Goal: Task Accomplishment & Management: Manage account settings

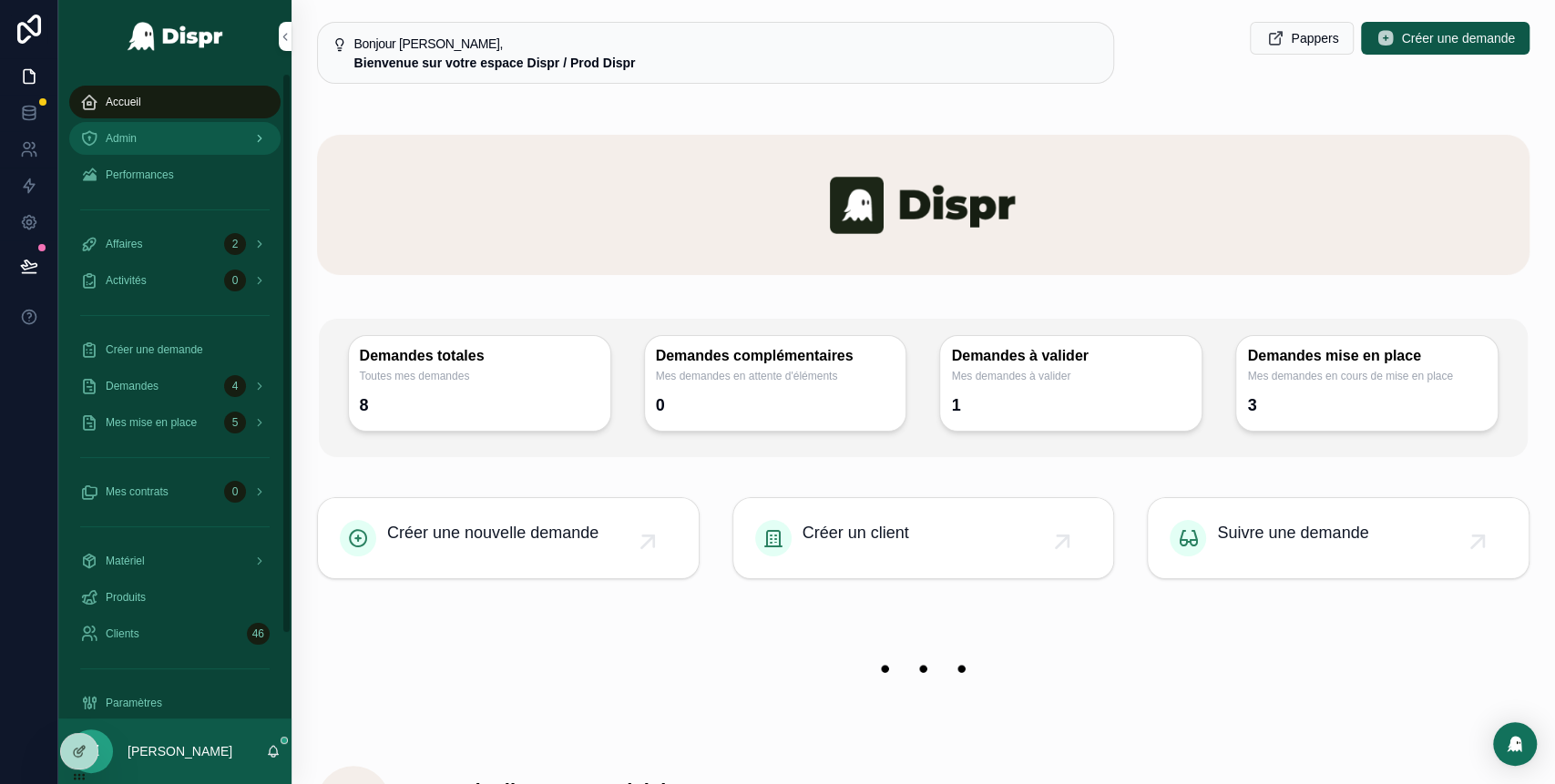
click at [211, 132] on div "Admin" at bounding box center [175, 138] width 190 height 29
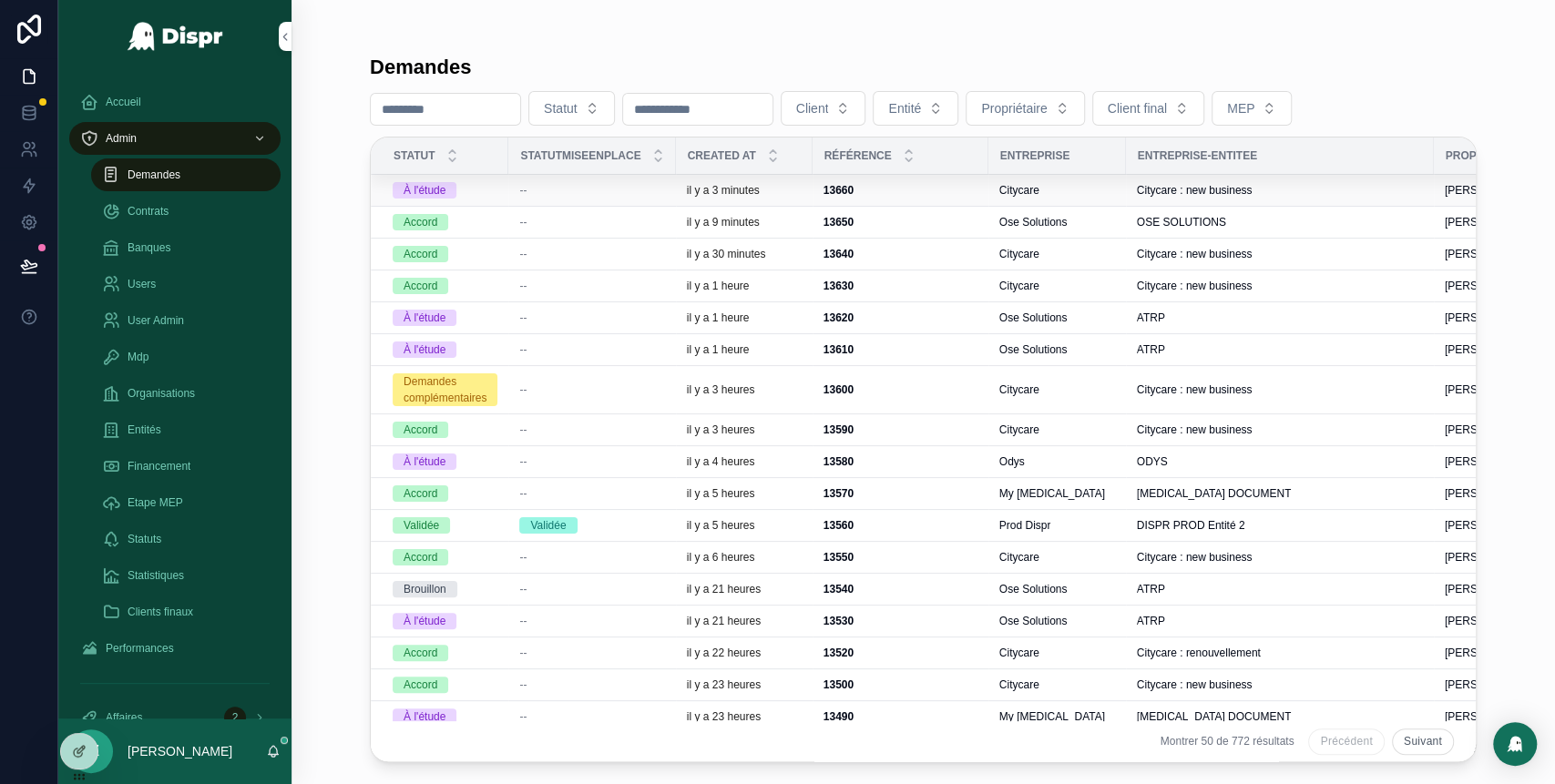
click at [543, 190] on div "--" at bounding box center [592, 190] width 145 height 14
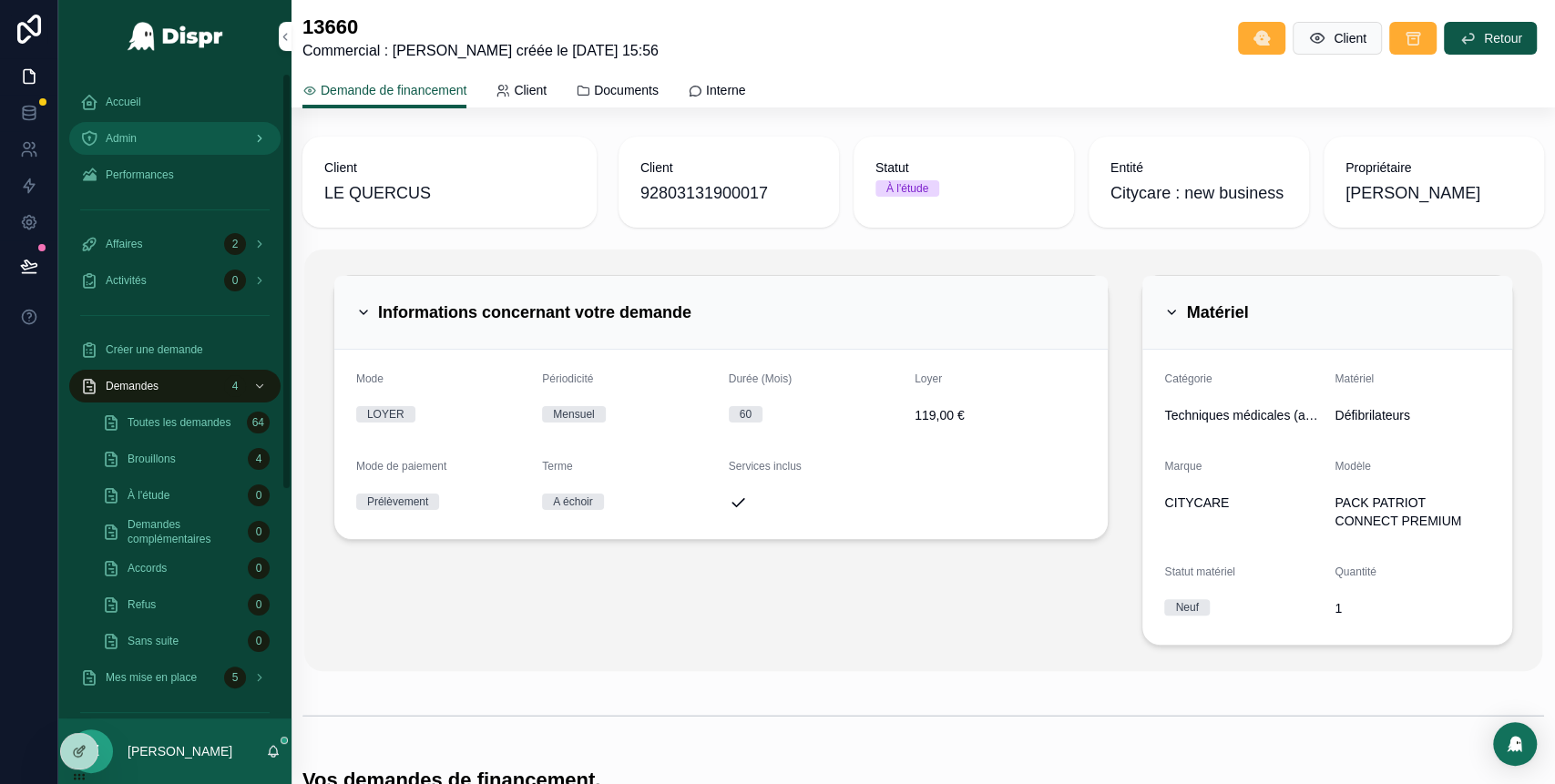
click at [176, 139] on div "Admin" at bounding box center [175, 138] width 190 height 29
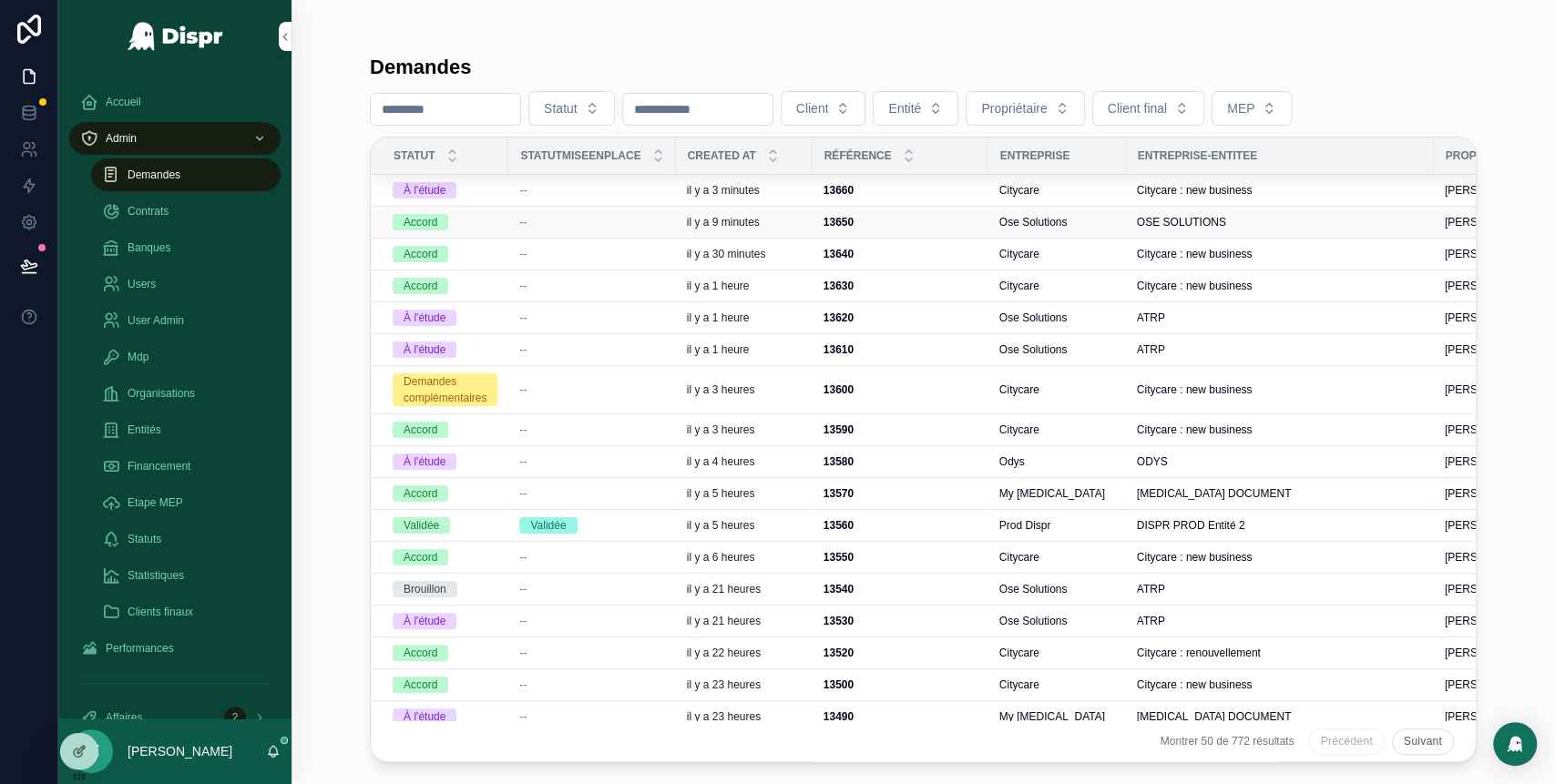
click at [492, 214] on div "Accord" at bounding box center [444, 222] width 105 height 16
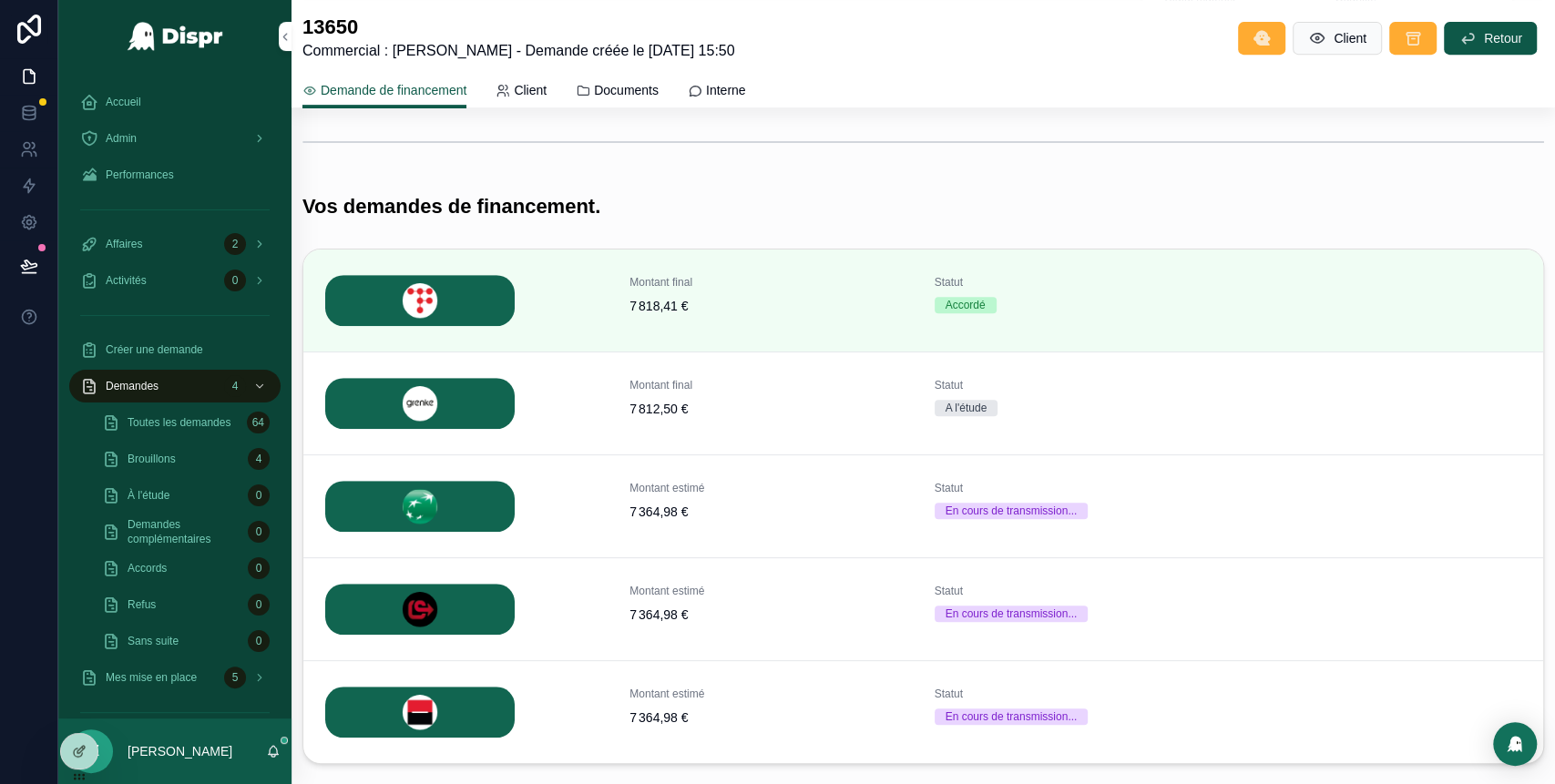
scroll to position [664, 0]
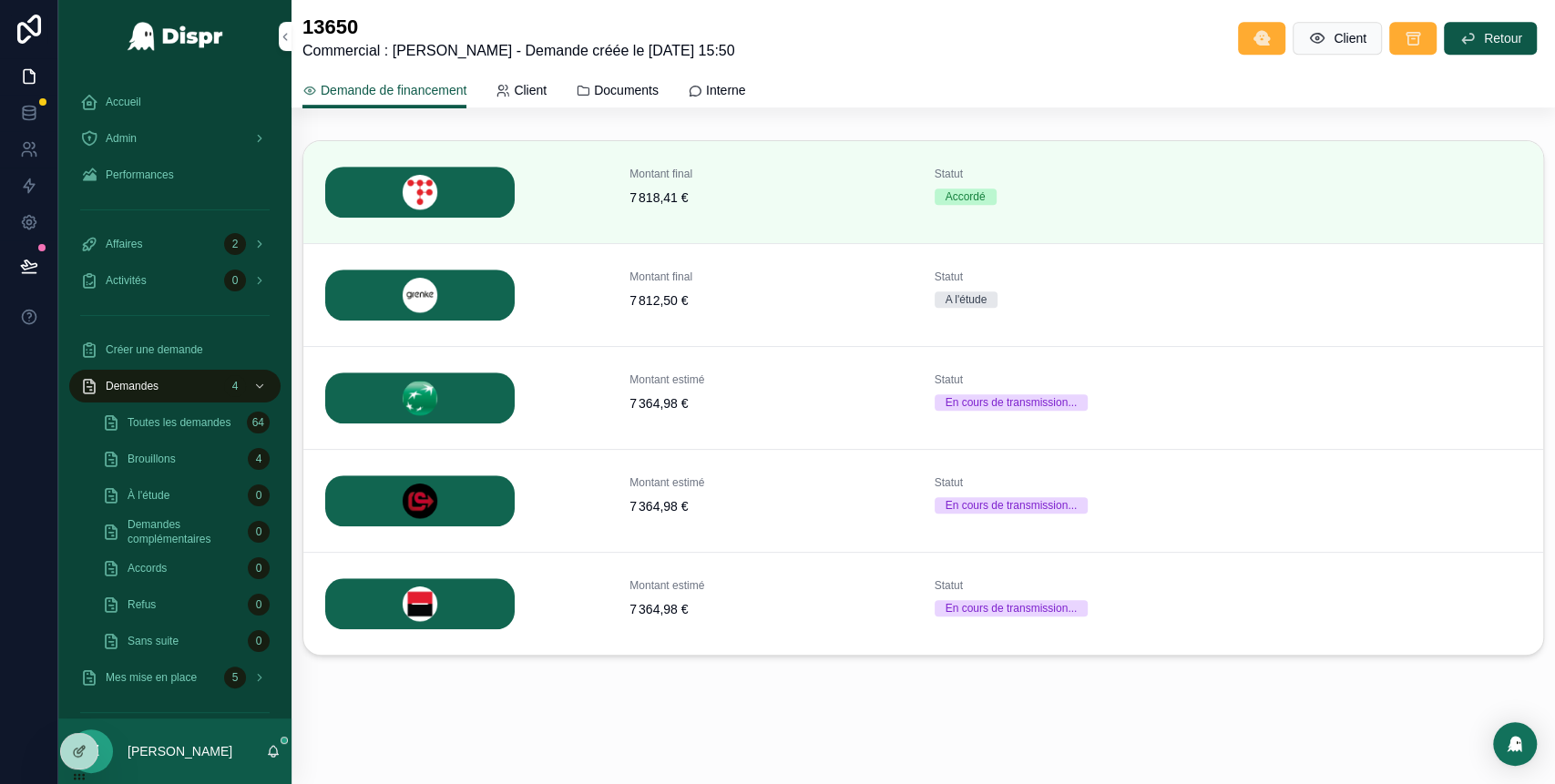
click at [0, 0] on span "Détails" at bounding box center [0, 0] width 0 height 0
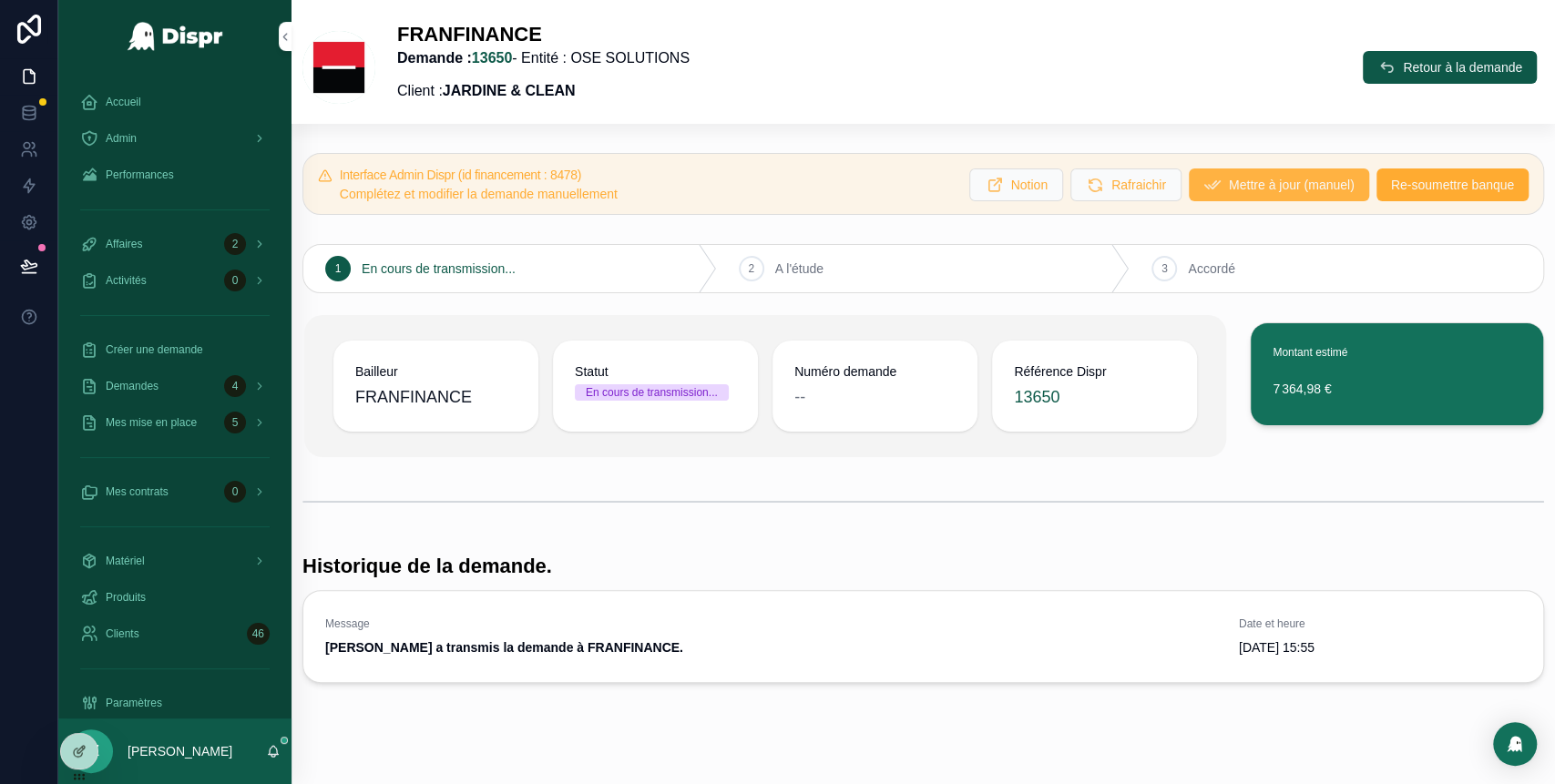
click at [1234, 186] on span "Mettre à jour (manuel)" at bounding box center [1291, 184] width 125 height 18
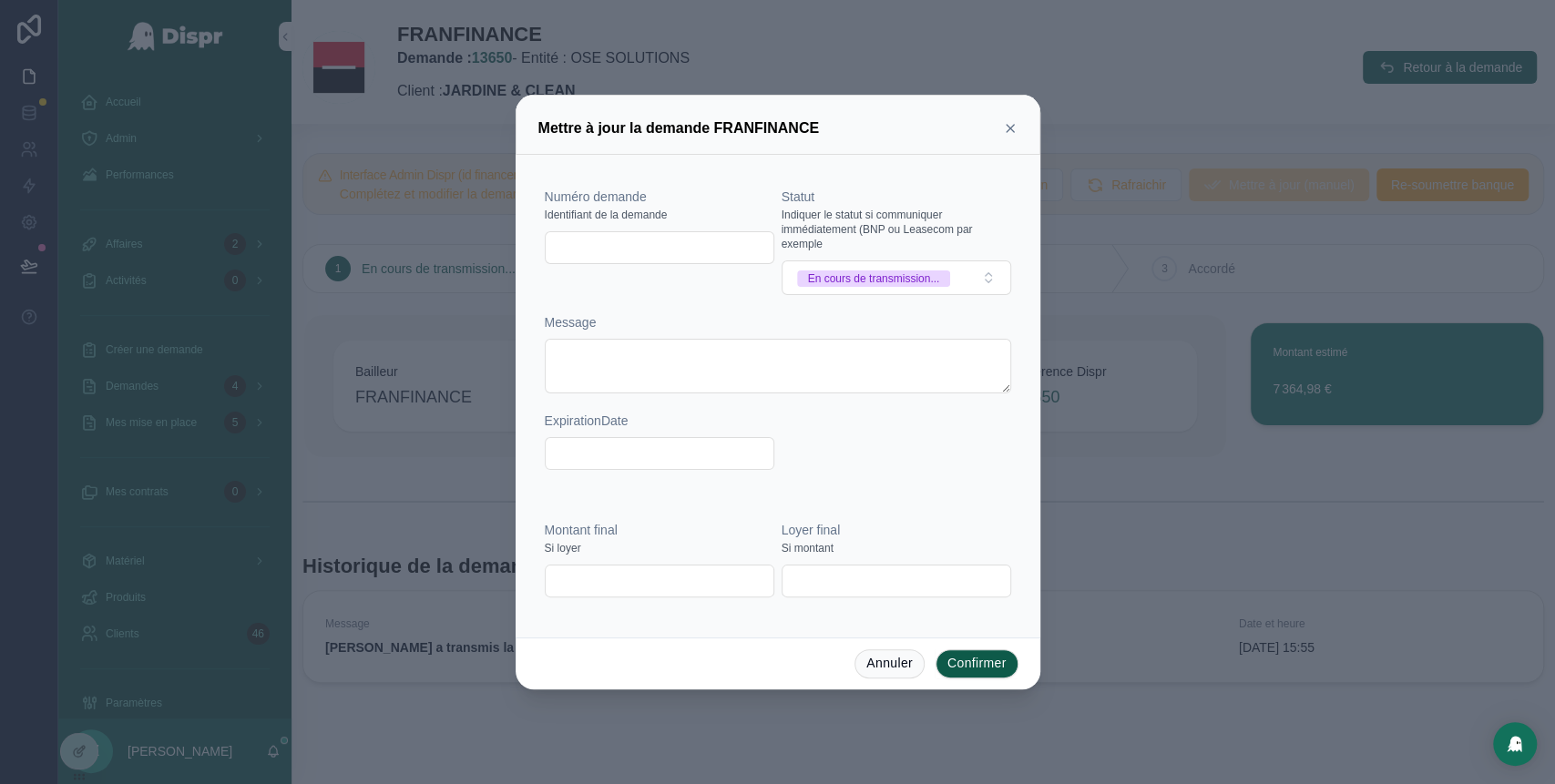
click at [643, 239] on input "text" at bounding box center [659, 247] width 227 height 25
paste input "*********"
type input "*********"
click at [951, 282] on span "En cours de transmission..." at bounding box center [874, 278] width 154 height 16
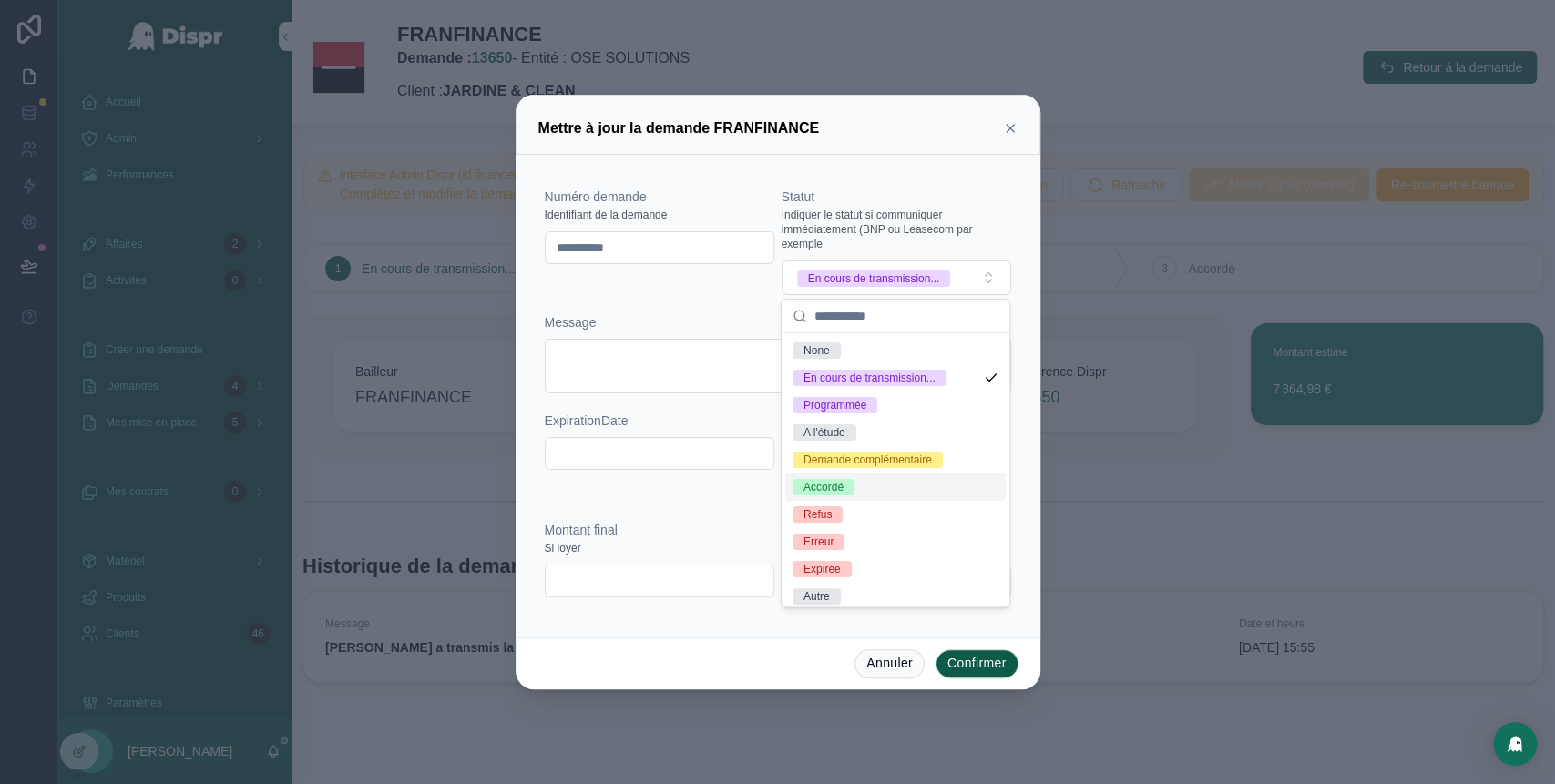
click at [845, 501] on div "Accordé" at bounding box center [895, 487] width 221 height 27
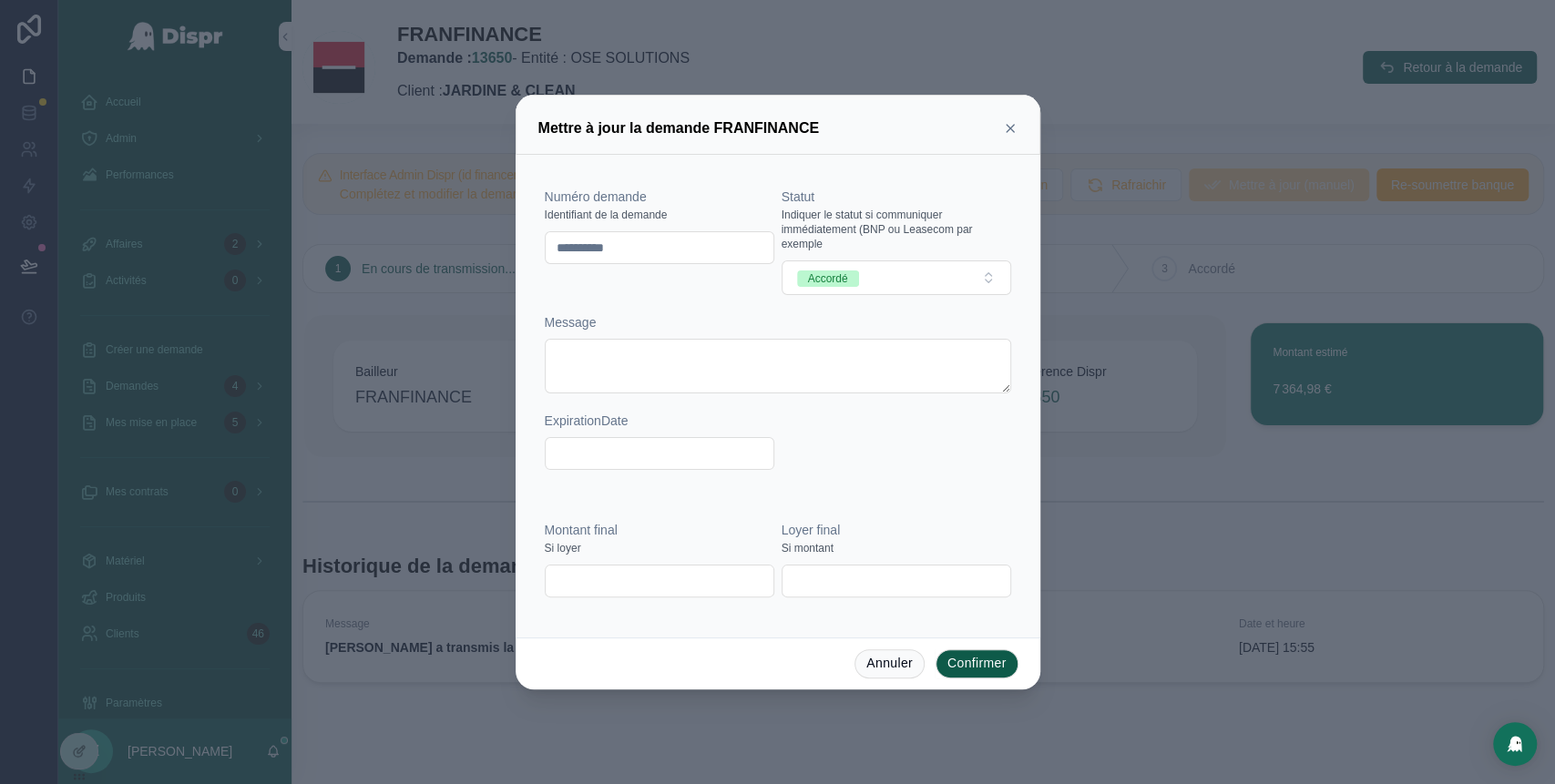
click at [969, 659] on button "Confirmer" at bounding box center [978, 663] width 83 height 29
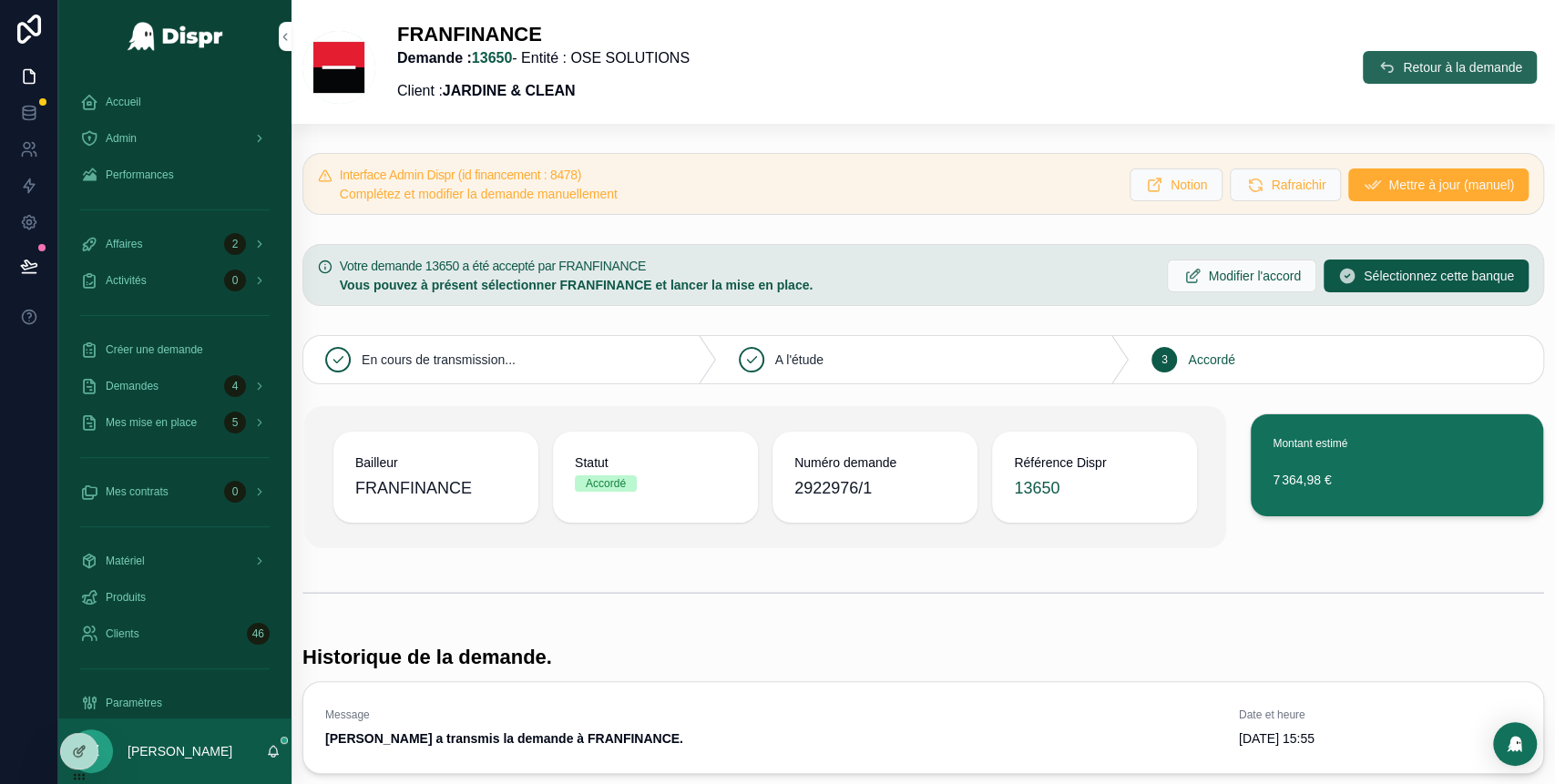
click at [1378, 75] on span "scrollable content" at bounding box center [1386, 67] width 18 height 18
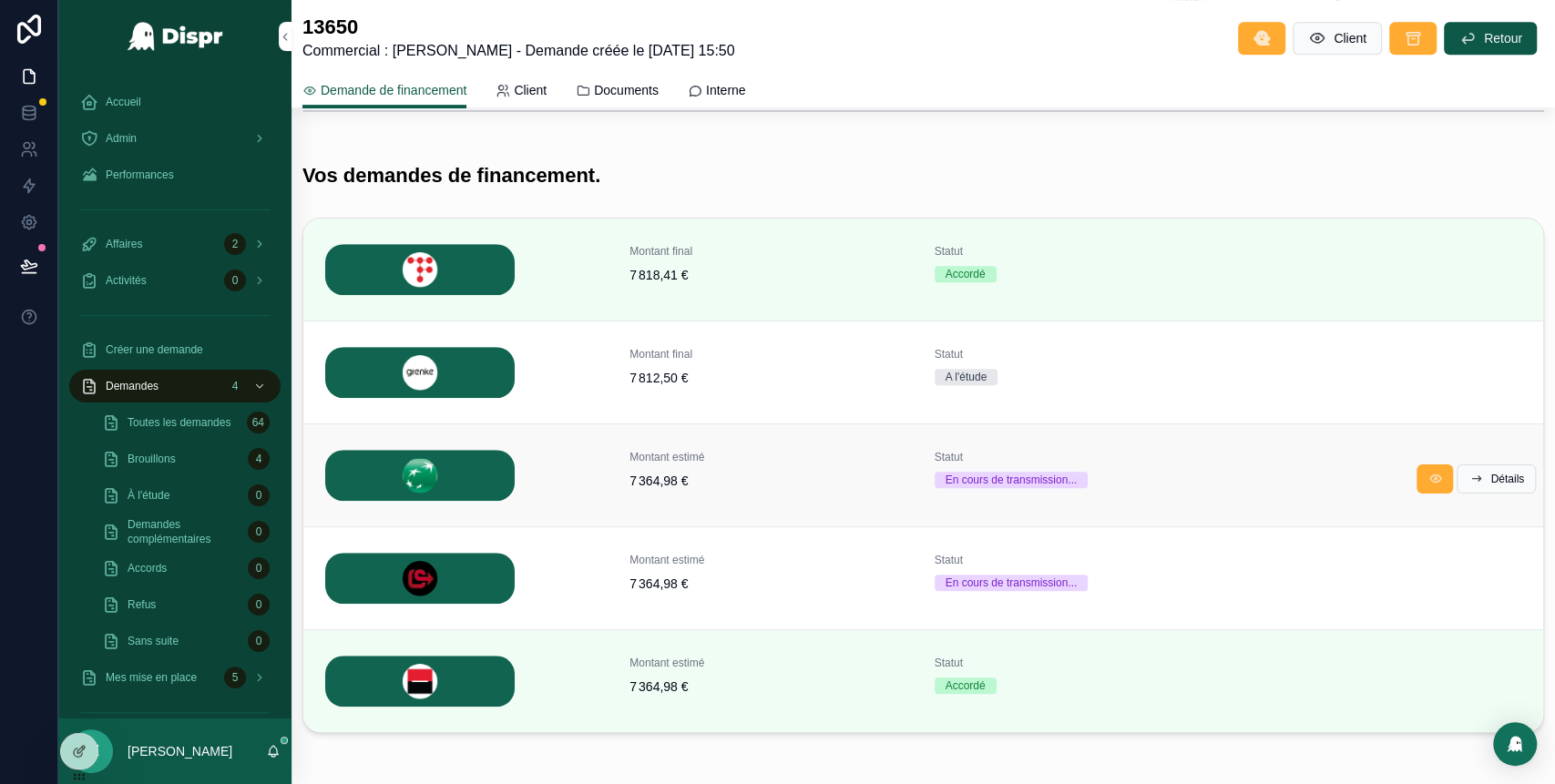
scroll to position [584, 0]
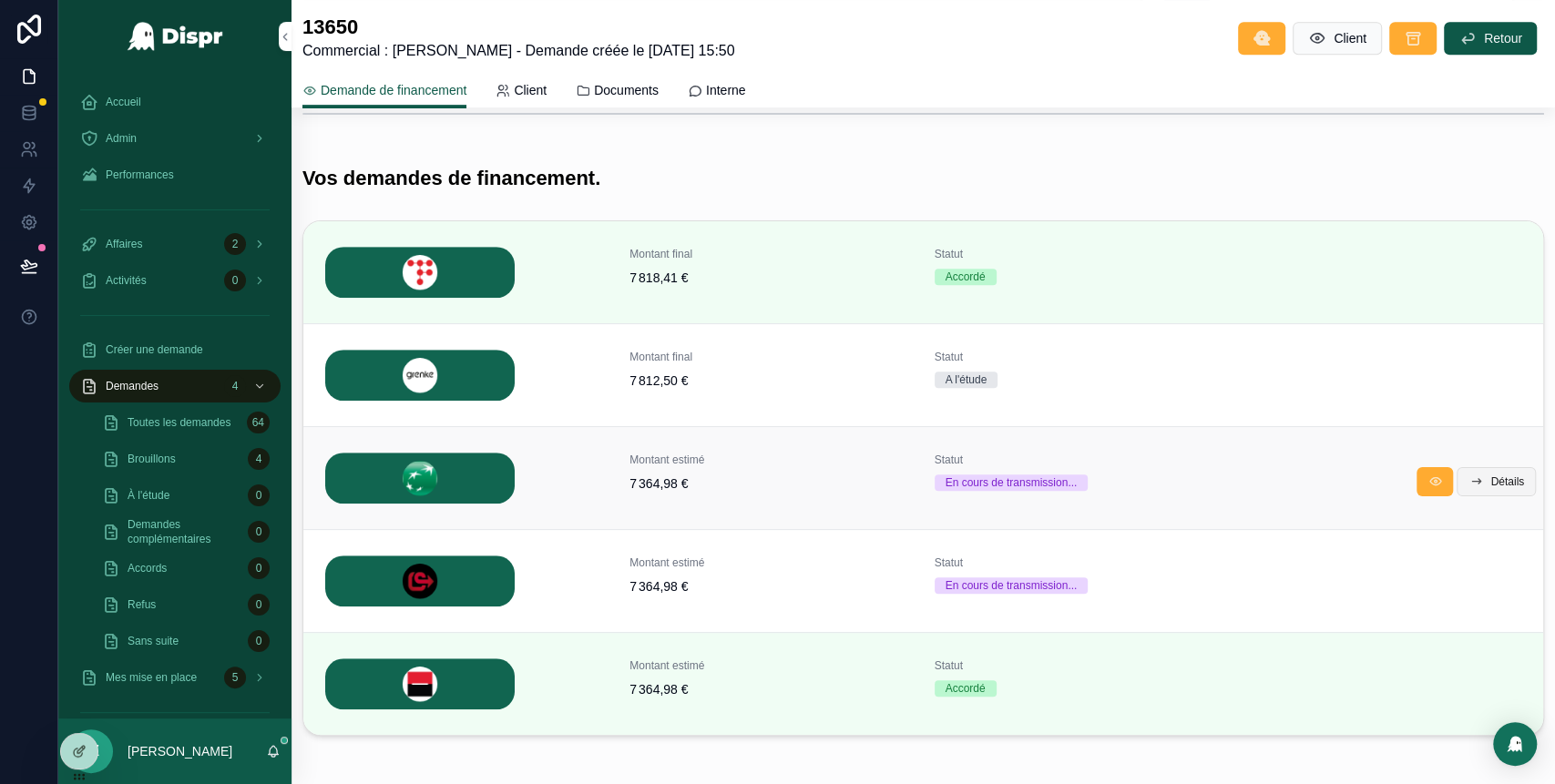
click at [1474, 488] on button "Détails" at bounding box center [1496, 481] width 79 height 29
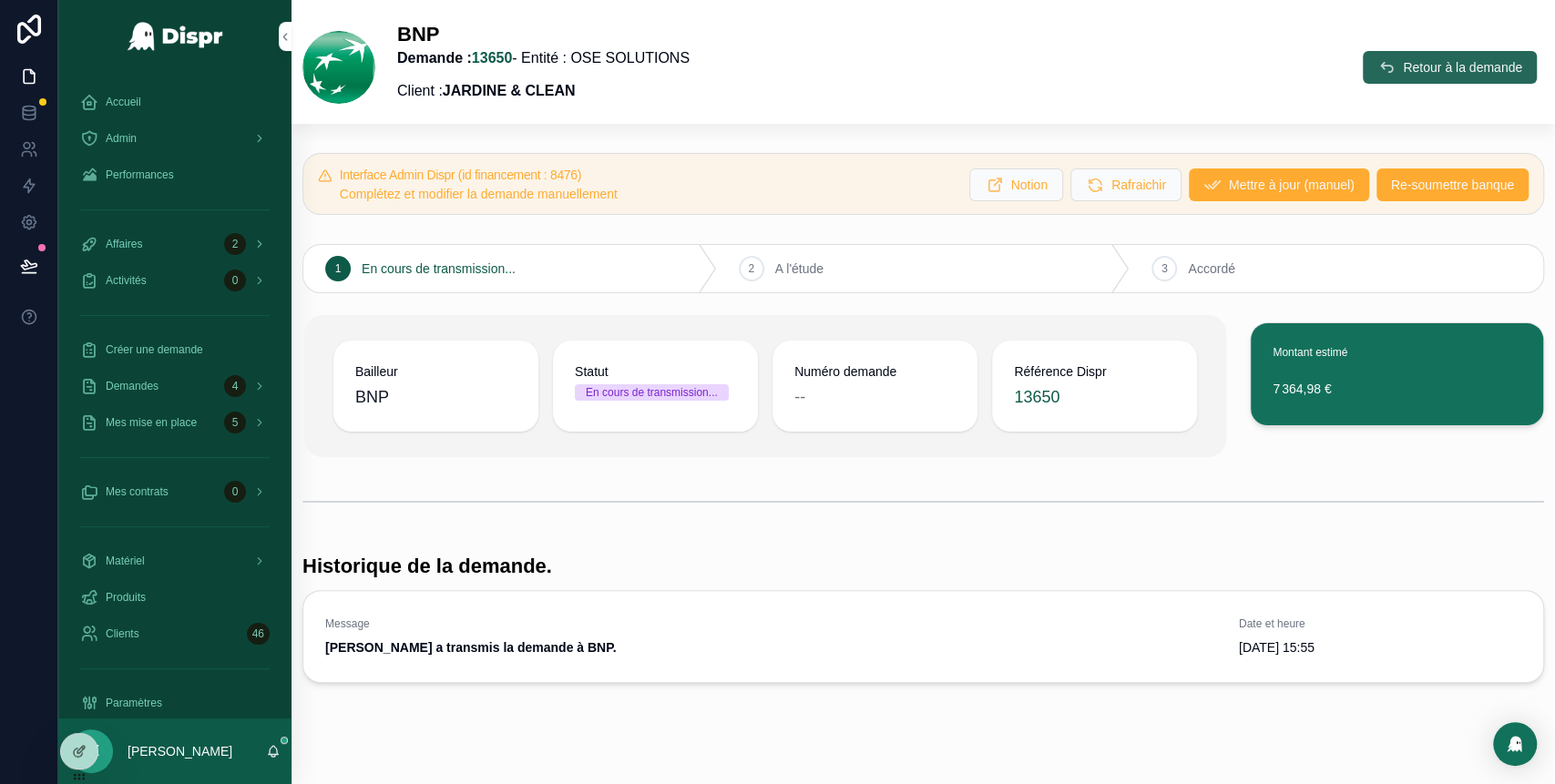
click at [1386, 77] on button "Retour à la demande" at bounding box center [1449, 67] width 174 height 33
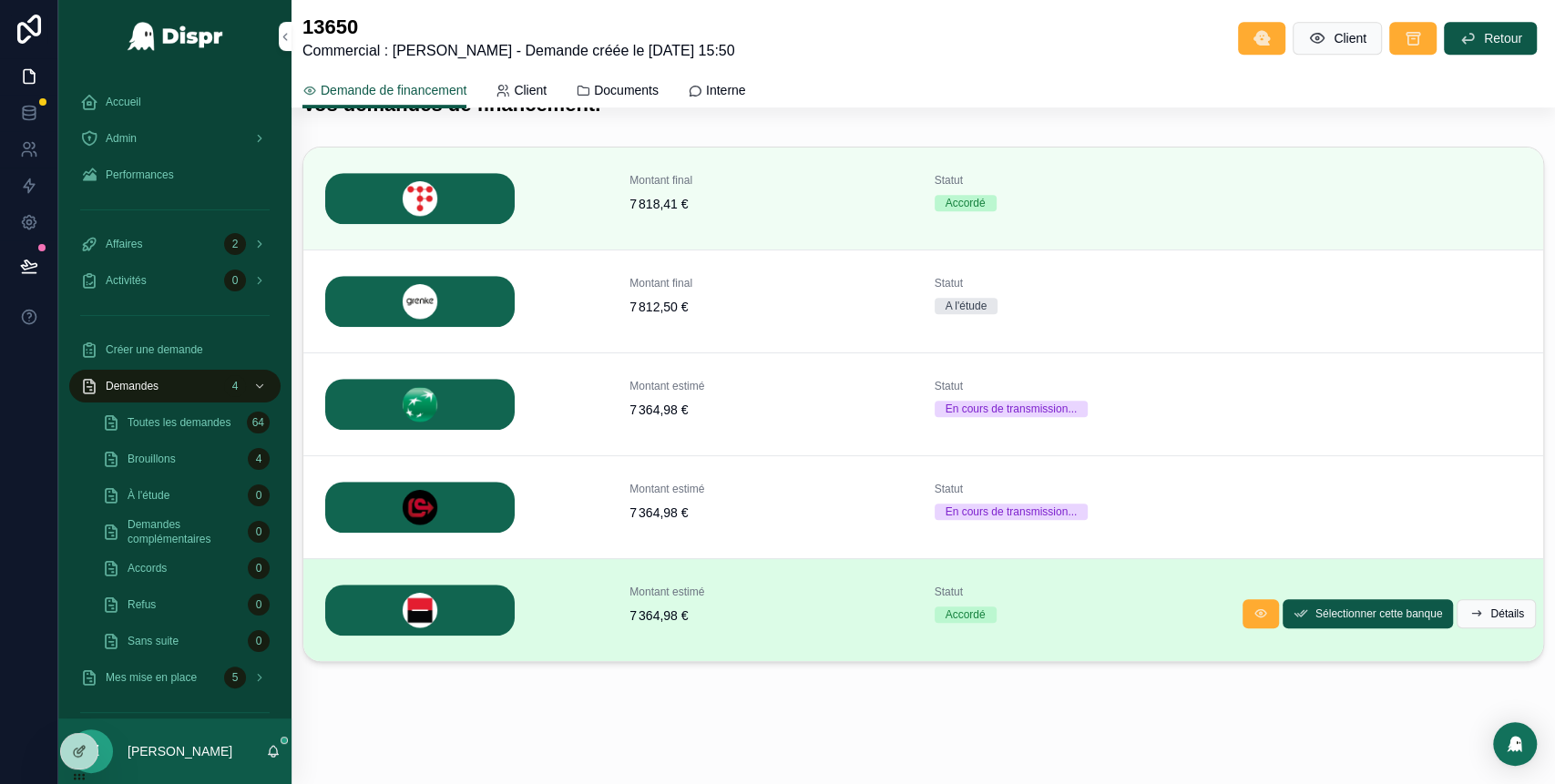
scroll to position [659, 0]
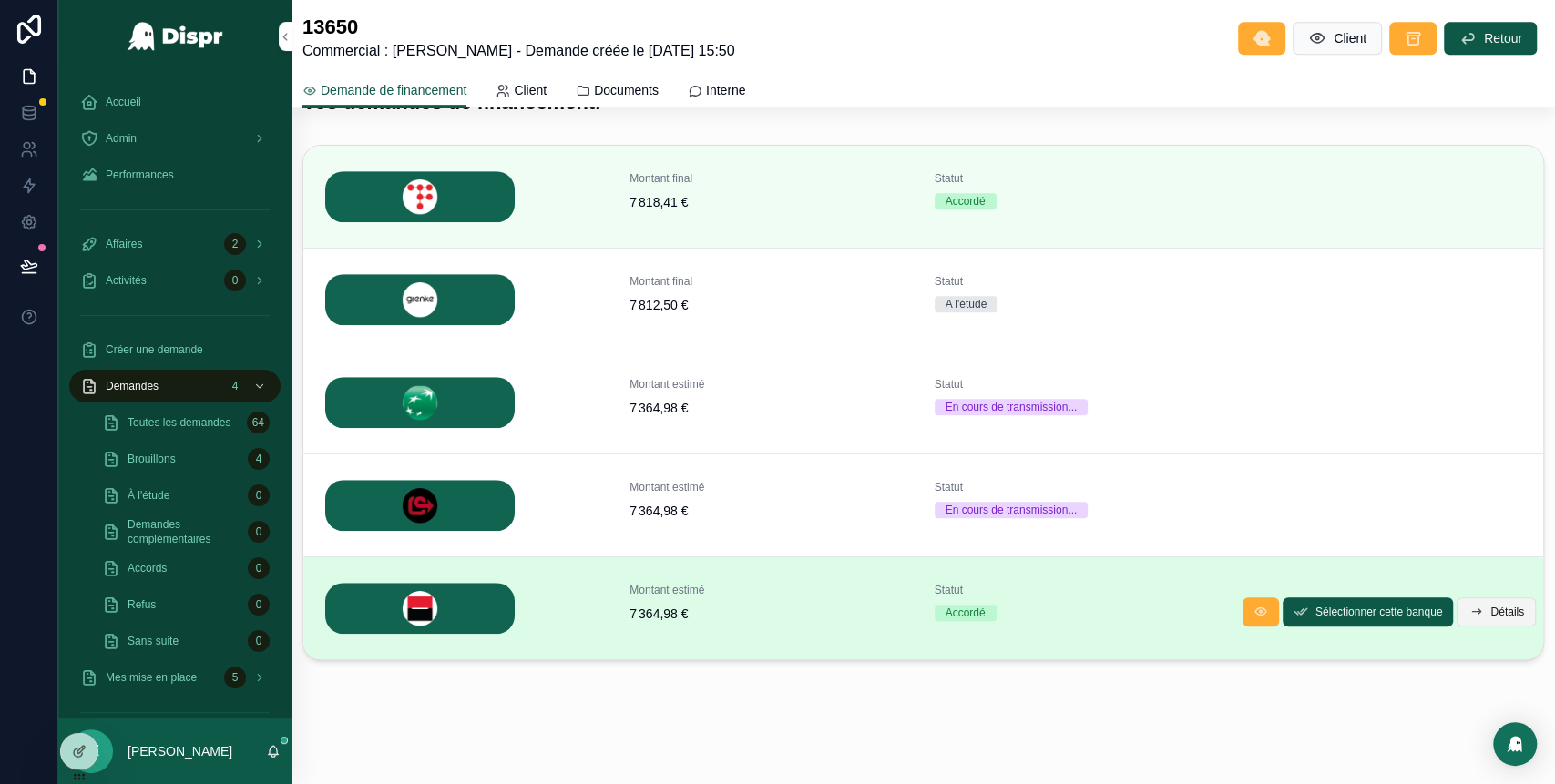
click at [1468, 599] on button "Détails" at bounding box center [1496, 611] width 79 height 29
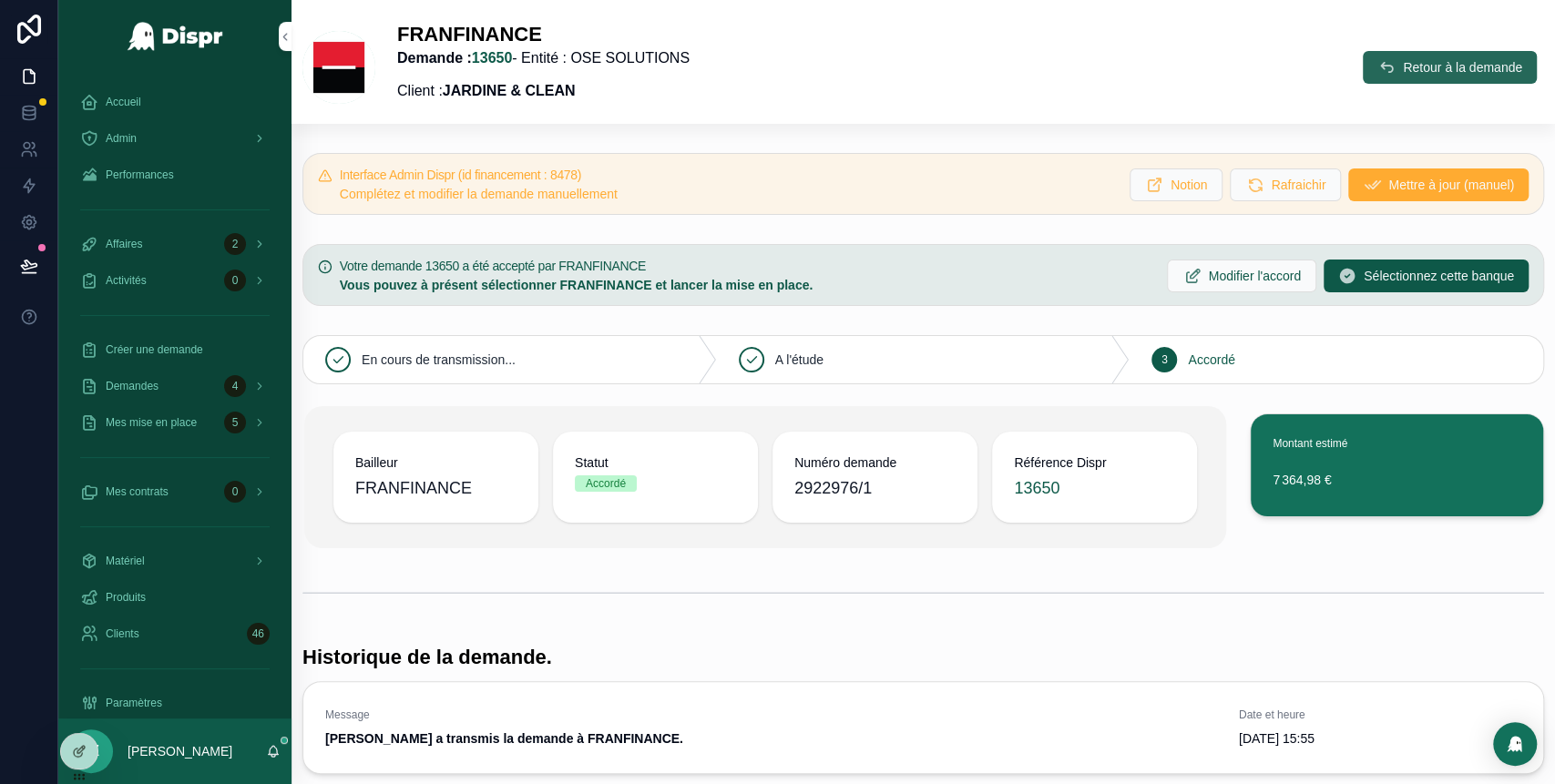
click at [1378, 69] on icon "scrollable content" at bounding box center [1386, 67] width 18 height 18
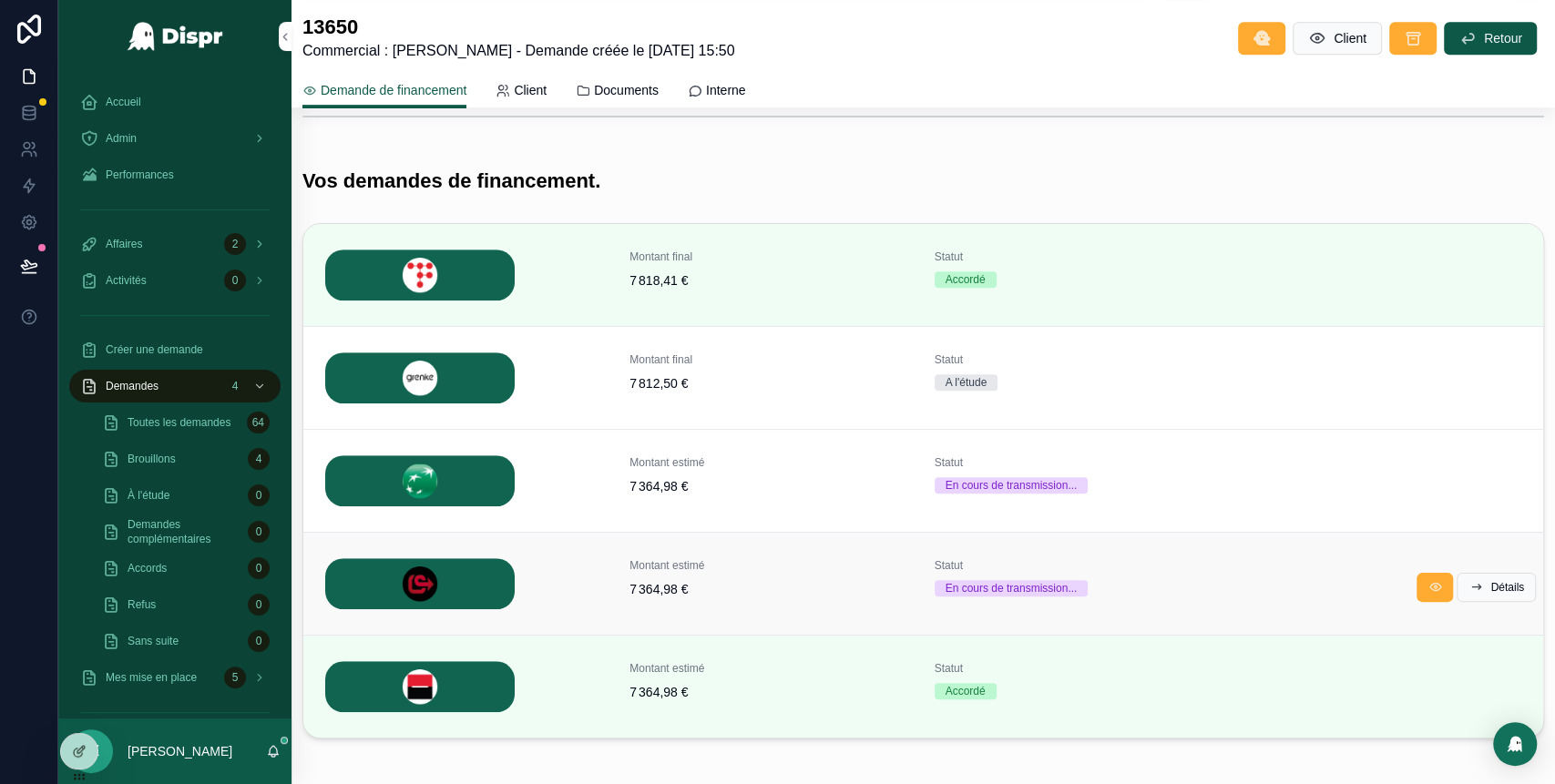
scroll to position [568, 0]
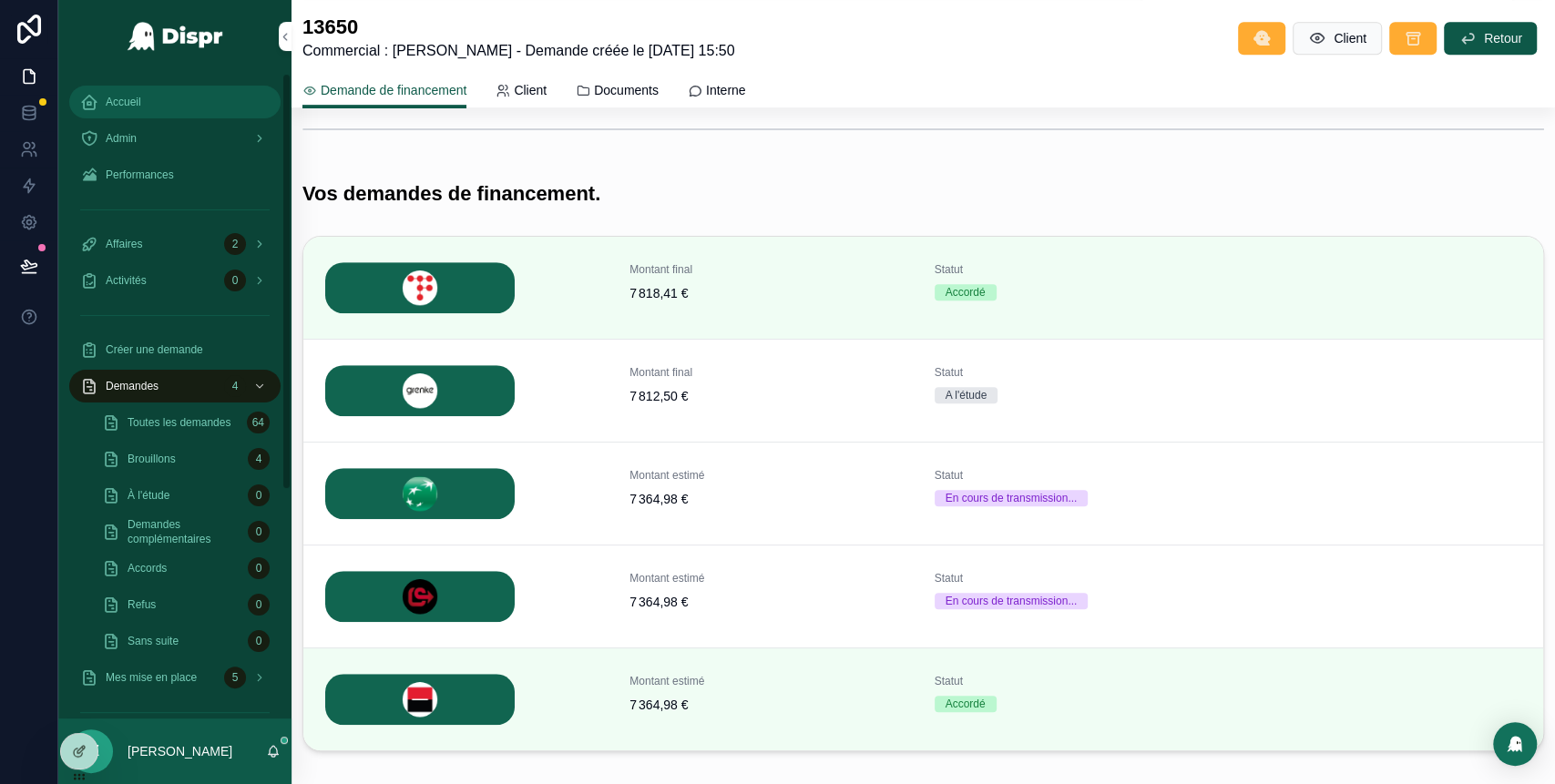
click at [192, 109] on div "Accueil" at bounding box center [175, 102] width 190 height 29
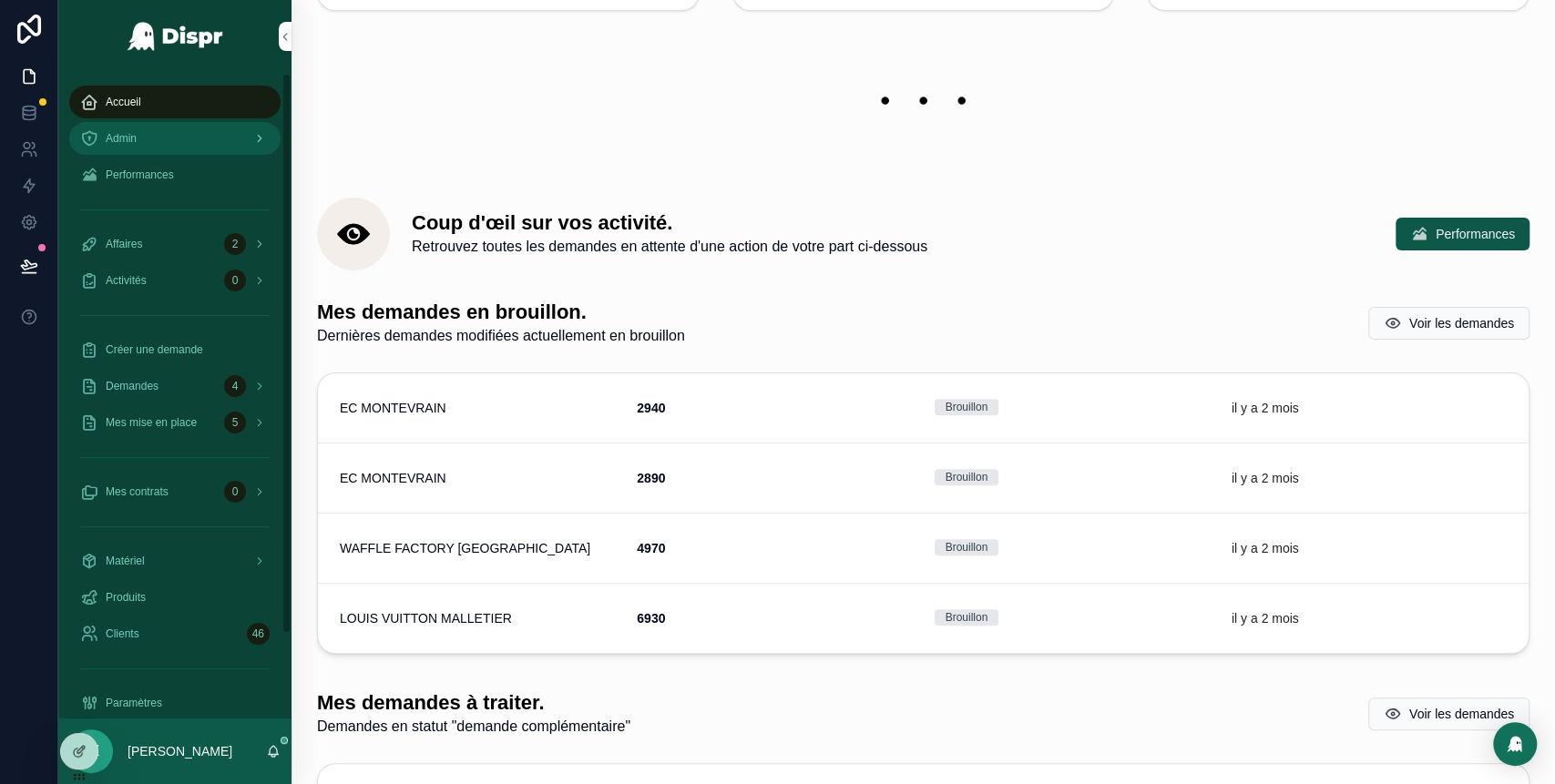
click at [178, 148] on div "Admin" at bounding box center [175, 138] width 190 height 29
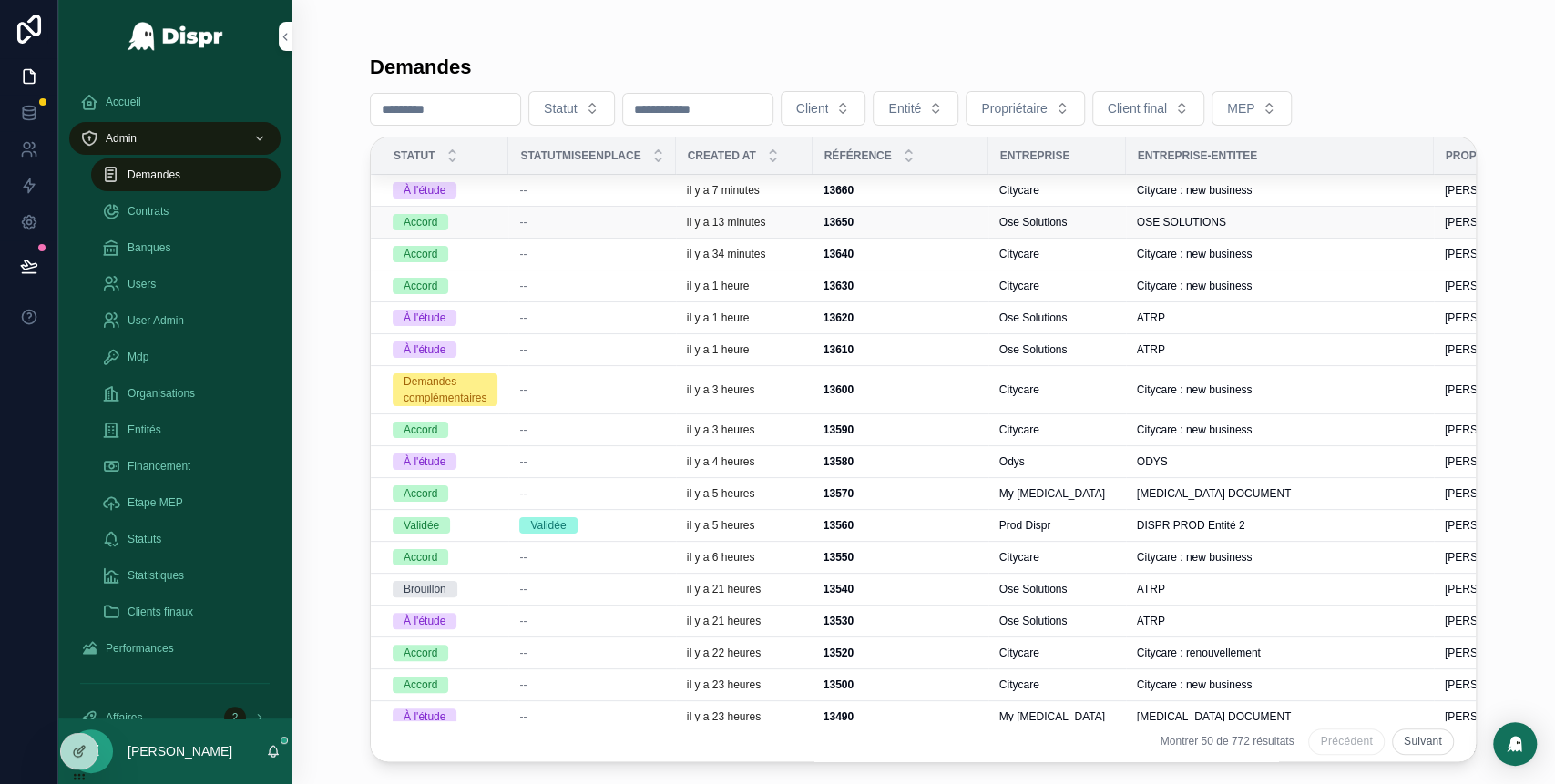
click at [662, 226] on div "--" at bounding box center [592, 222] width 145 height 14
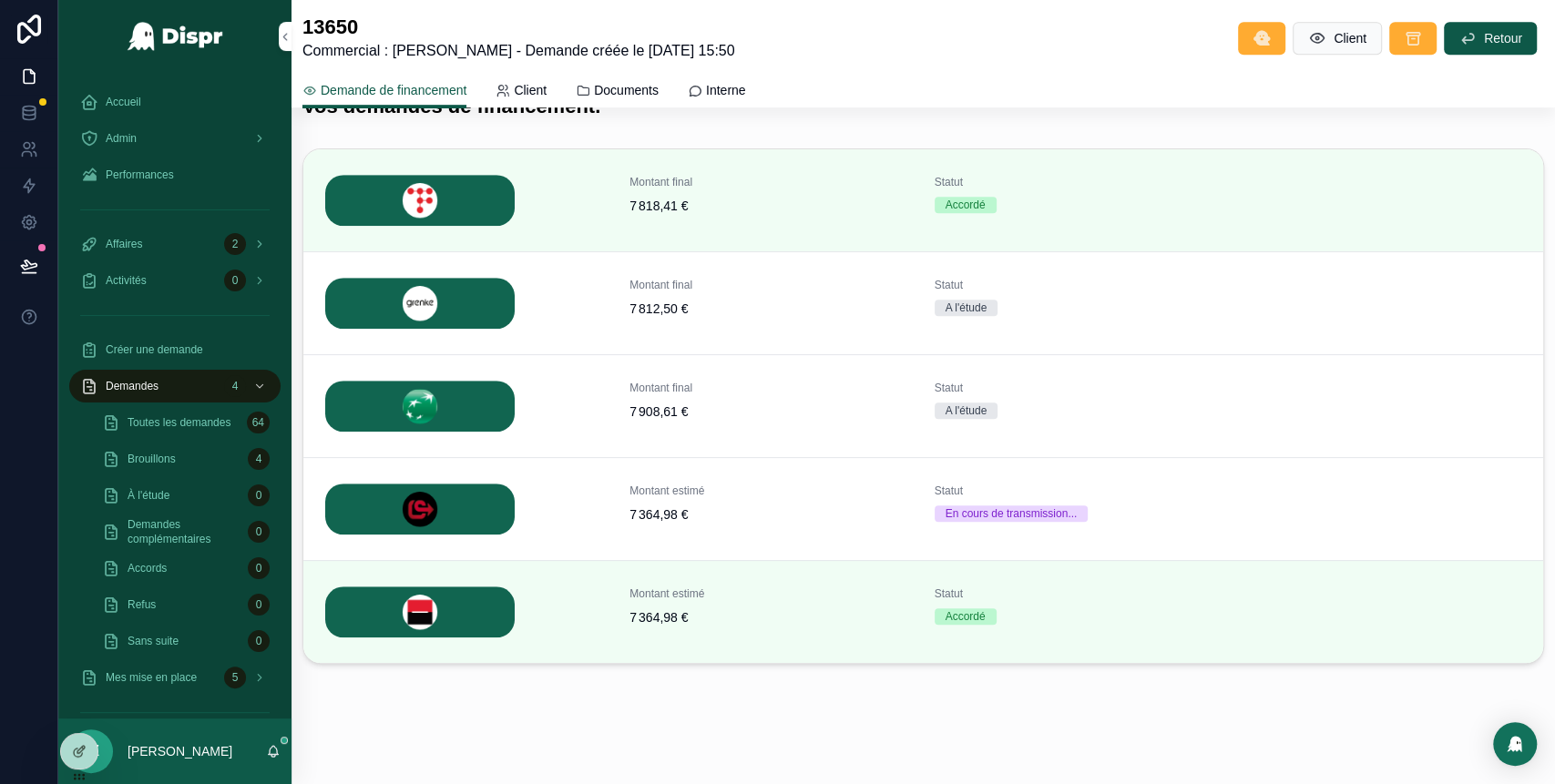
scroll to position [658, 0]
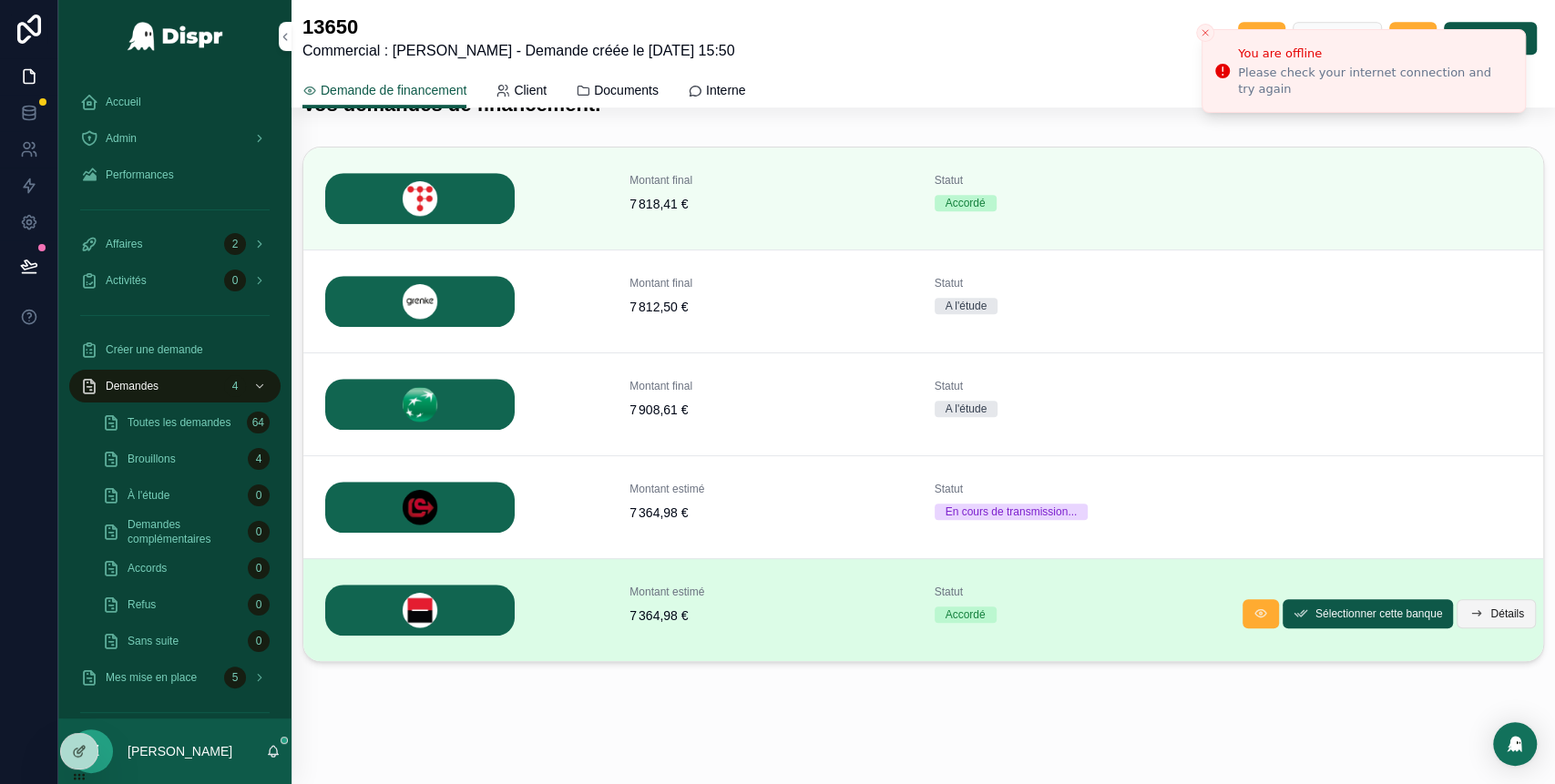
click at [1490, 616] on span "Détails" at bounding box center [1507, 613] width 34 height 14
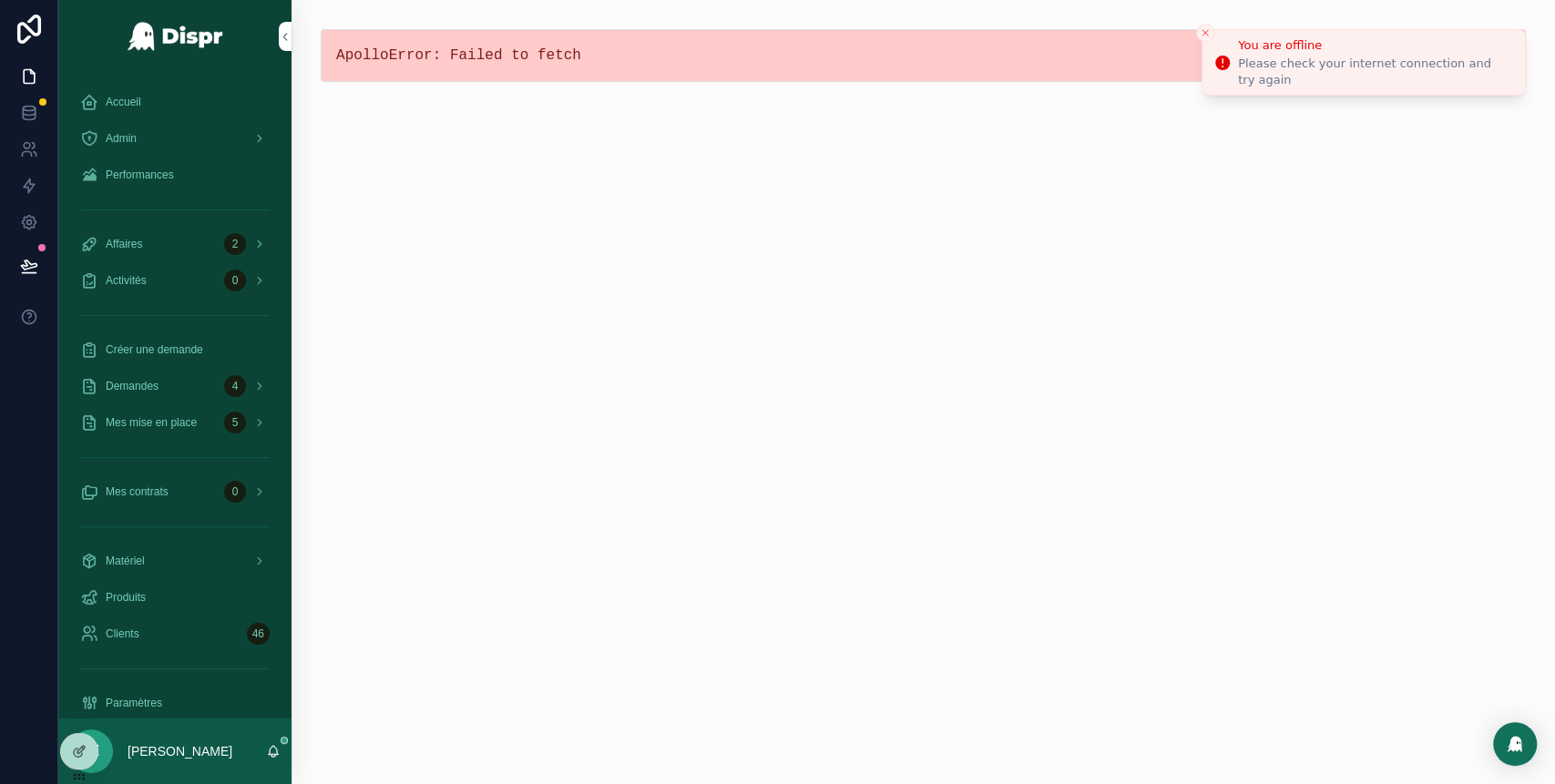
click at [1205, 38] on icon "Close toast" at bounding box center [1205, 33] width 11 height 11
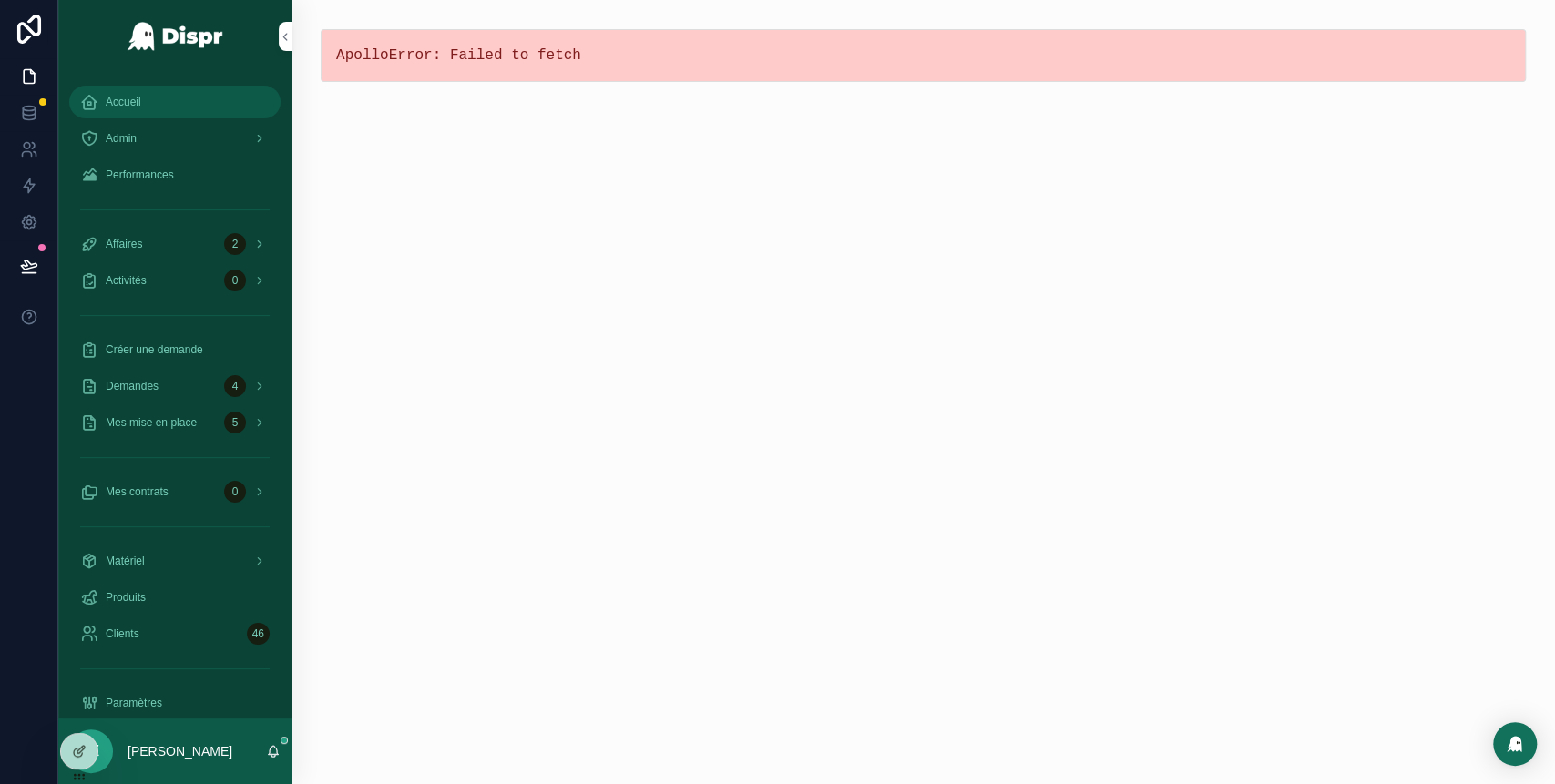
click at [173, 94] on div "Accueil" at bounding box center [175, 102] width 190 height 29
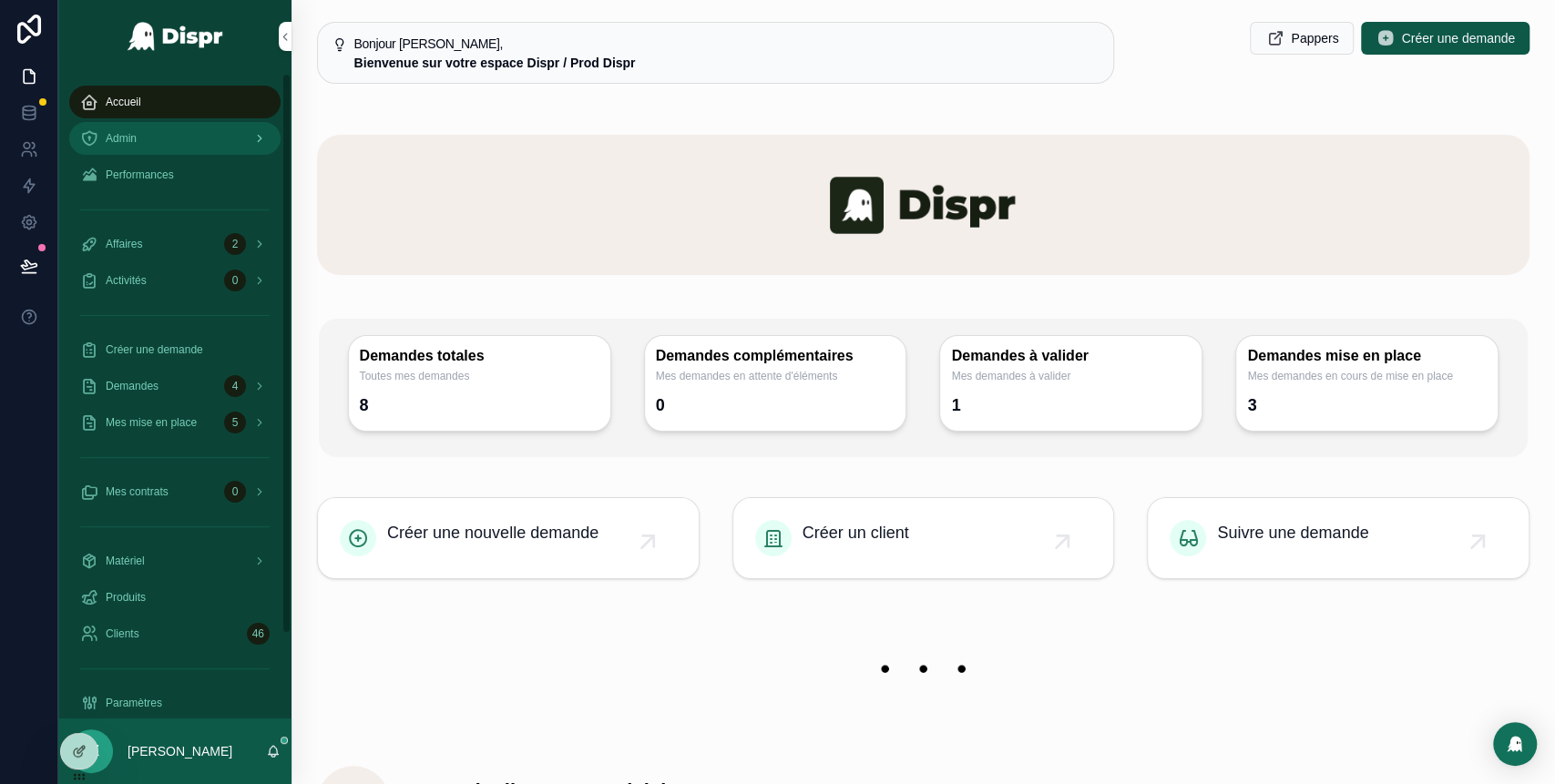
click at [188, 150] on div "Admin" at bounding box center [175, 138] width 190 height 29
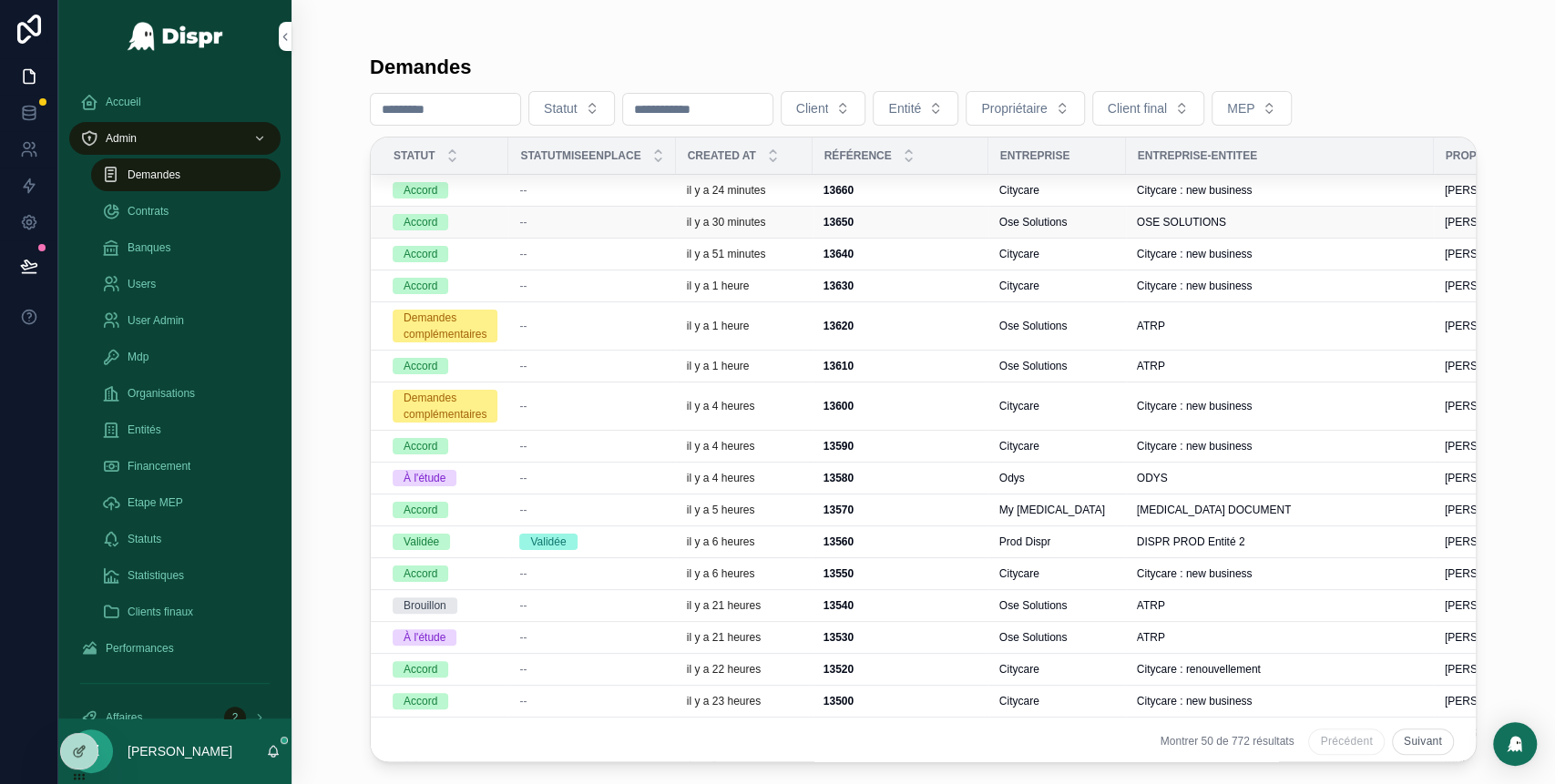
click at [527, 223] on span "--" at bounding box center [523, 222] width 8 height 14
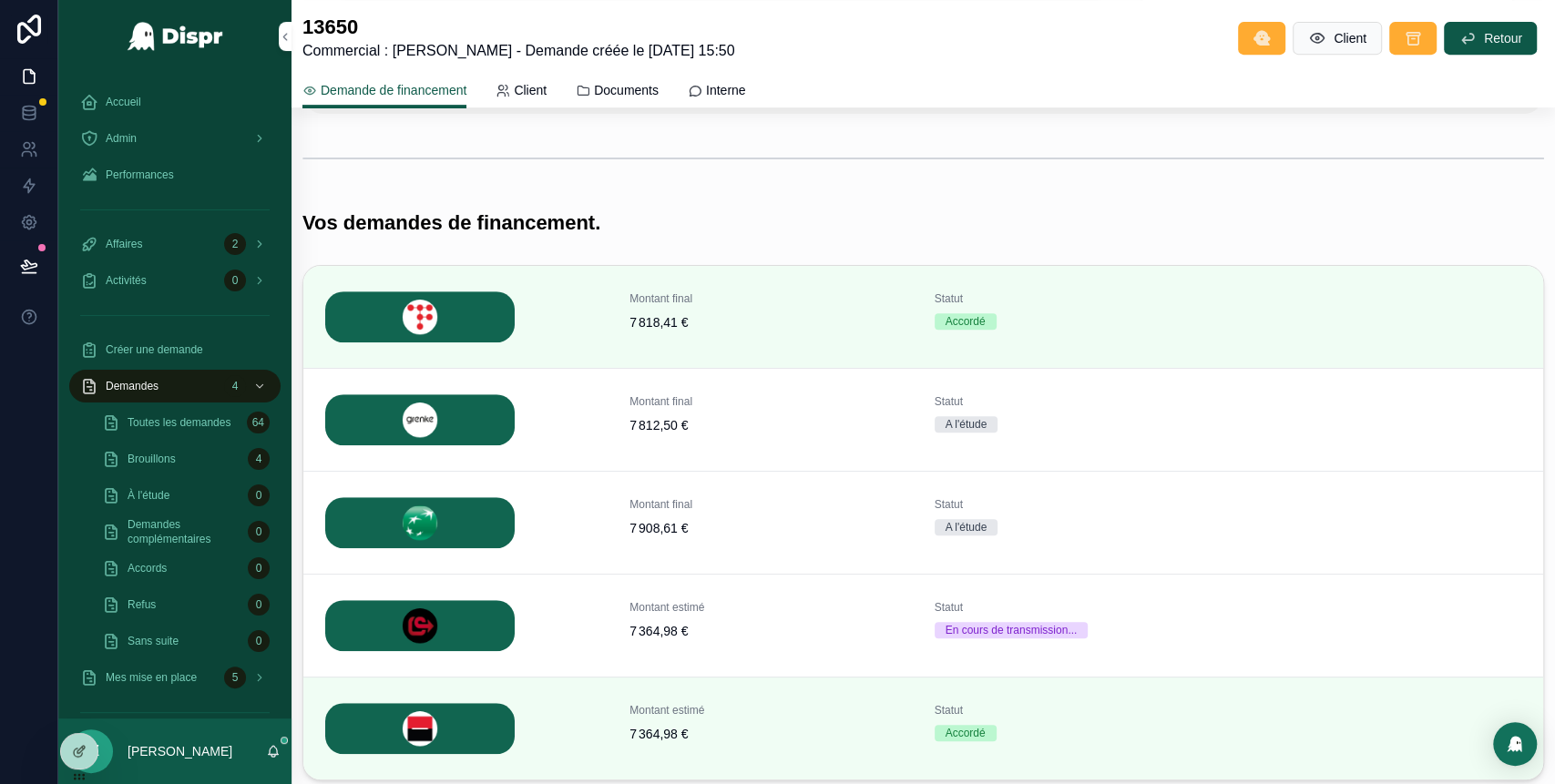
scroll to position [664, 0]
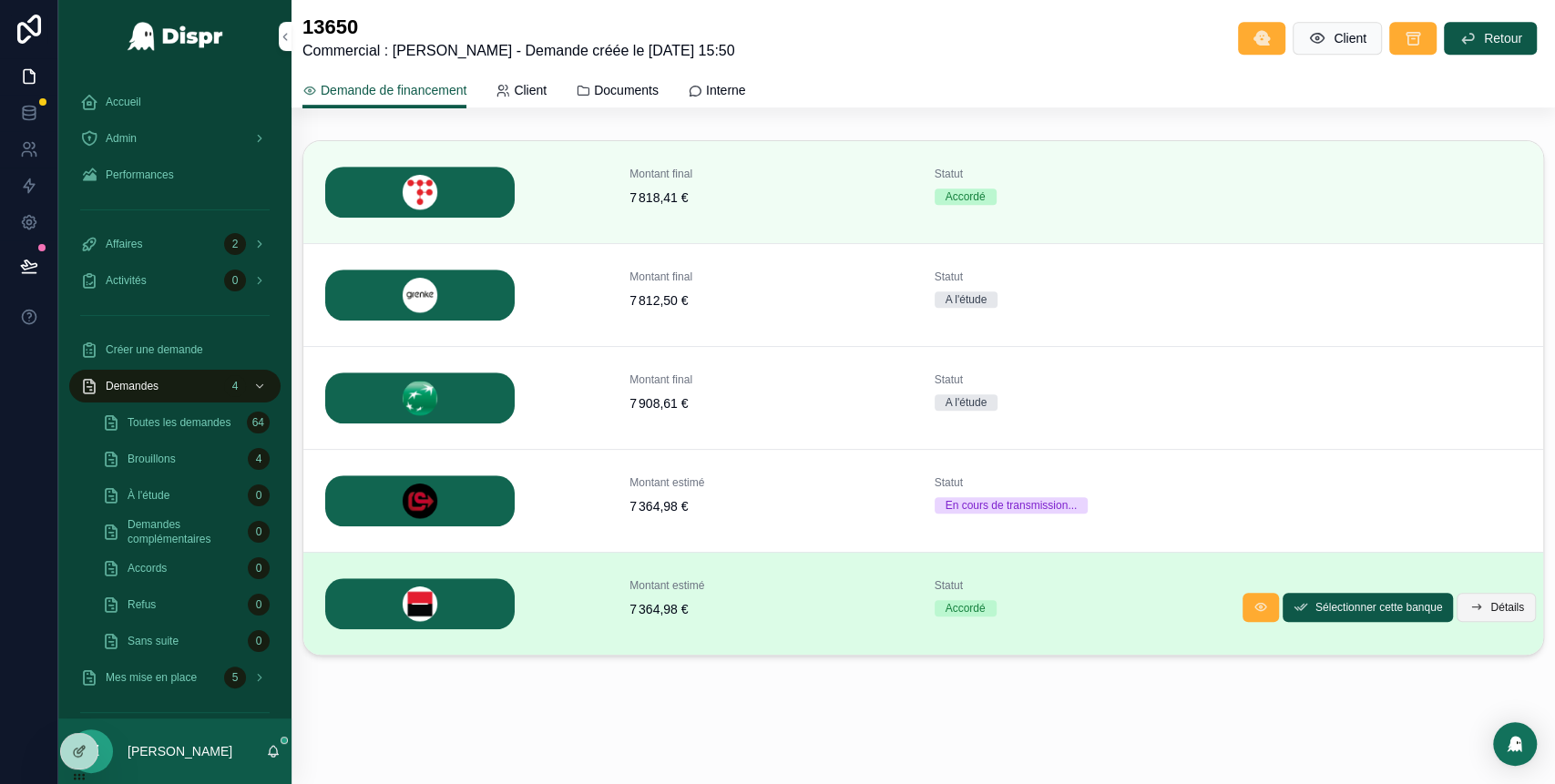
click at [1463, 607] on button "Détails" at bounding box center [1496, 608] width 79 height 29
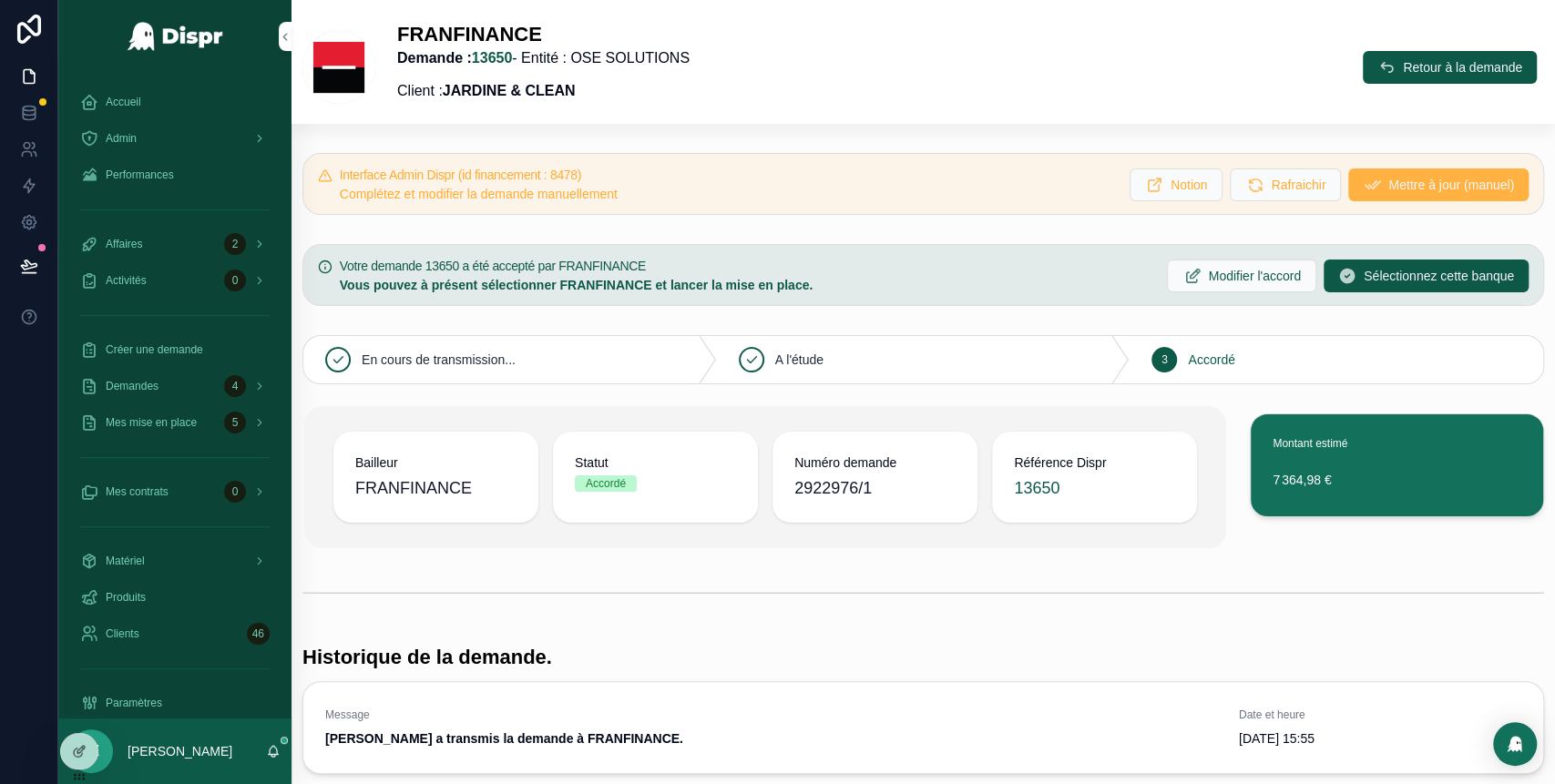
click at [1388, 185] on span "Mettre à jour (manuel)" at bounding box center [1450, 184] width 125 height 18
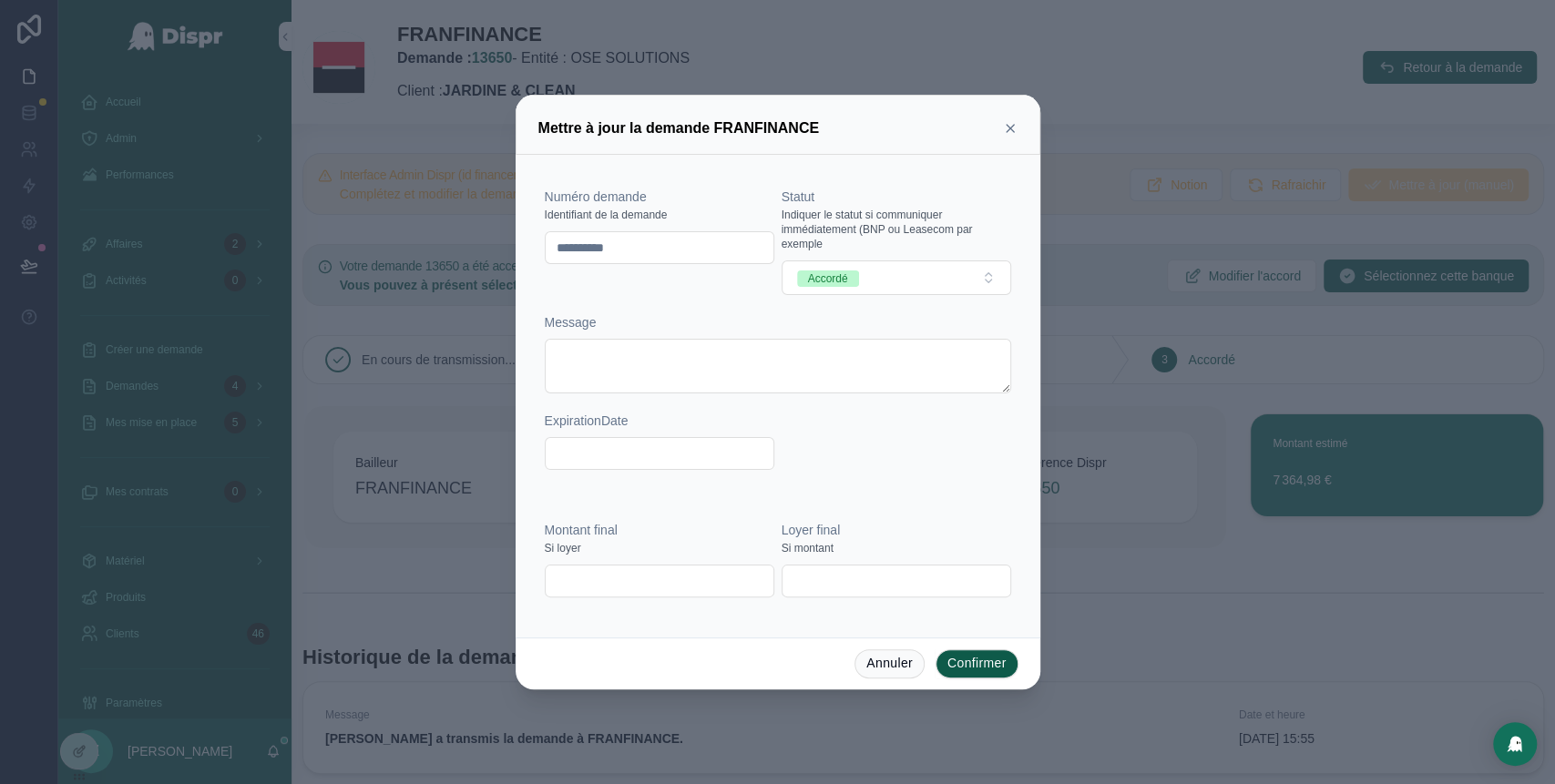
click at [832, 573] on input "text" at bounding box center [895, 580] width 227 height 25
click at [676, 578] on input "text" at bounding box center [659, 580] width 227 height 25
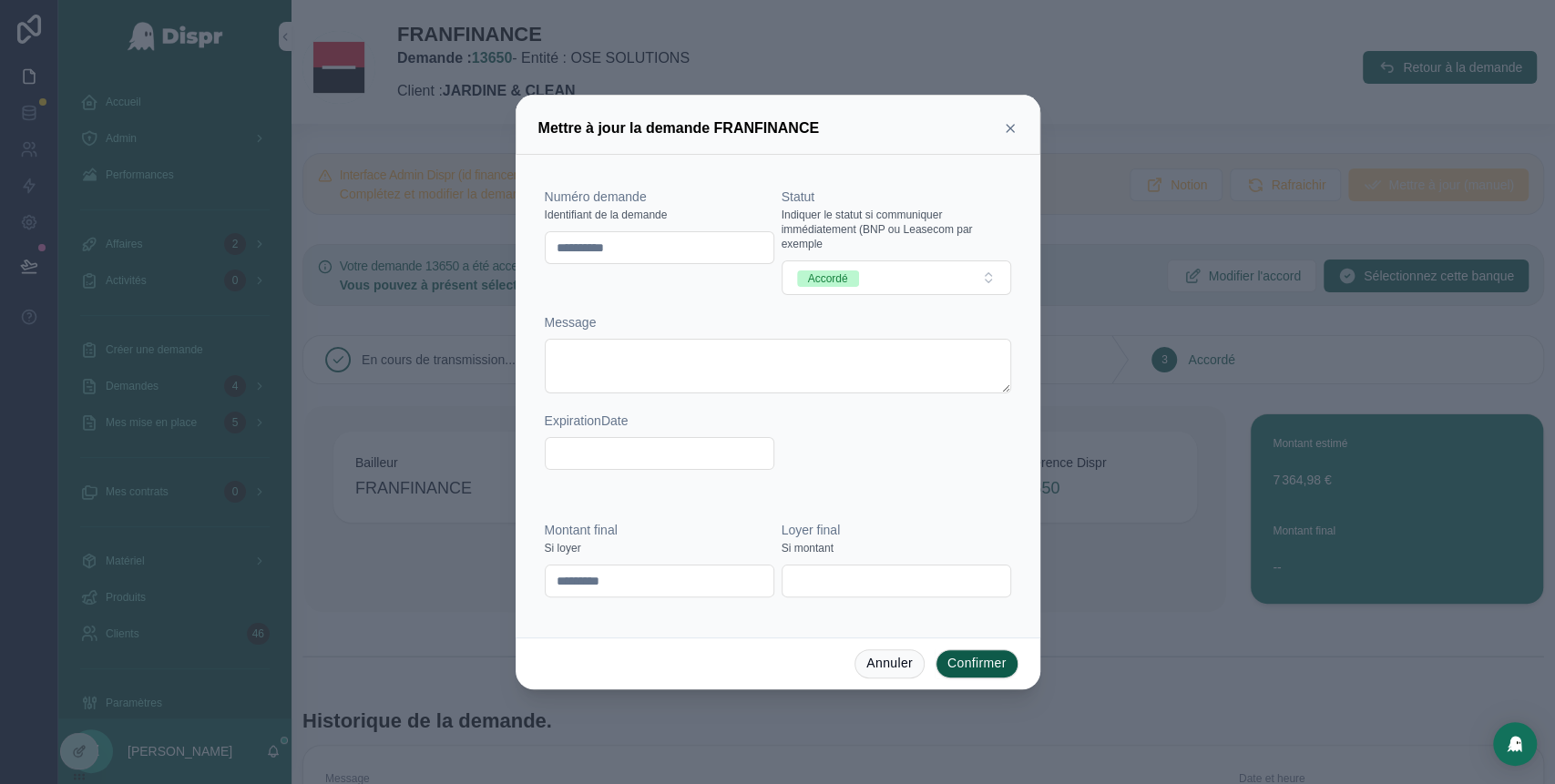
type input "*********"
click at [656, 459] on input "text" at bounding box center [659, 453] width 227 height 25
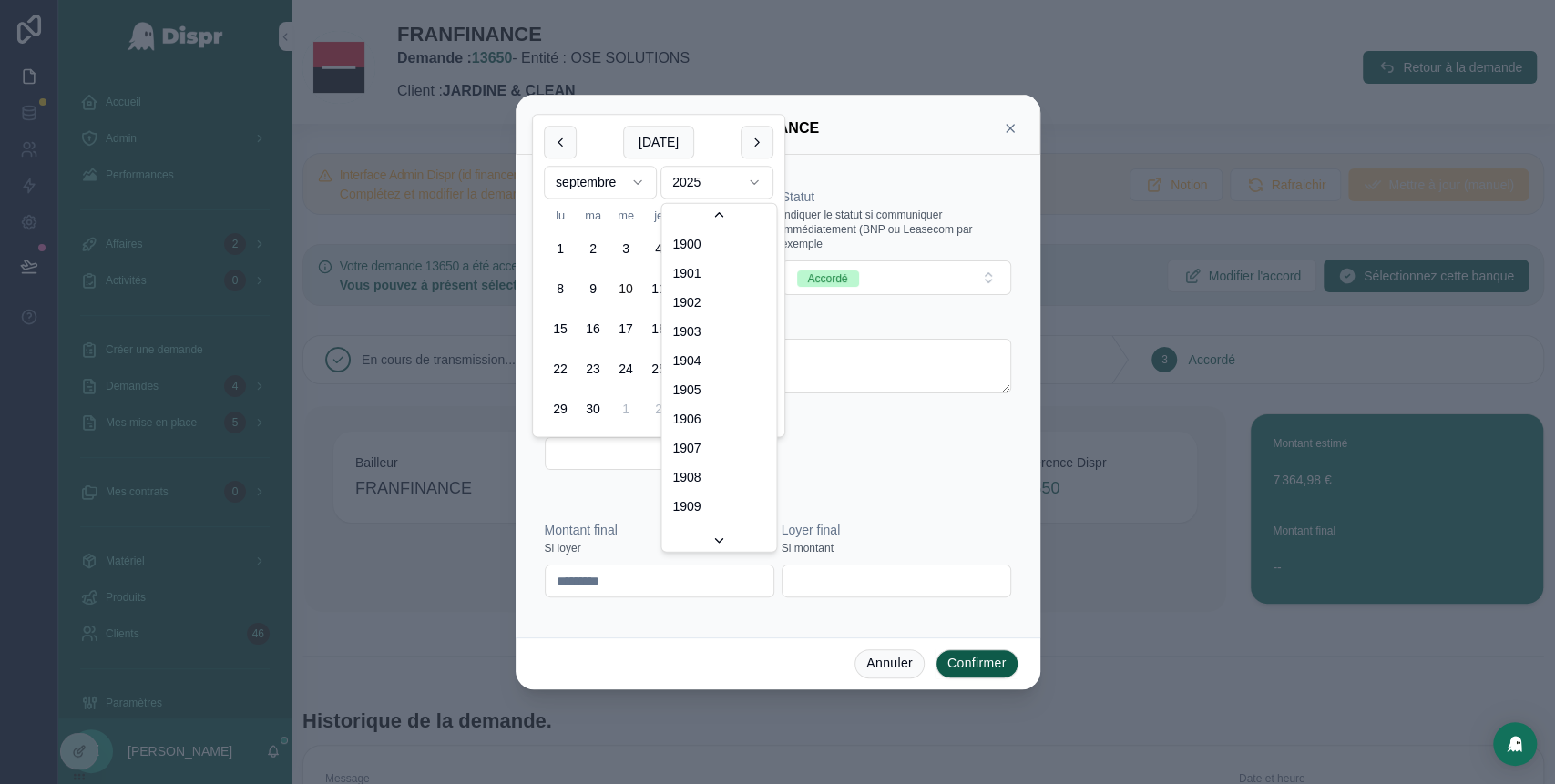
scroll to position [3372, 0]
click at [747, 175] on html "Accueil Admin Performances Affaires 2 Activités 0 Créer une demande Demandes 4 …" at bounding box center [778, 392] width 1555 height 784
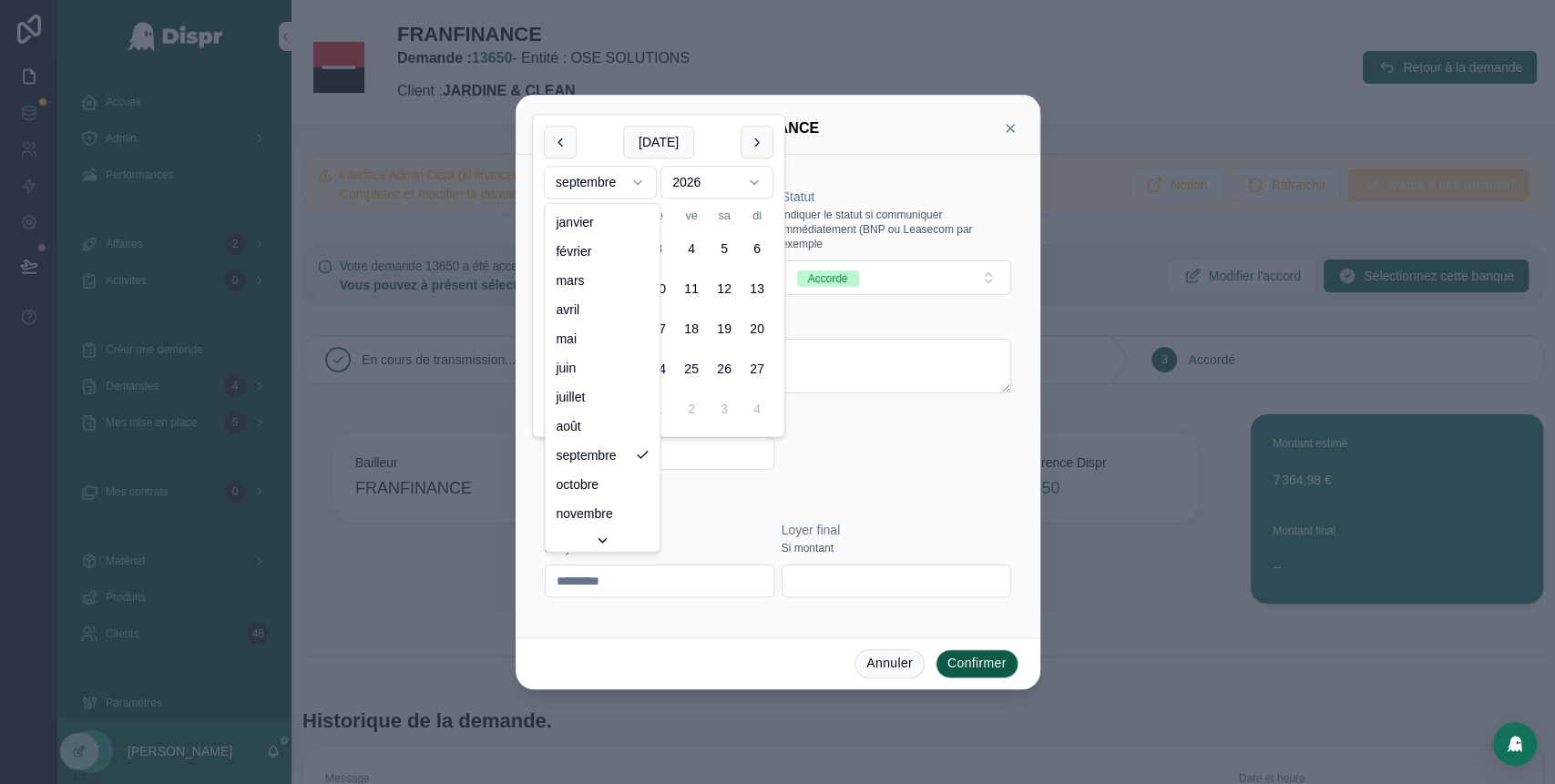
click at [633, 185] on html "Accueil Admin Performances Affaires 2 Activités 0 Créer une demande Demandes 4 …" at bounding box center [778, 392] width 1555 height 784
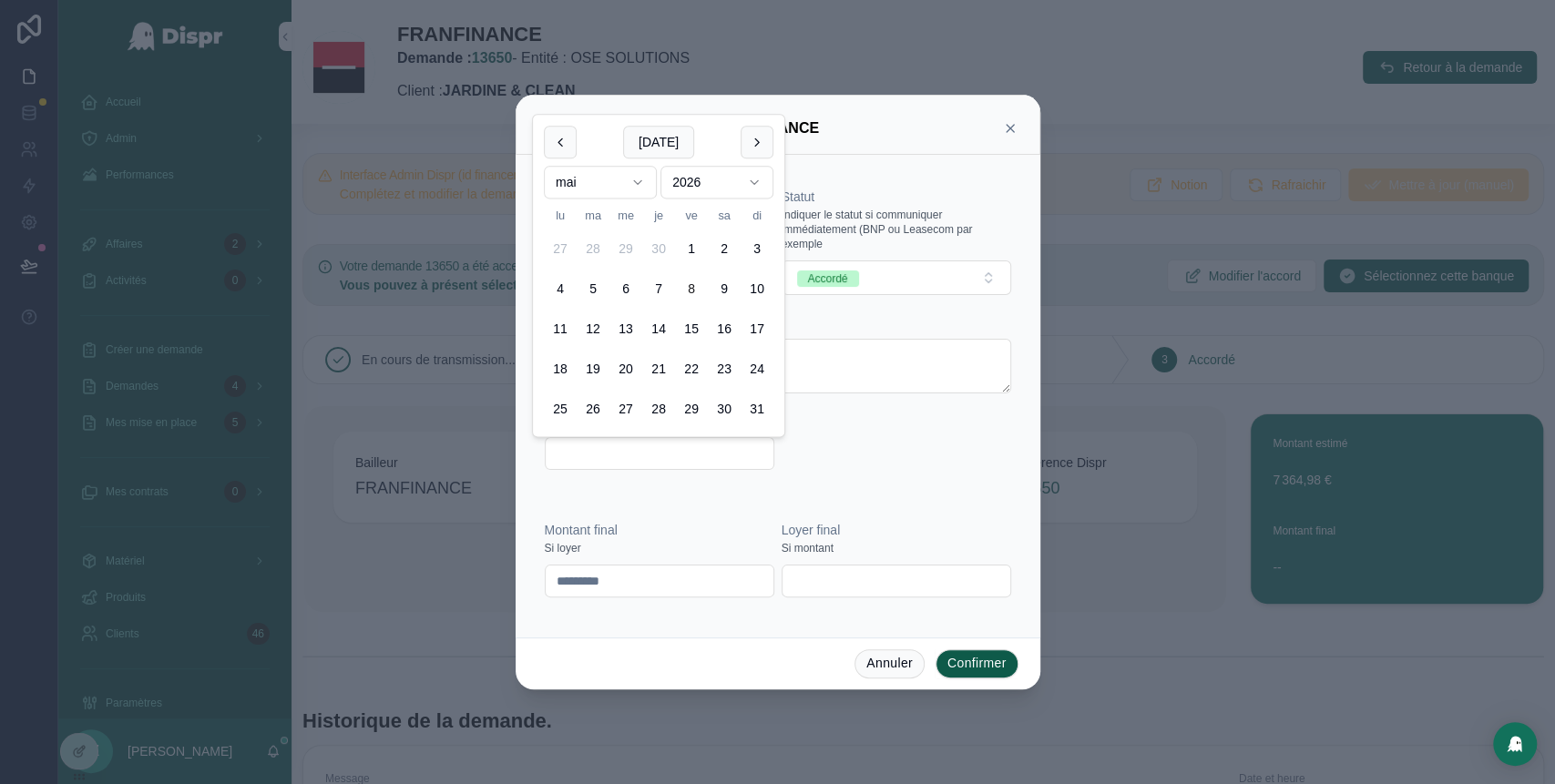
click at [684, 288] on button "8" at bounding box center [691, 290] width 33 height 33
type input "**********"
click at [895, 491] on div "**********" at bounding box center [778, 328] width 481 height 333
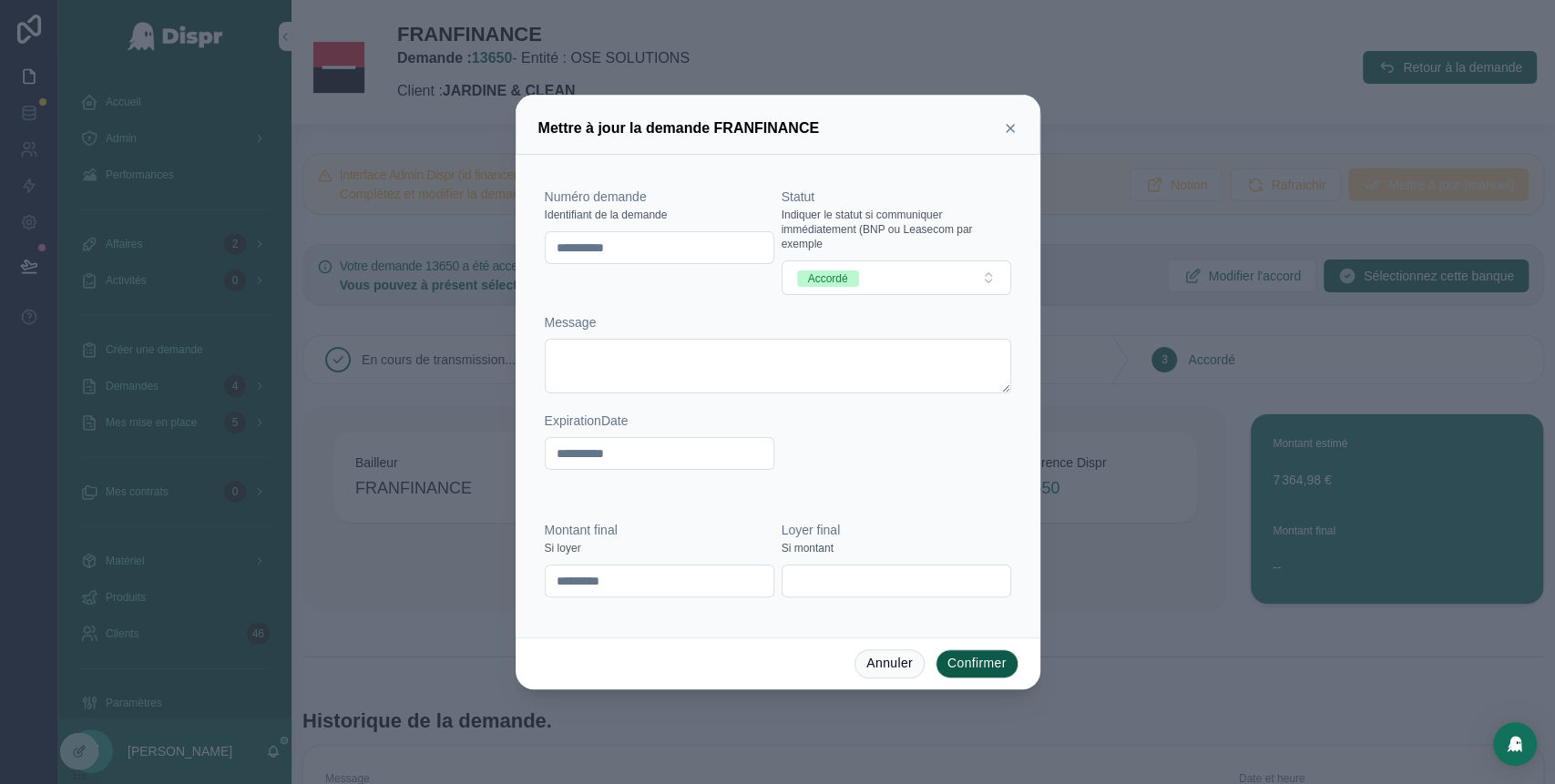
click at [967, 655] on button "Confirmer" at bounding box center [978, 663] width 83 height 29
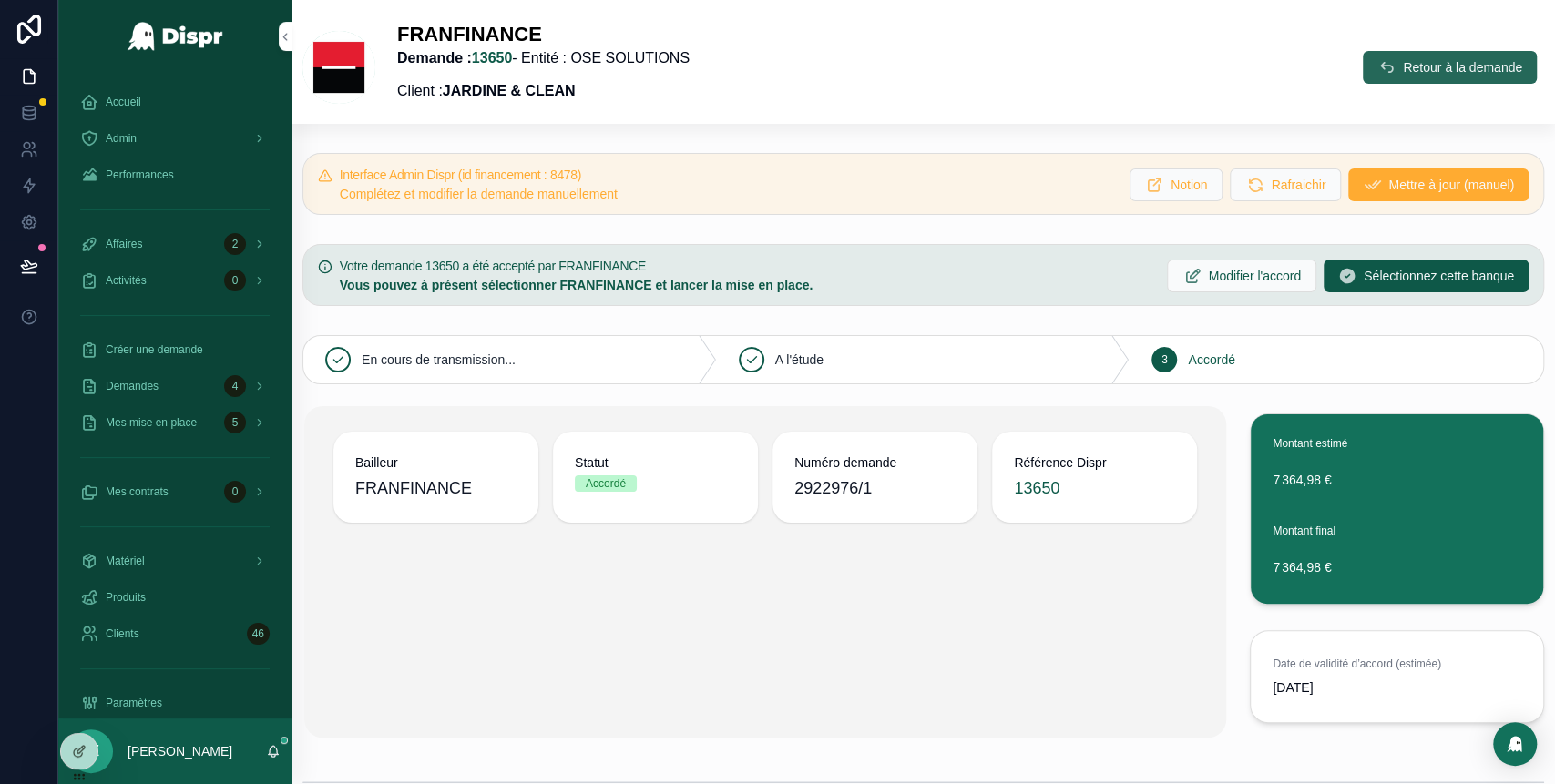
click at [1403, 66] on span "Retour à la demande" at bounding box center [1463, 67] width 119 height 18
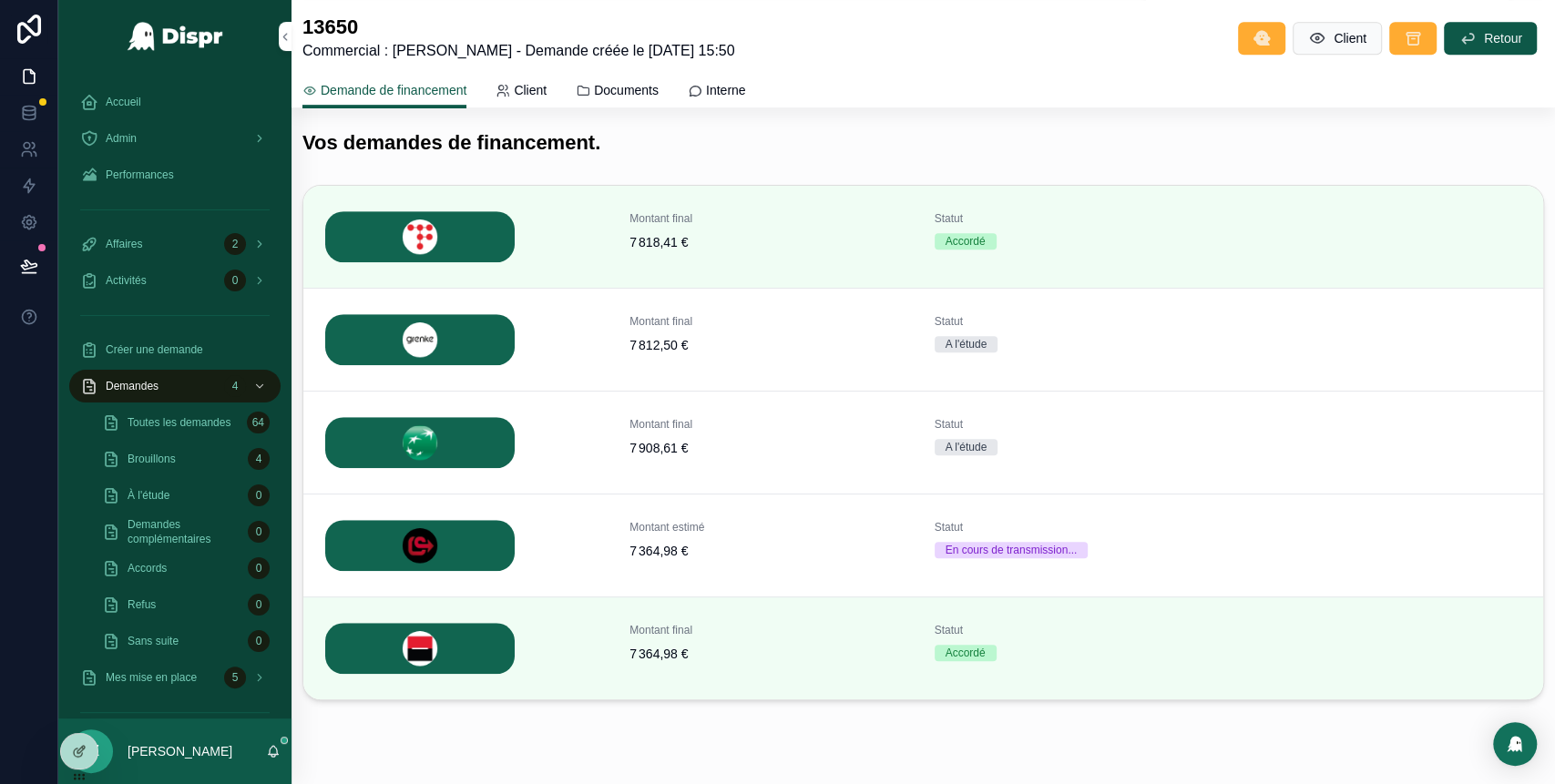
scroll to position [634, 0]
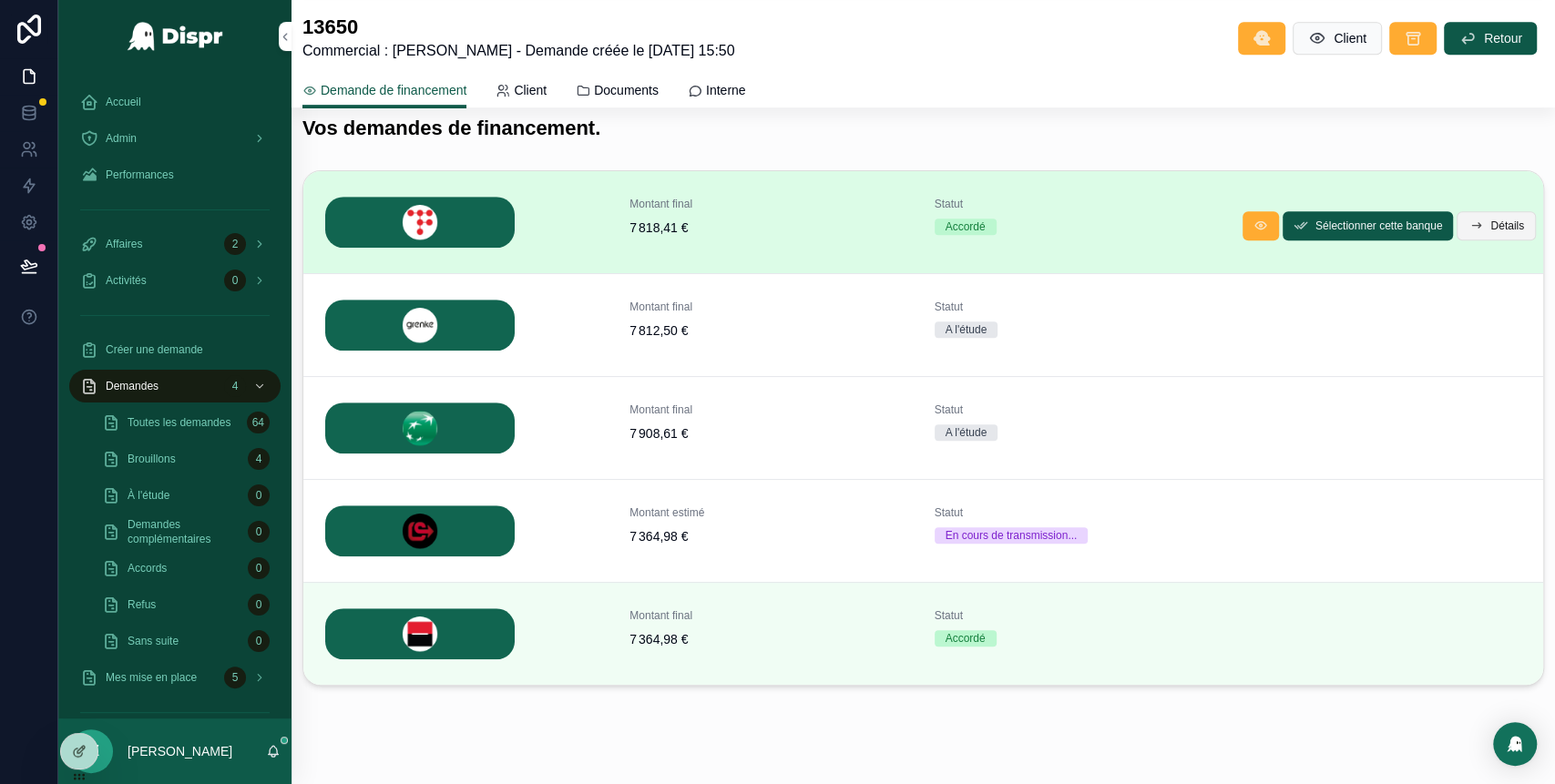
click at [1490, 227] on span "Détails" at bounding box center [1507, 225] width 34 height 14
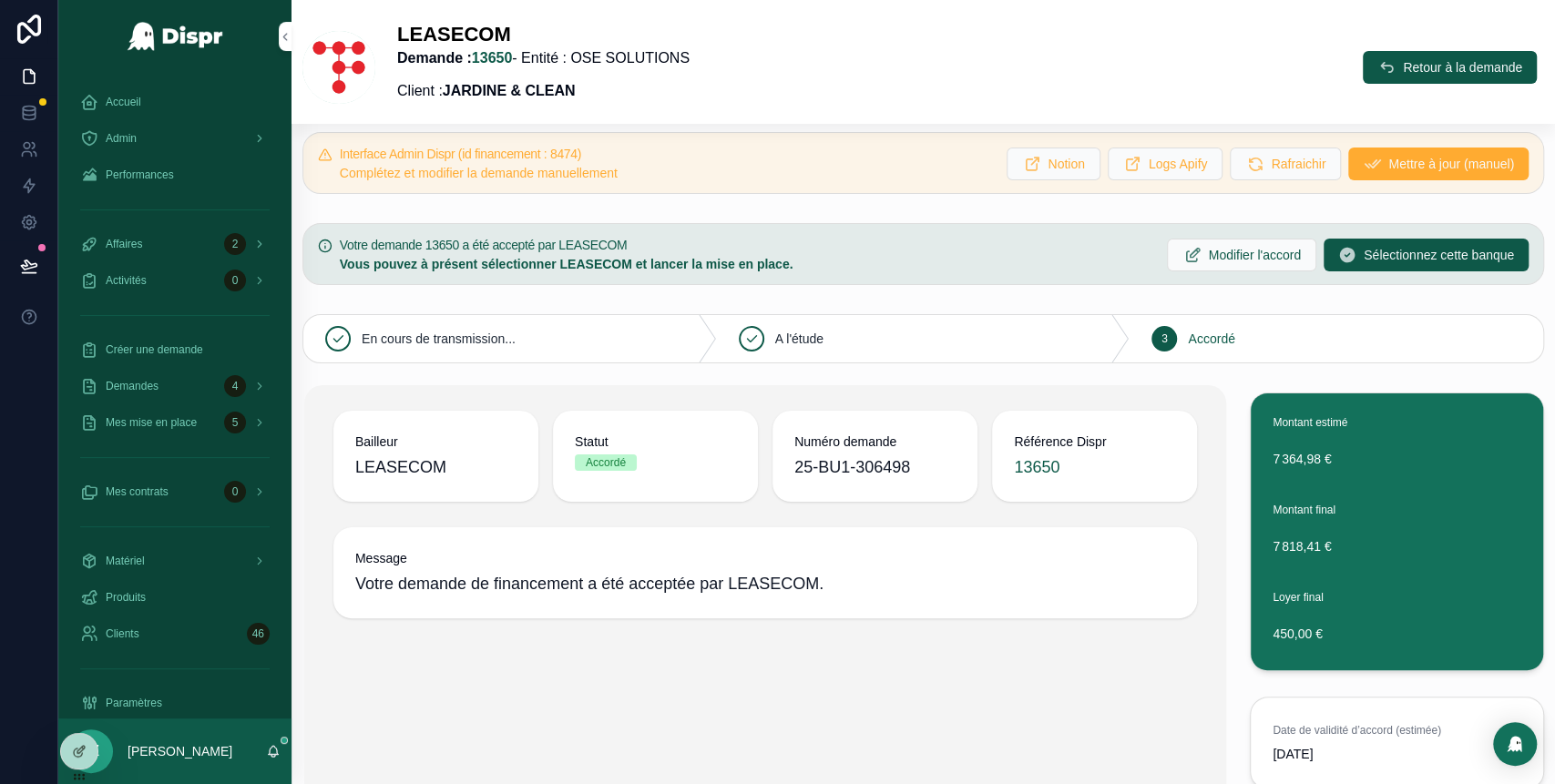
scroll to position [8, 0]
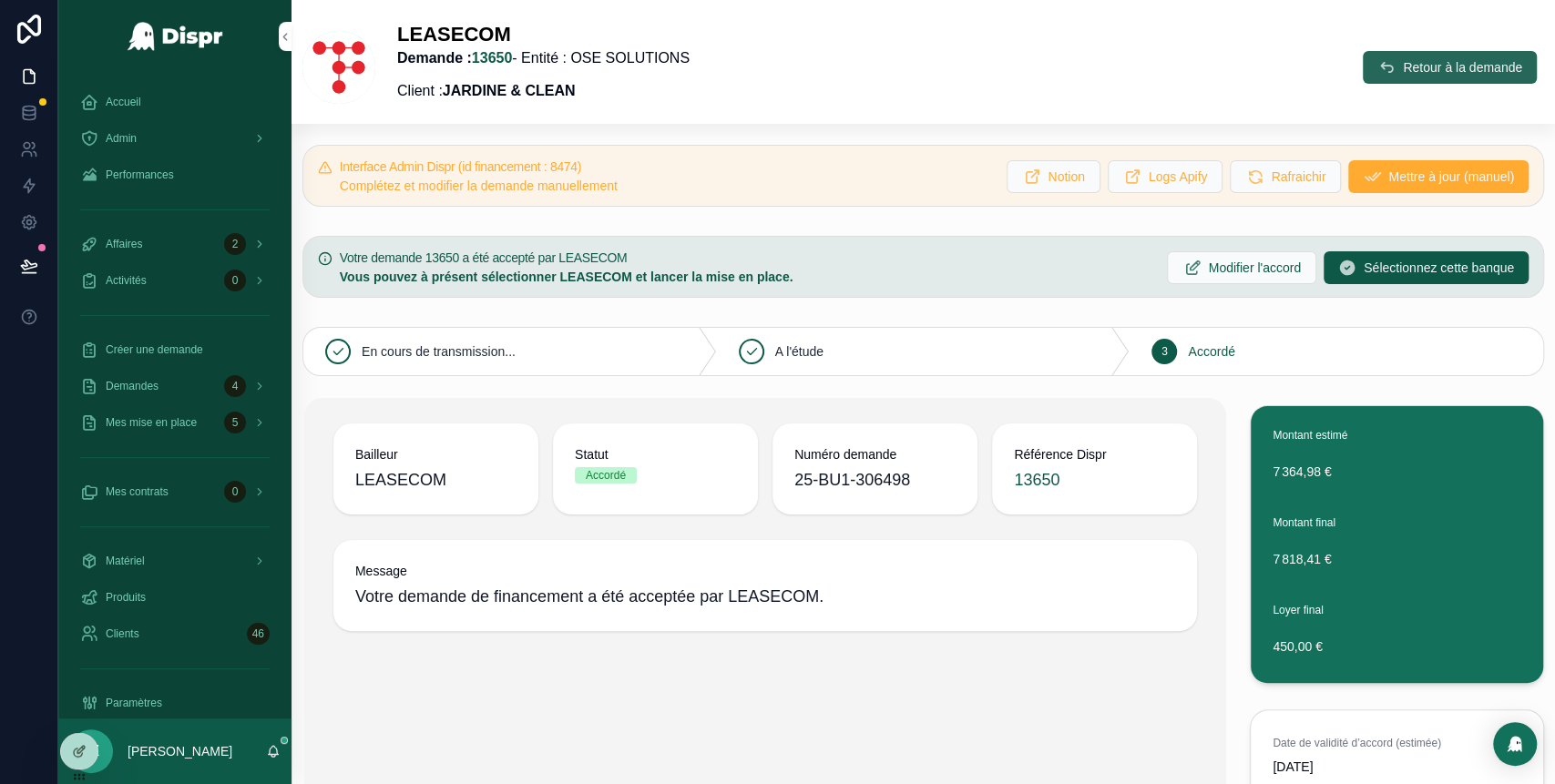
click at [1403, 73] on span "Retour à la demande" at bounding box center [1463, 67] width 119 height 18
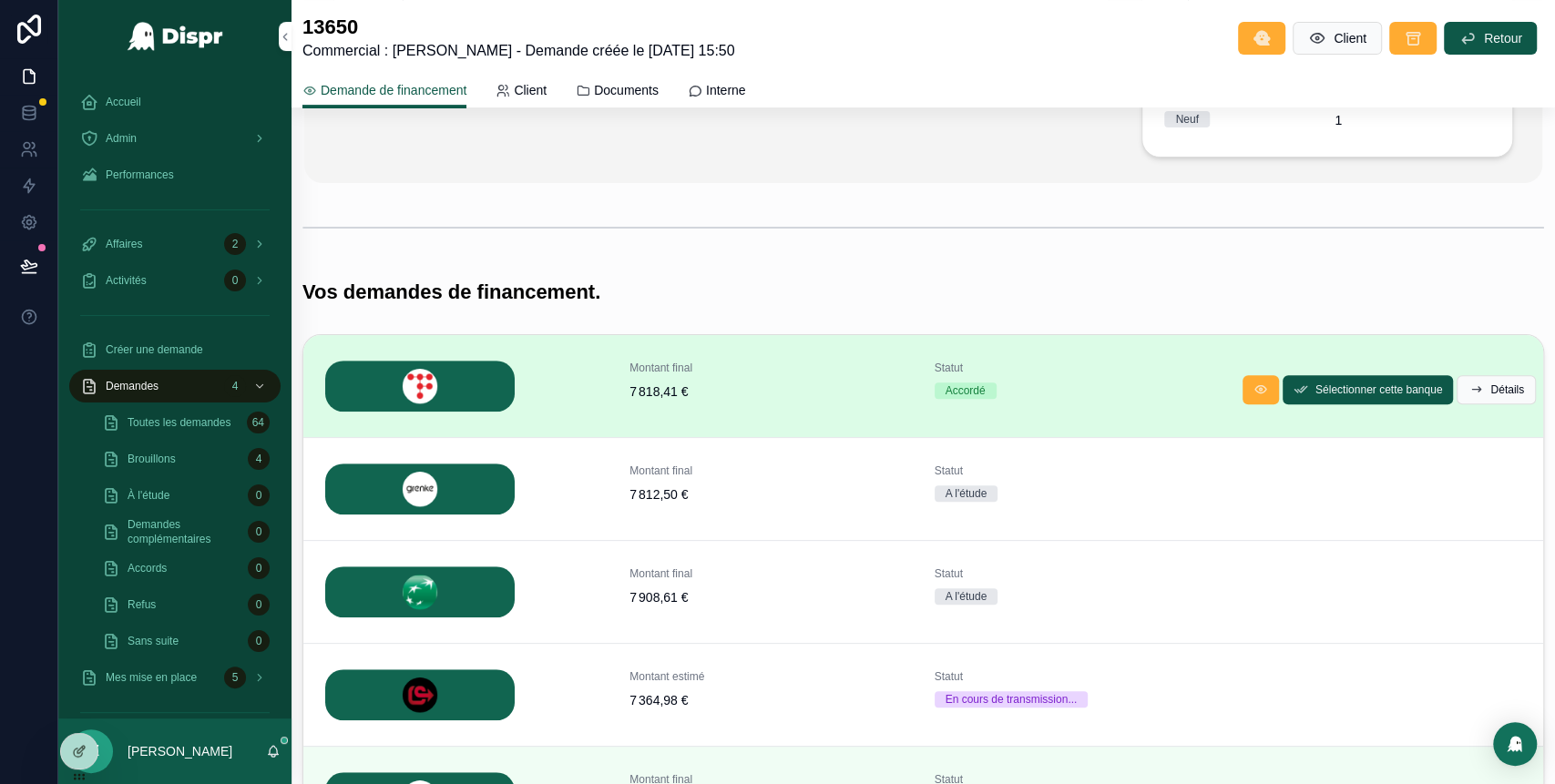
scroll to position [475, 0]
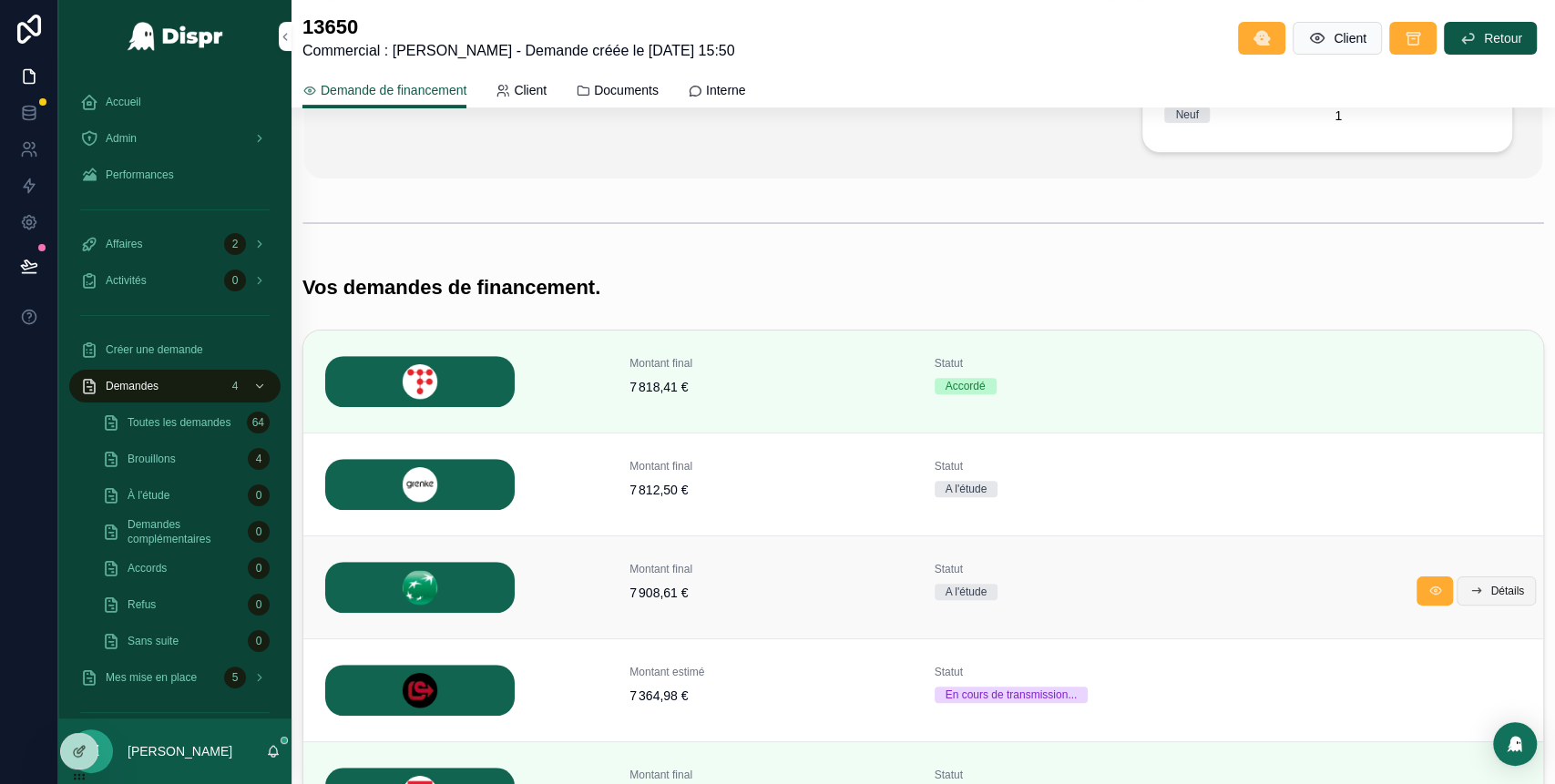
click at [1463, 591] on button "Détails" at bounding box center [1496, 591] width 79 height 29
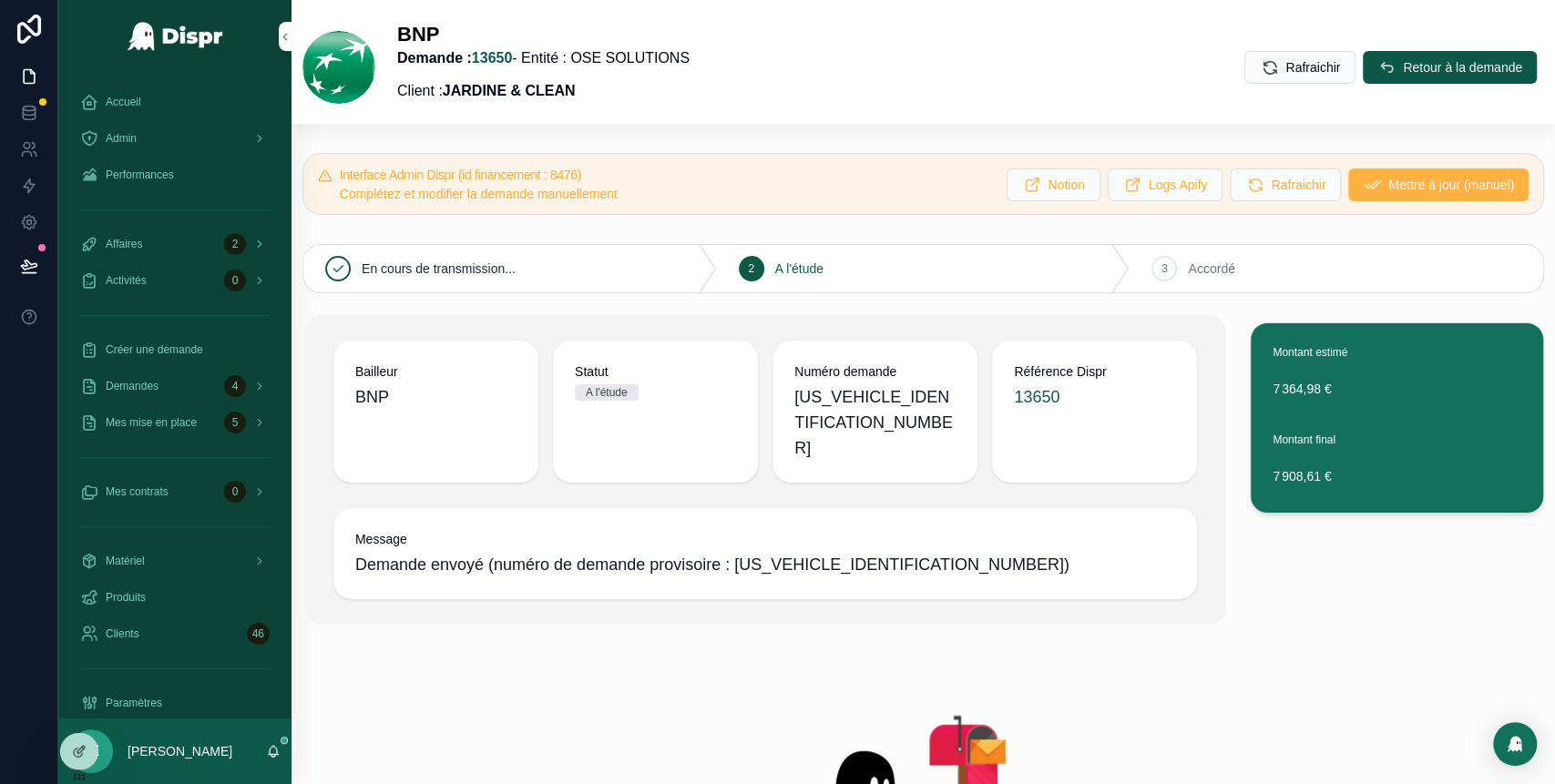
click at [1388, 185] on span "Mettre à jour (manuel)" at bounding box center [1450, 184] width 125 height 18
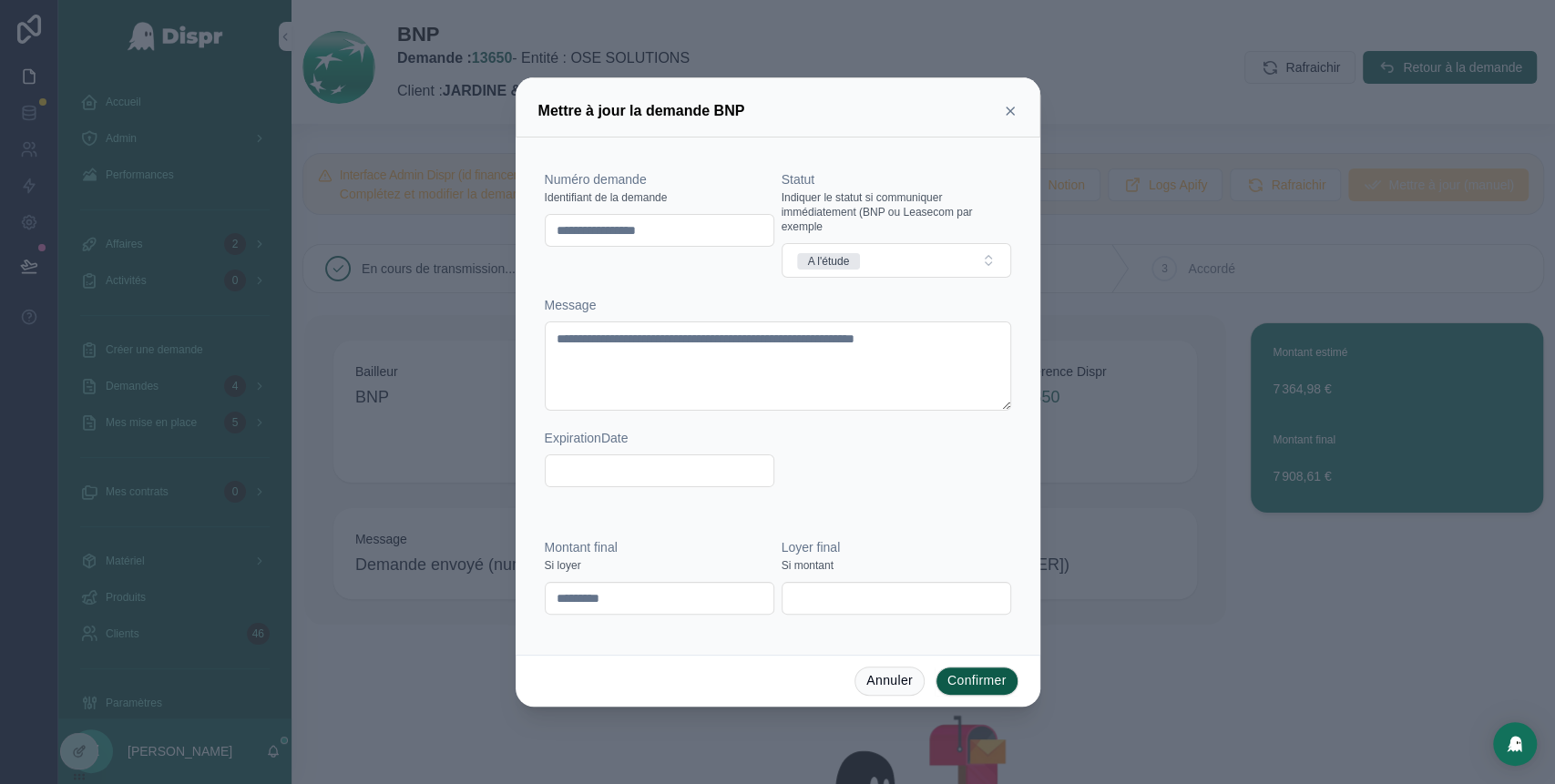
click at [702, 232] on input "**********" at bounding box center [659, 230] width 227 height 25
drag, startPoint x: 701, startPoint y: 232, endPoint x: 524, endPoint y: 244, distance: 177.4
click at [524, 244] on div "**********" at bounding box center [778, 396] width 525 height 517
paste input "text"
type input "********"
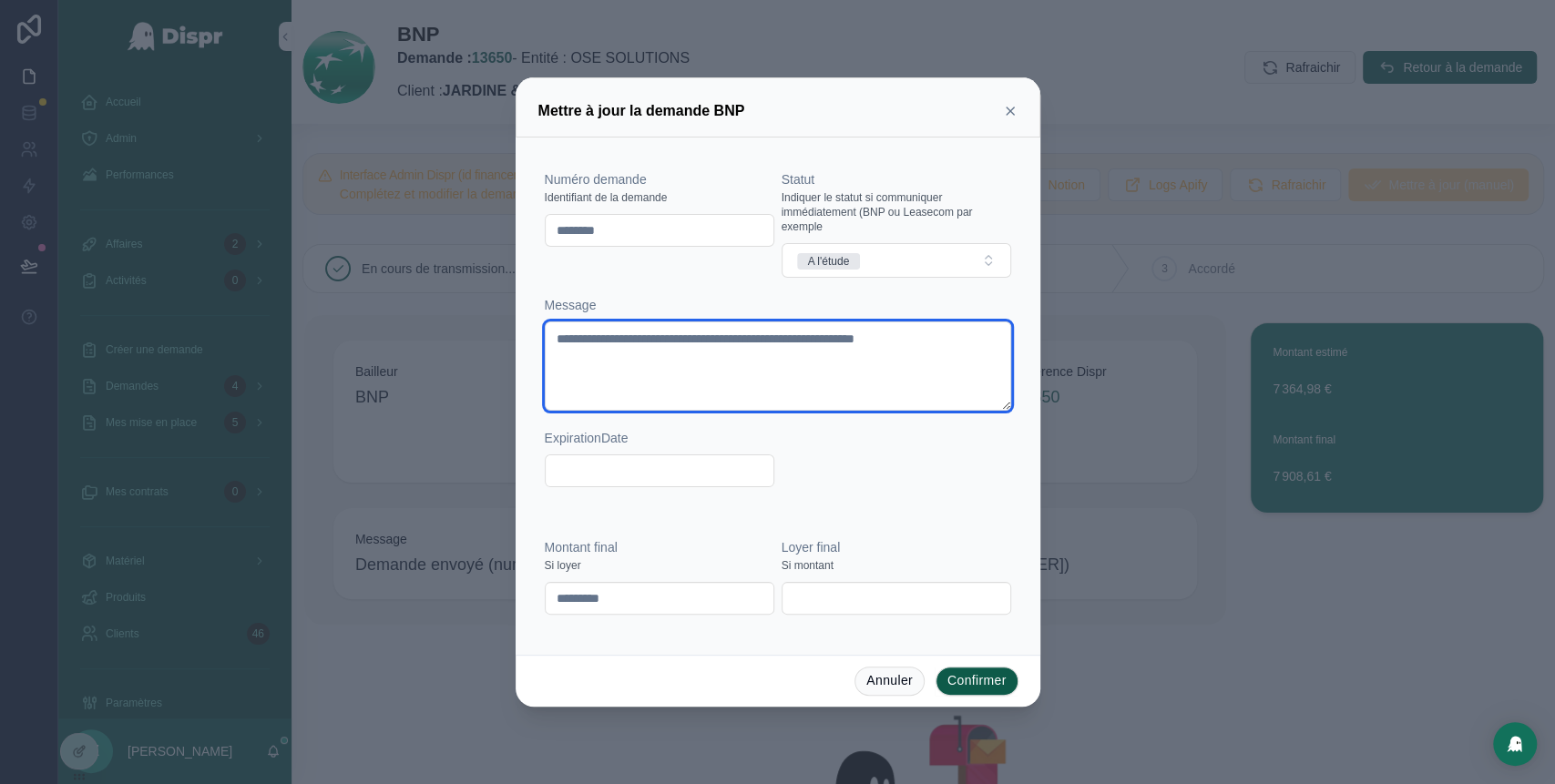
drag, startPoint x: 761, startPoint y: 364, endPoint x: 560, endPoint y: 340, distance: 202.4
click at [560, 340] on textarea "**********" at bounding box center [778, 366] width 466 height 90
click at [671, 342] on textarea "**********" at bounding box center [778, 366] width 466 height 90
drag, startPoint x: 671, startPoint y: 342, endPoint x: 537, endPoint y: 346, distance: 134.1
click at [538, 346] on div "**********" at bounding box center [778, 329] width 481 height 368
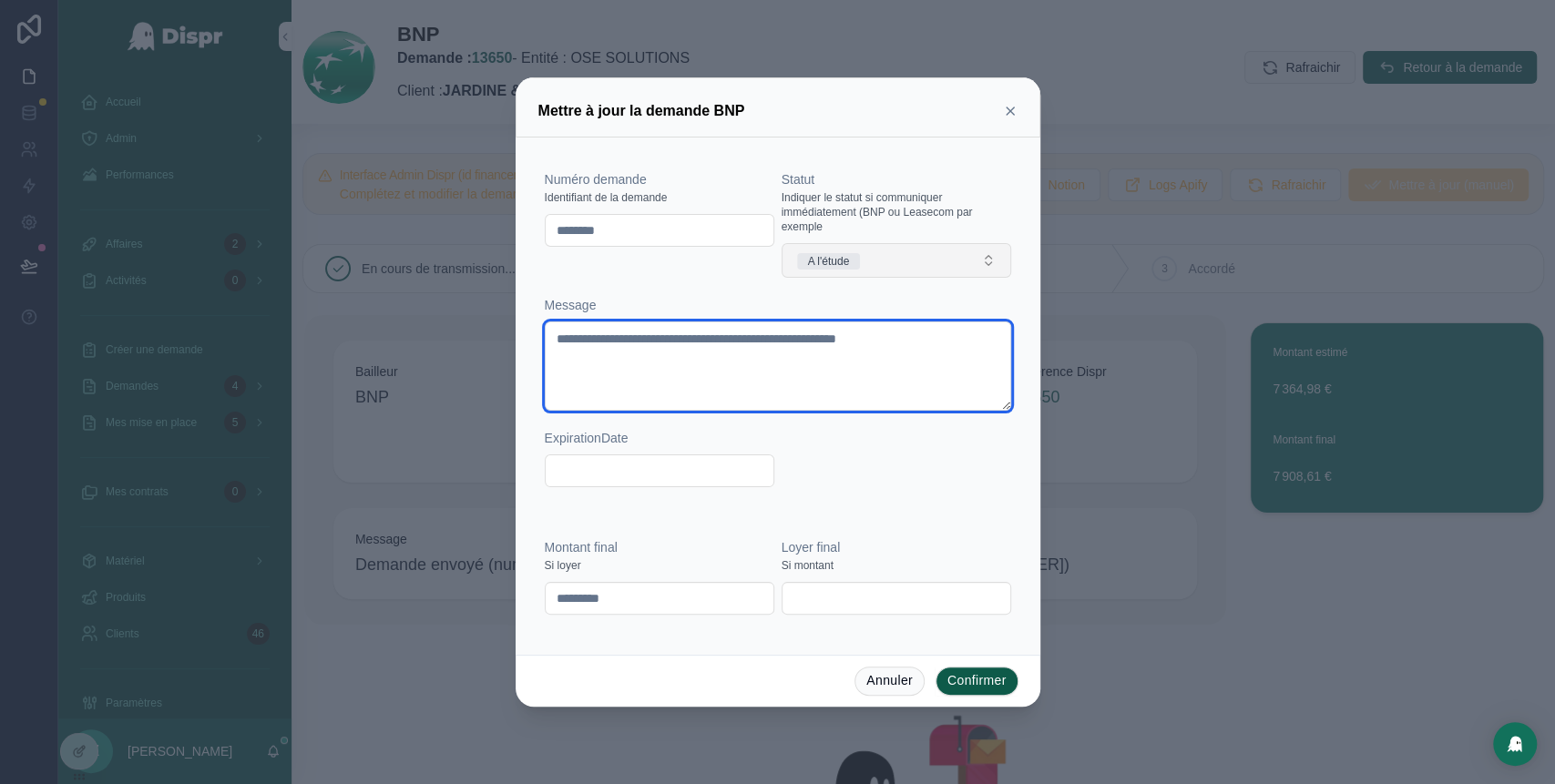
type textarea "**********"
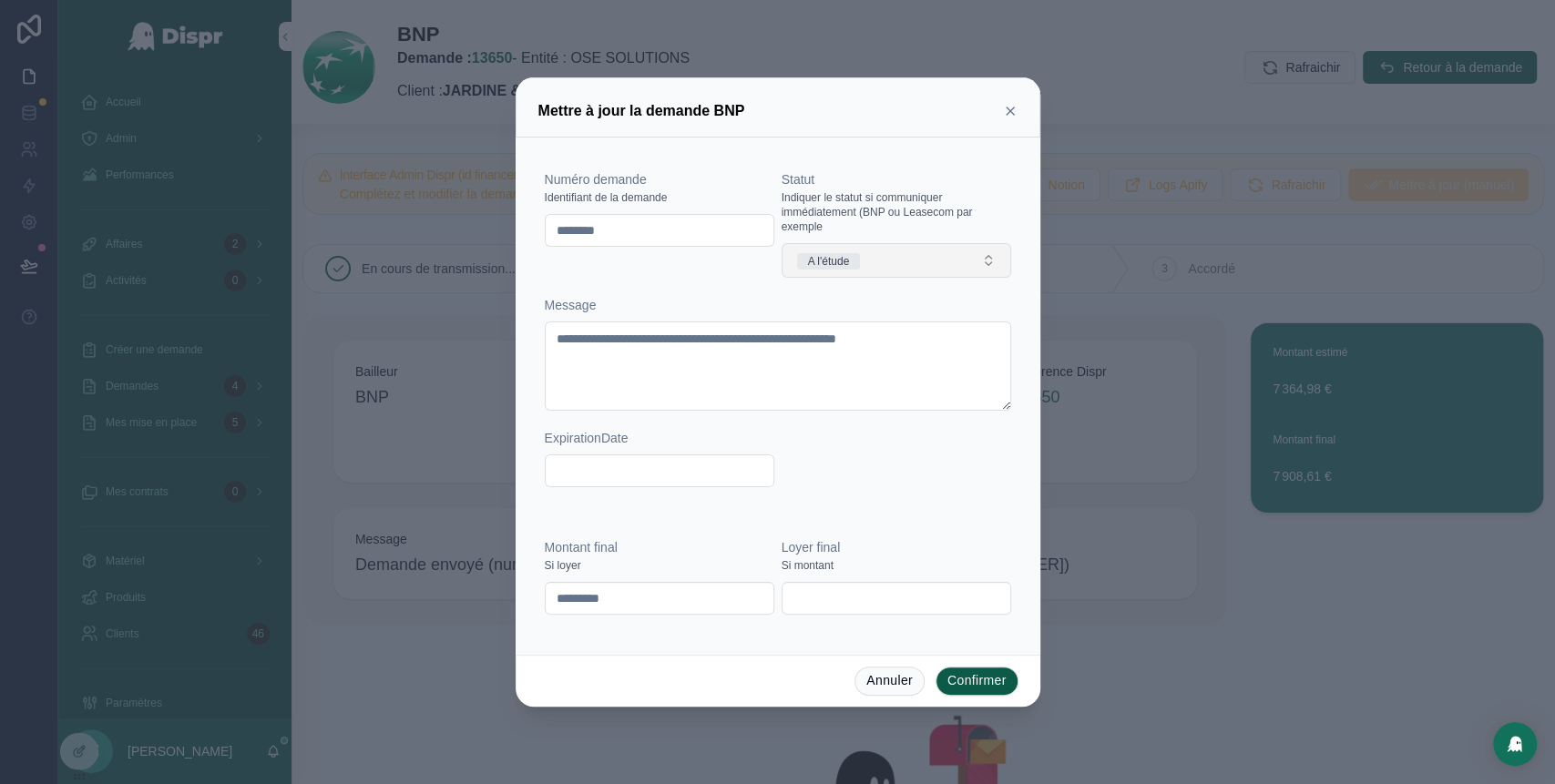
click at [935, 253] on button "A l'étude" at bounding box center [895, 260] width 229 height 35
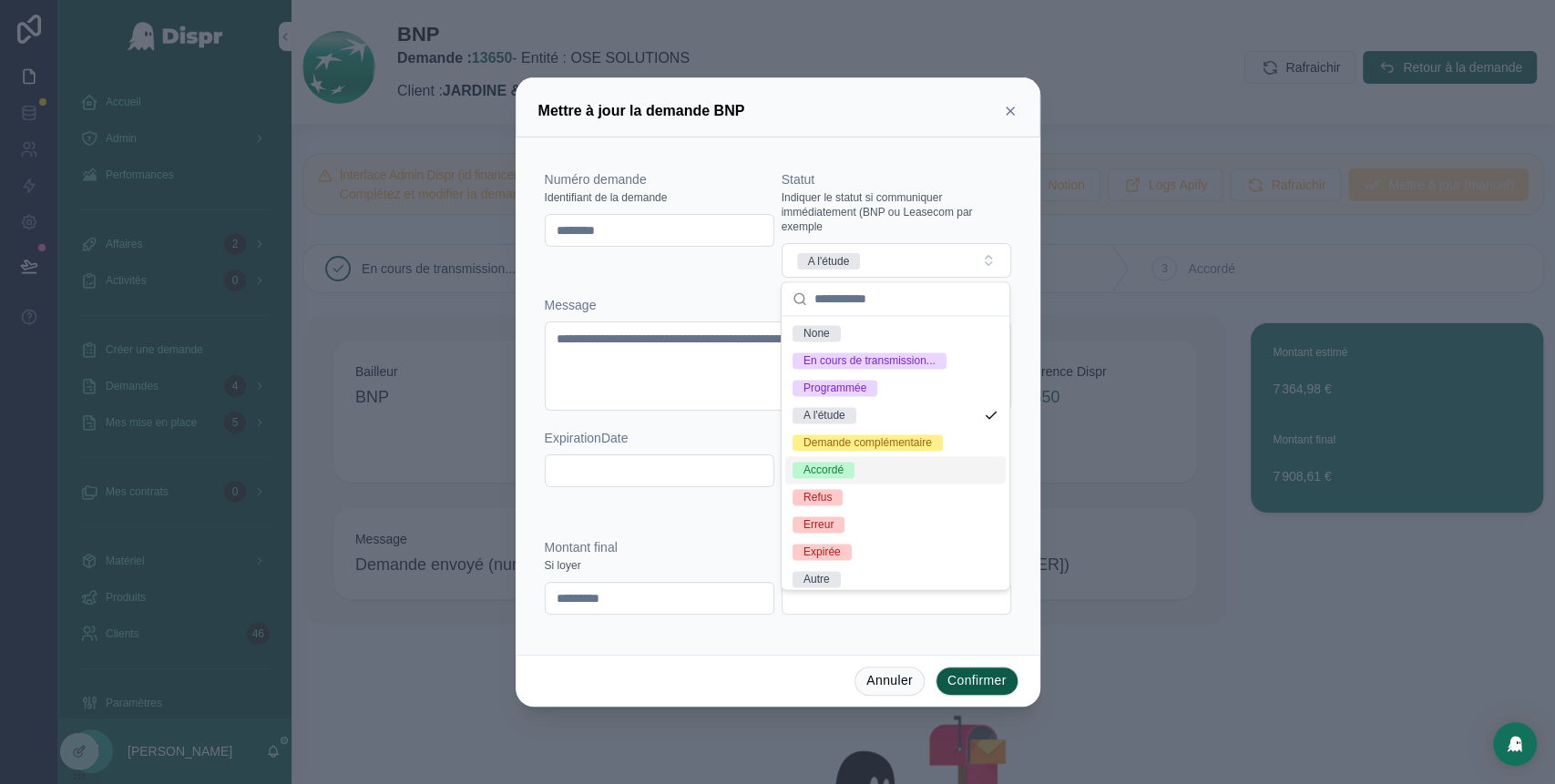
click at [864, 484] on div "Accordé" at bounding box center [895, 470] width 221 height 27
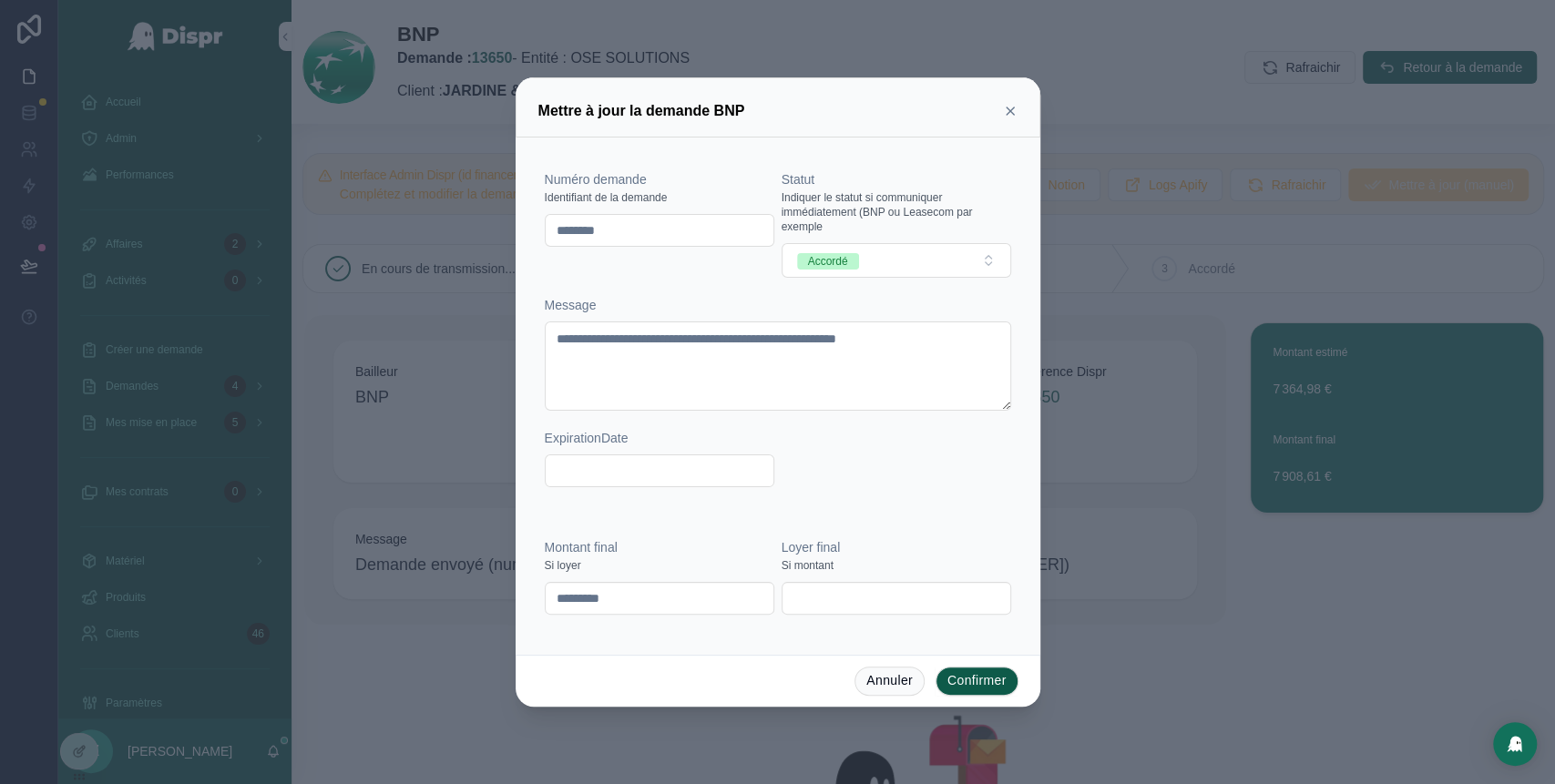
click at [760, 538] on div "Montant final Si loyer ********* Loyer final Si montant" at bounding box center [778, 576] width 481 height 127
click at [978, 680] on button "Confirmer" at bounding box center [978, 681] width 83 height 29
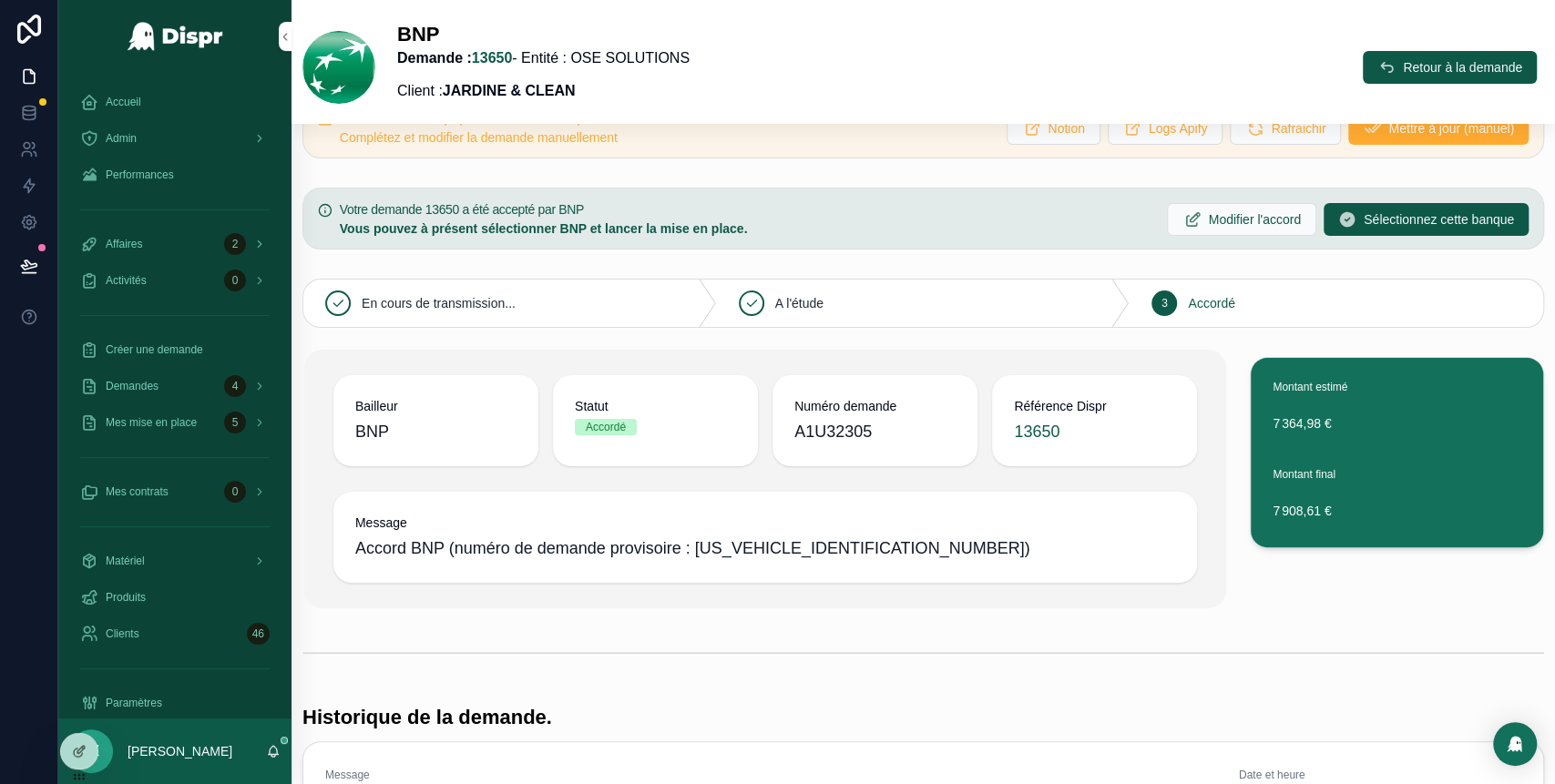
scroll to position [48, 0]
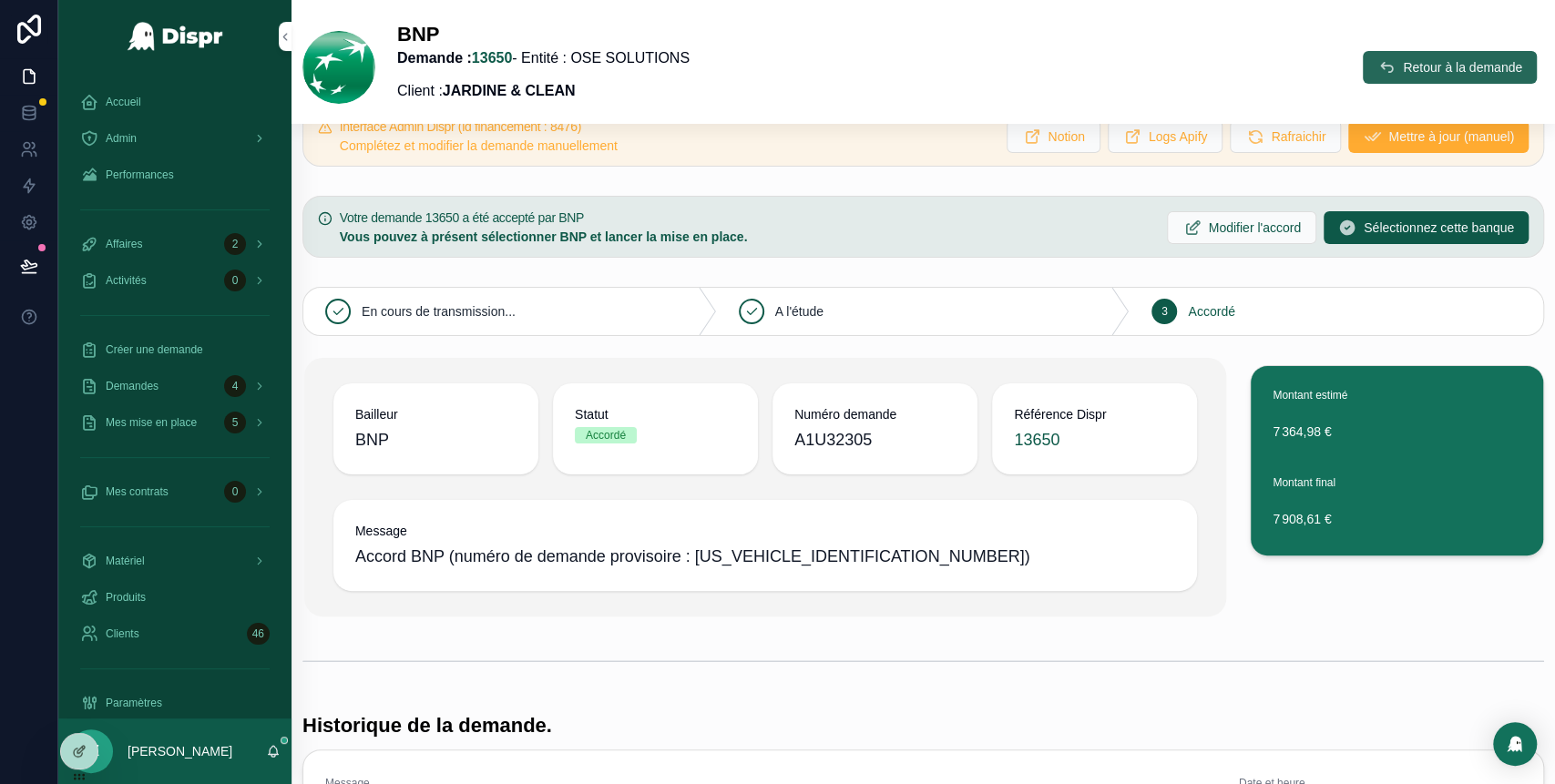
click at [1378, 75] on icon "scrollable content" at bounding box center [1386, 67] width 18 height 18
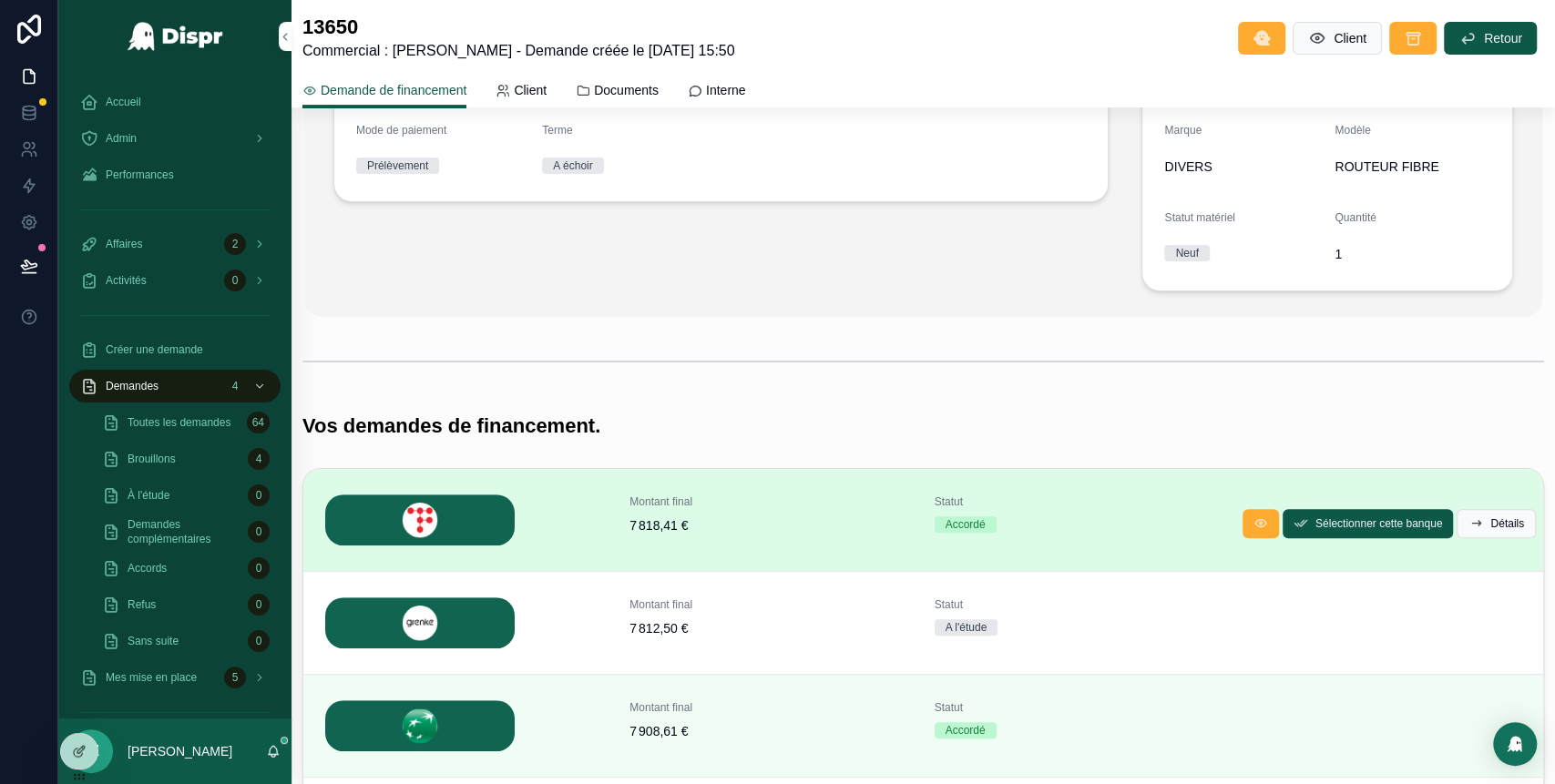
scroll to position [318, 0]
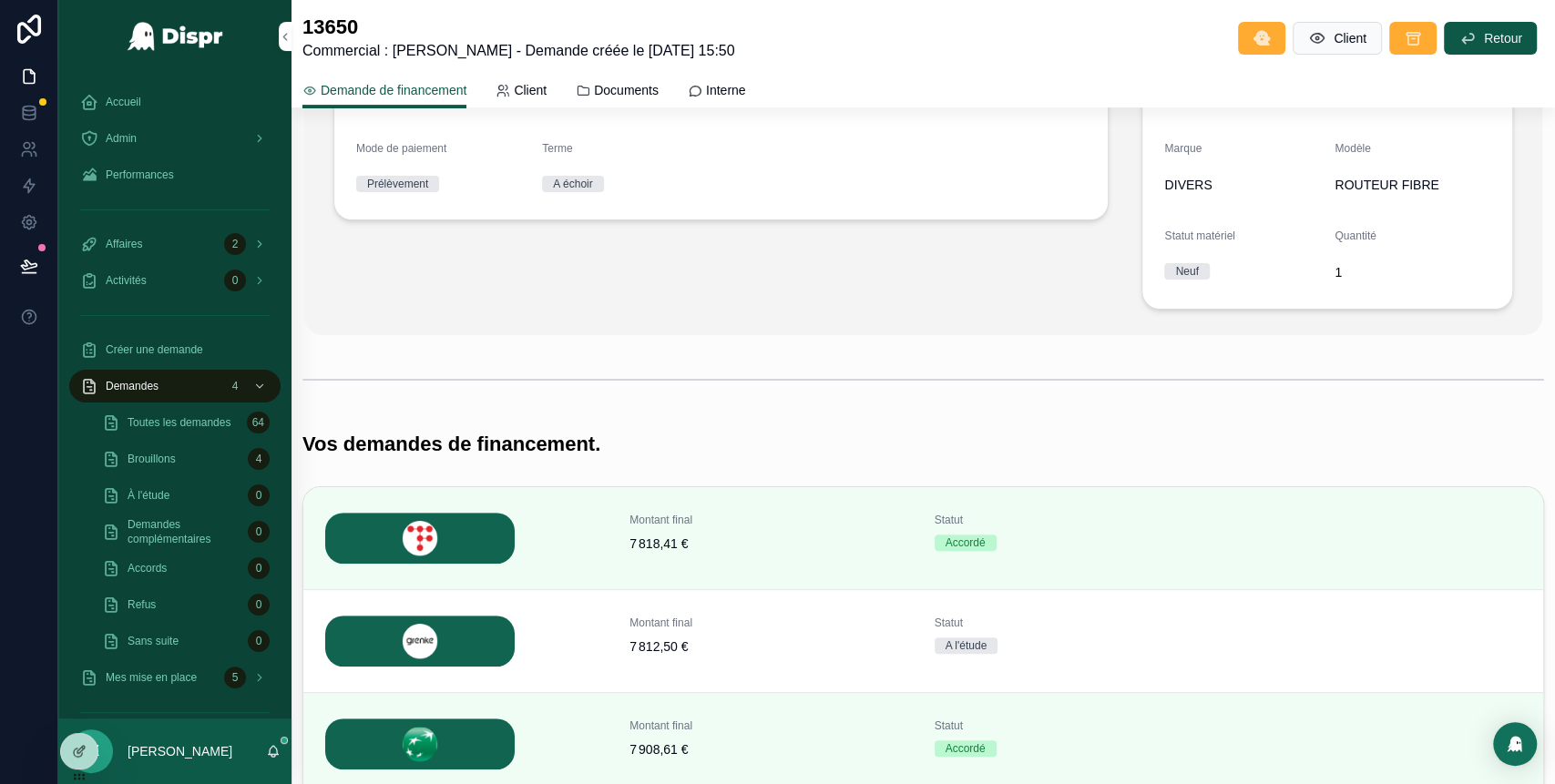
drag, startPoint x: 443, startPoint y: 373, endPoint x: 609, endPoint y: 386, distance: 166.5
click at [609, 386] on div "scrollable content" at bounding box center [924, 379] width 1242 height 45
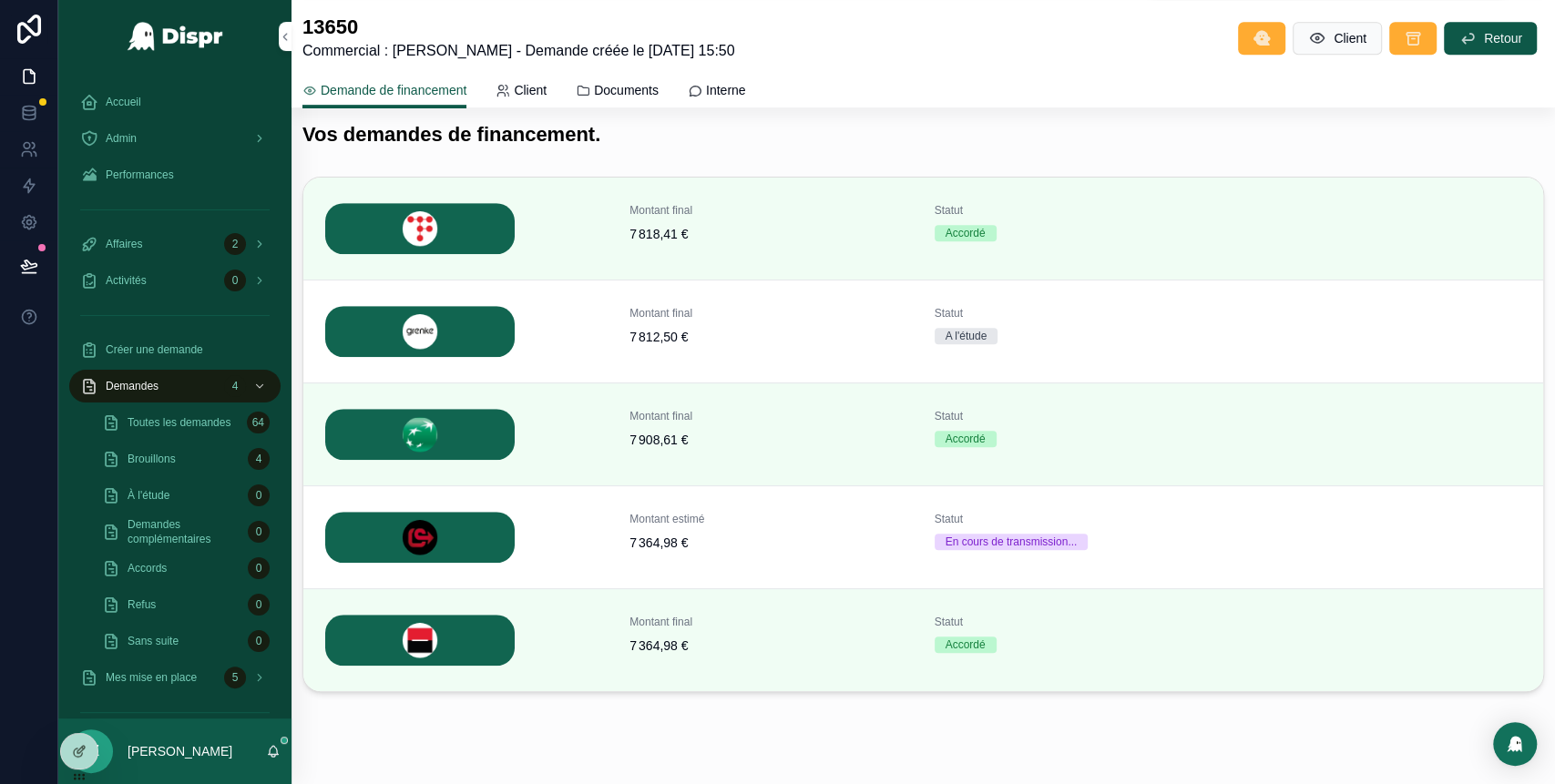
scroll to position [664, 0]
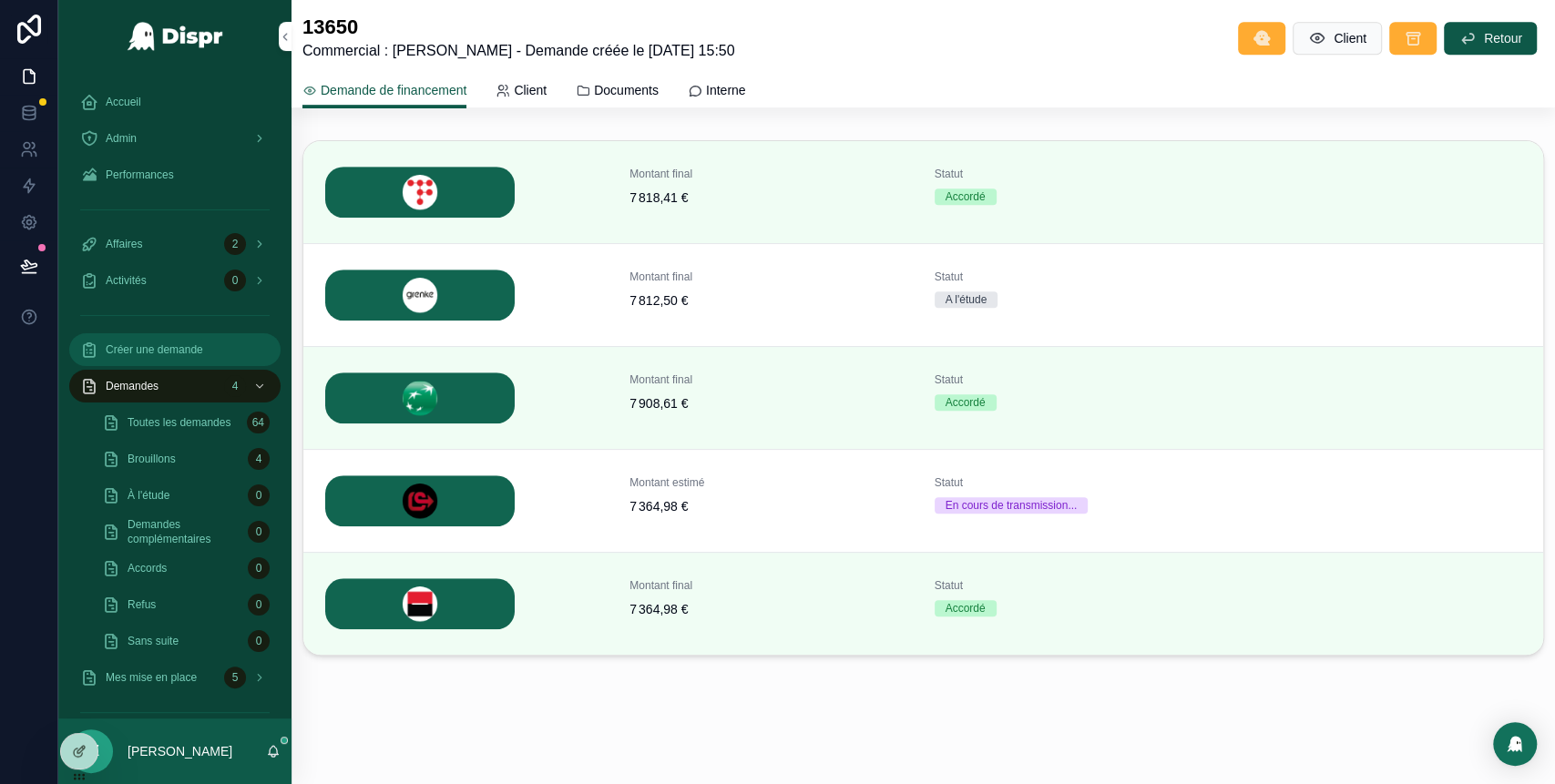
click at [193, 348] on span "Créer une demande" at bounding box center [154, 349] width 97 height 14
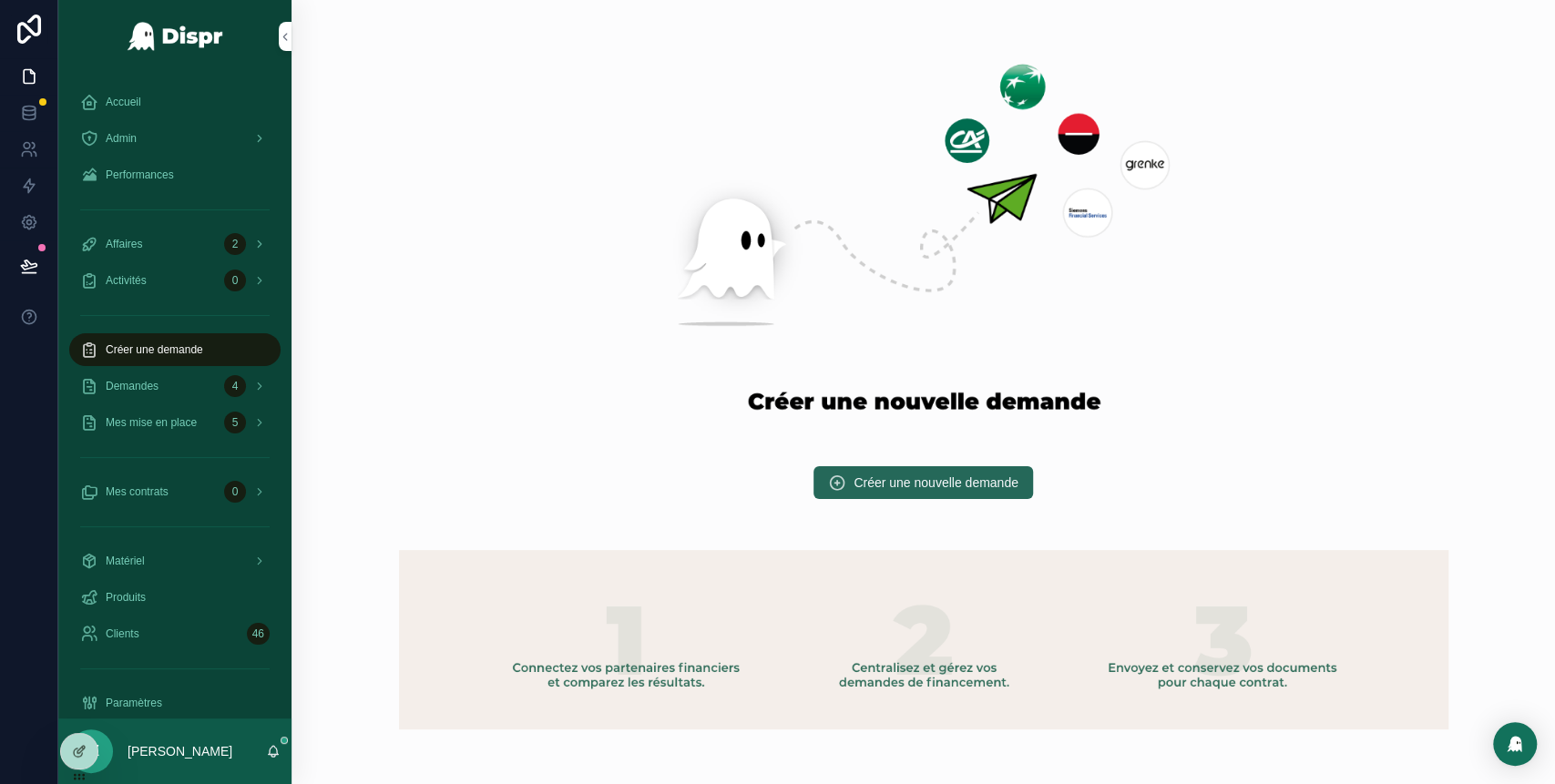
click at [900, 482] on span "Créer une nouvelle demande" at bounding box center [936, 482] width 165 height 18
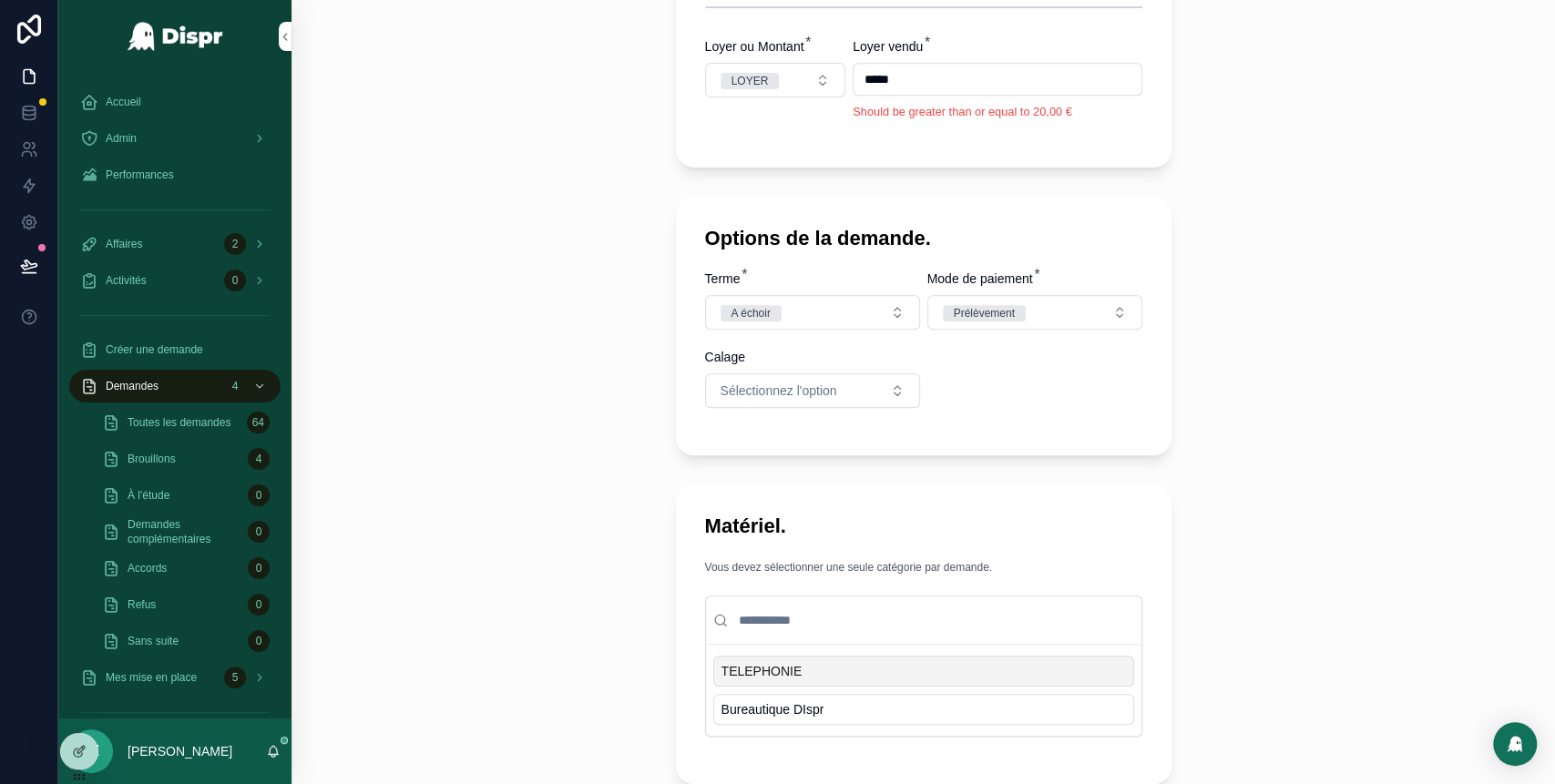
scroll to position [998, 0]
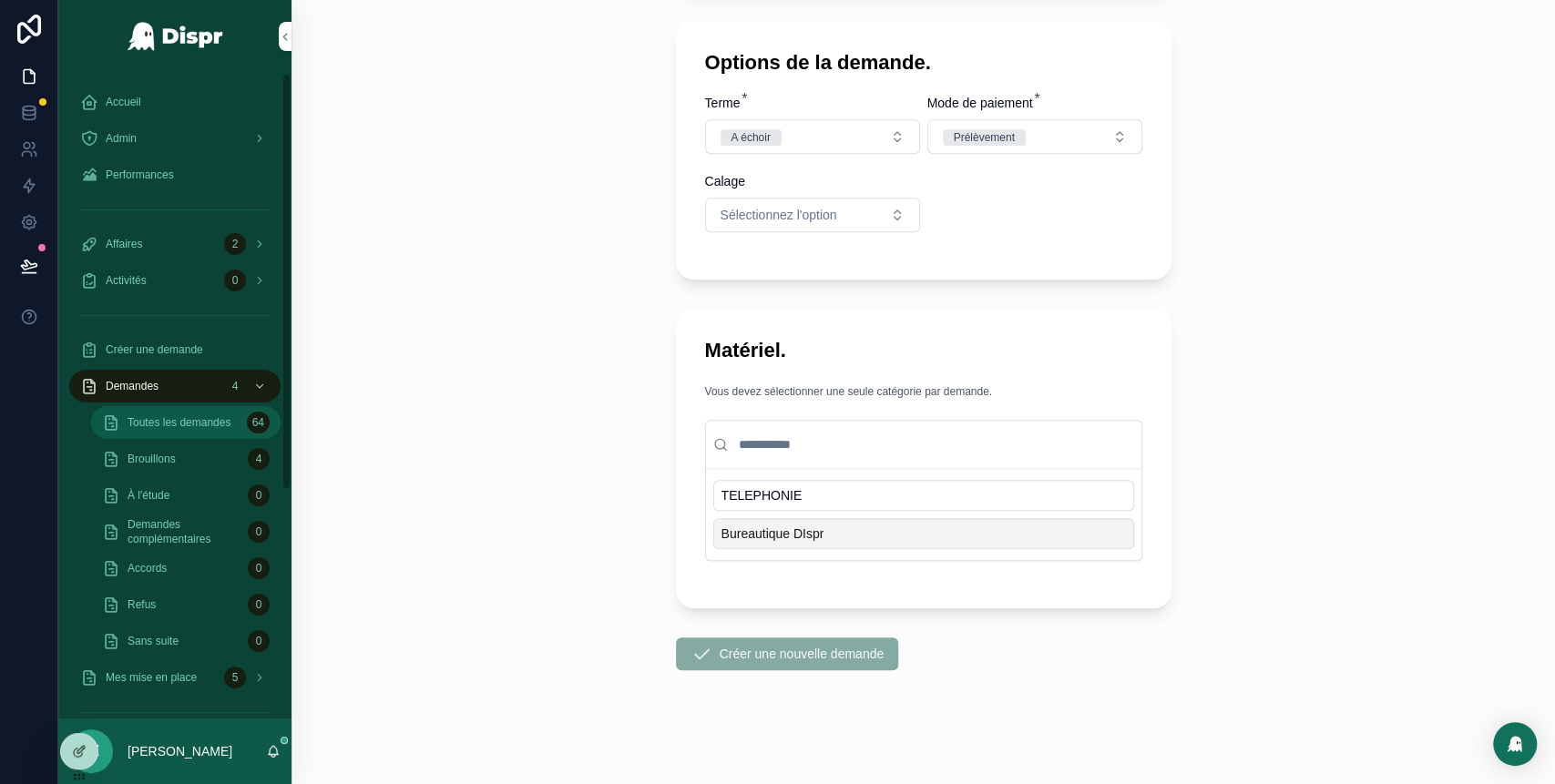
click at [169, 416] on span "Toutes les demandes" at bounding box center [178, 422] width 103 height 14
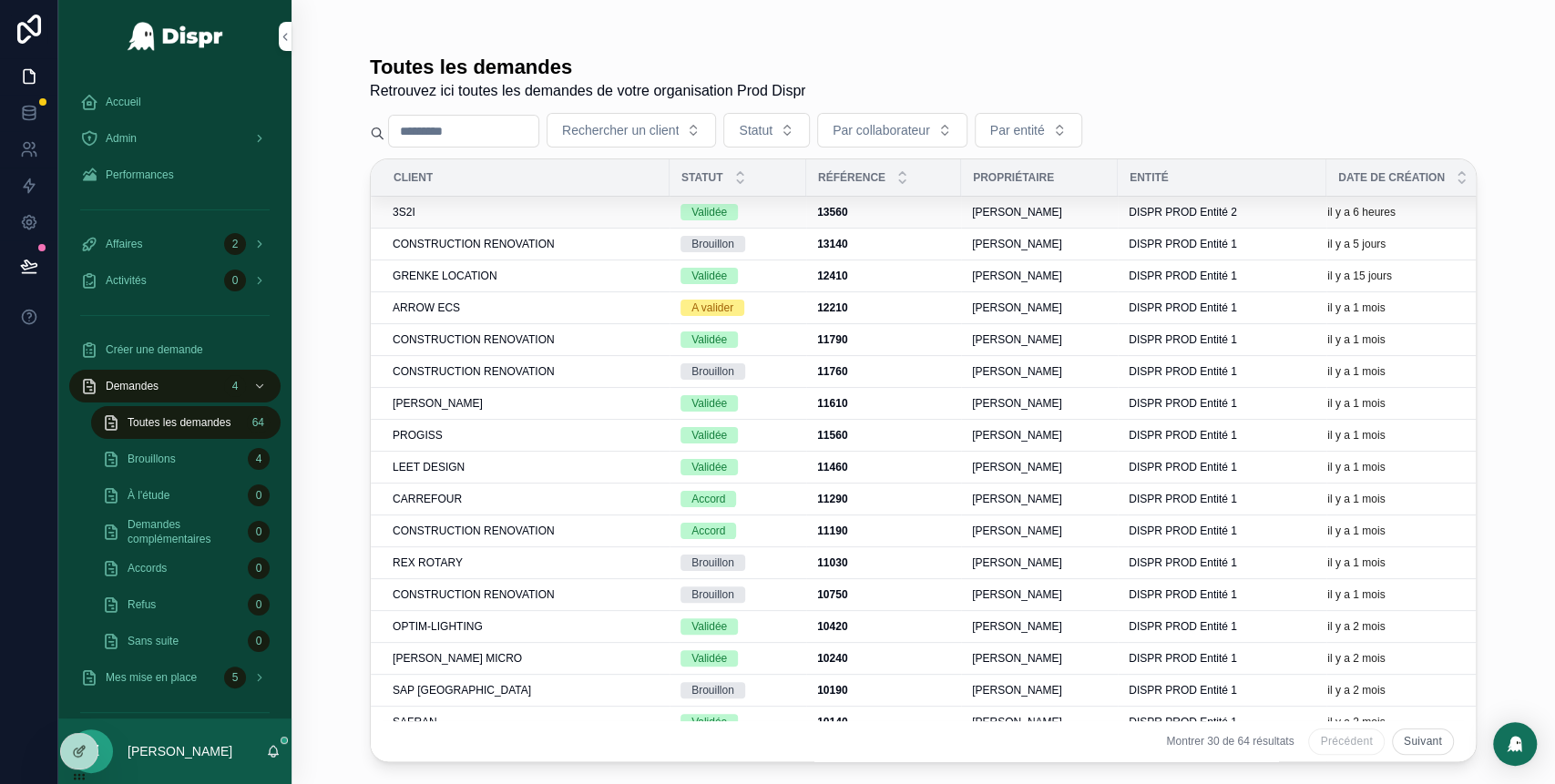
click at [619, 210] on div "3S2I" at bounding box center [526, 211] width 266 height 14
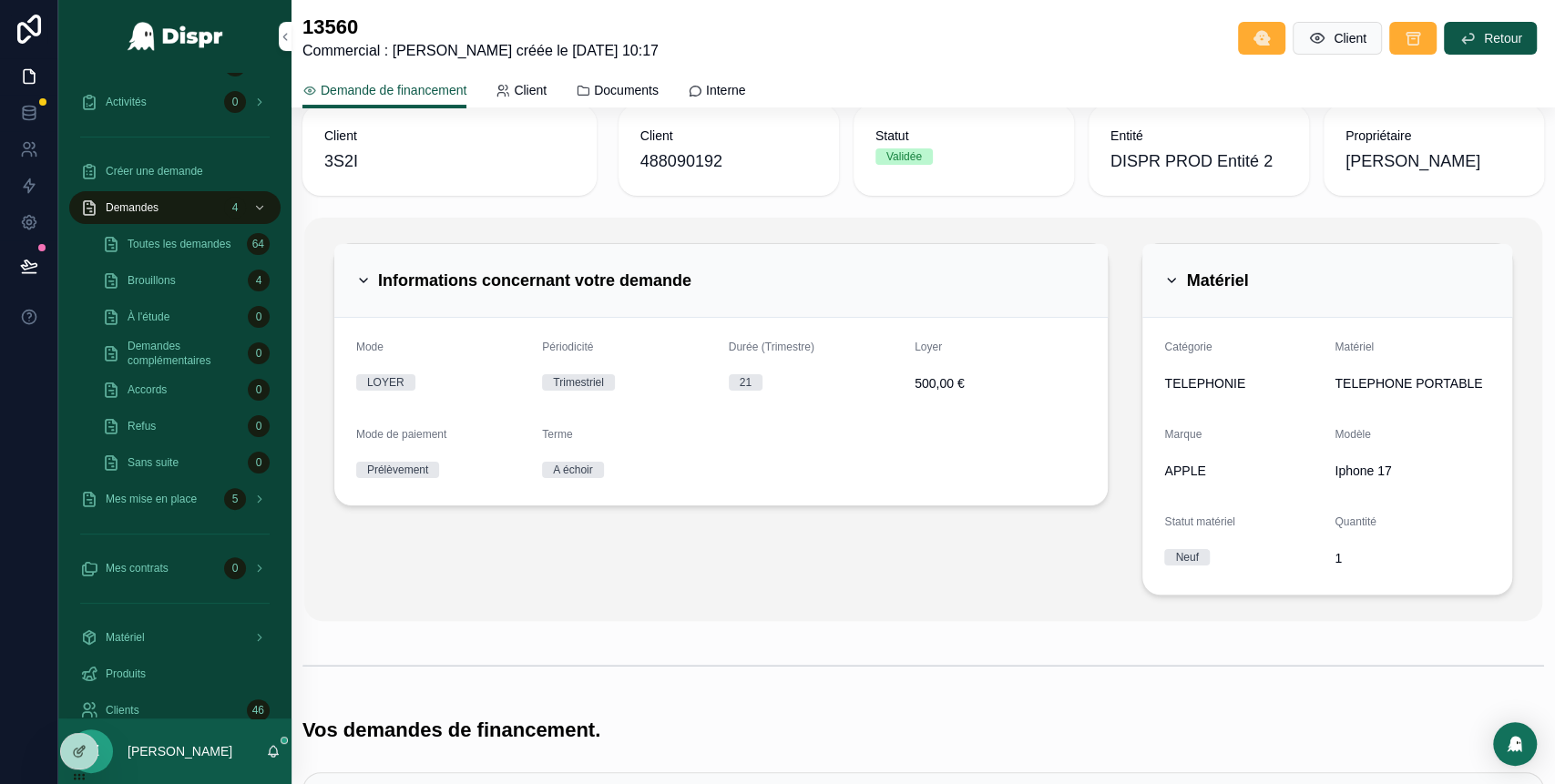
scroll to position [125, 0]
click at [375, 270] on div "Informations concernant votre demande" at bounding box center [523, 277] width 335 height 29
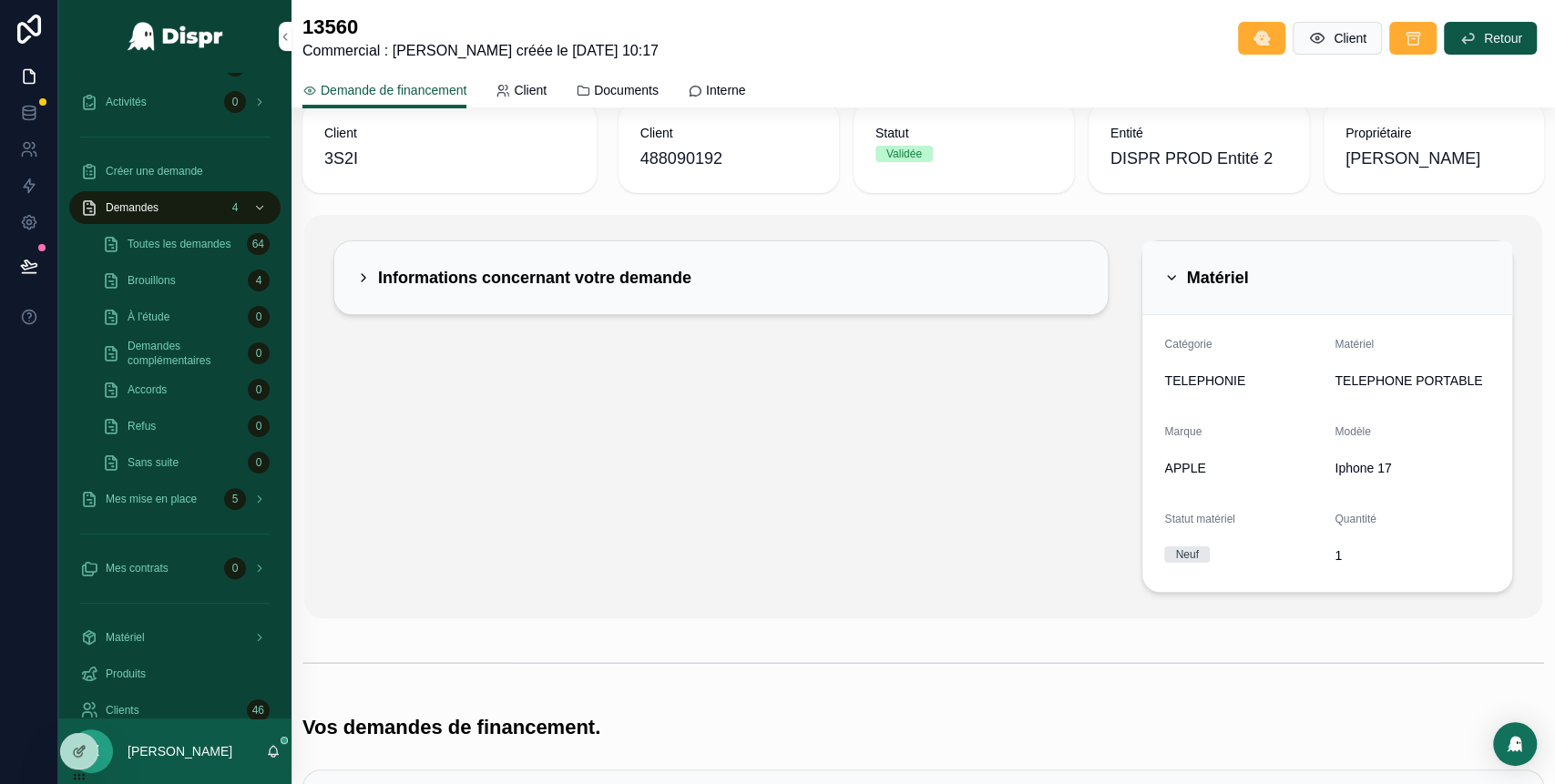
click at [1164, 279] on icon "scrollable content" at bounding box center [1171, 277] width 14 height 14
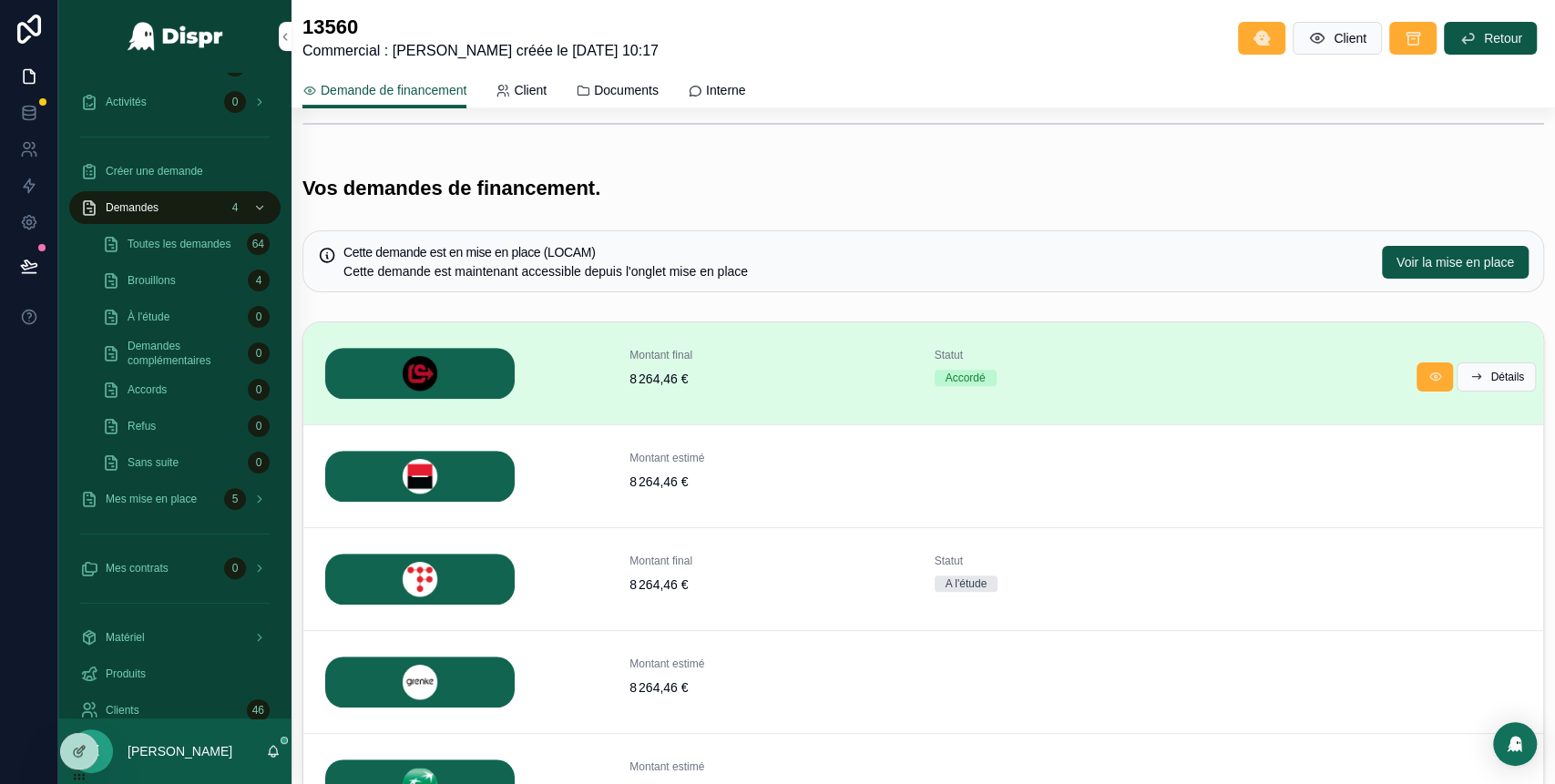
scroll to position [393, 0]
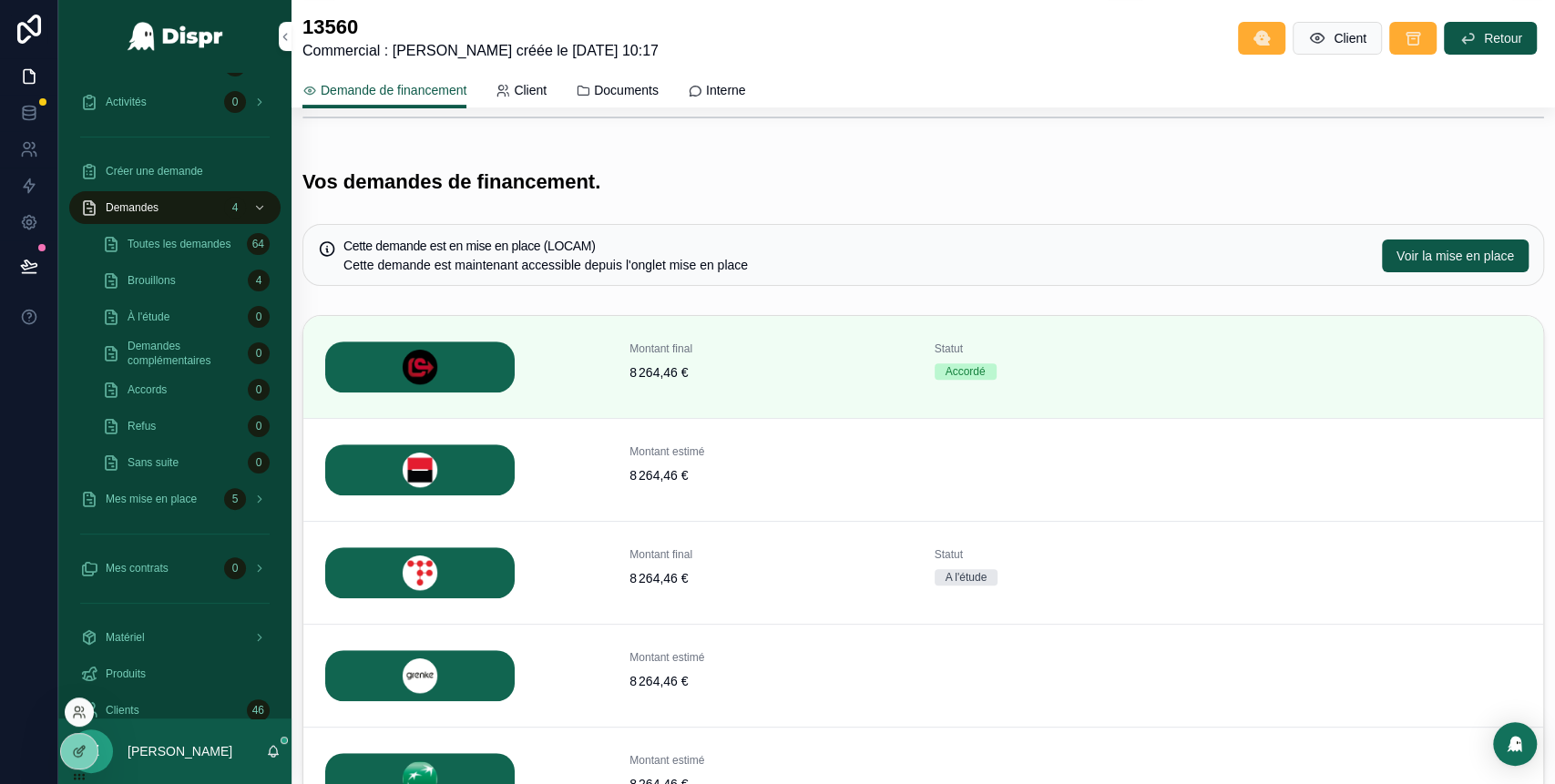
click at [85, 698] on div at bounding box center [79, 712] width 29 height 29
click at [77, 708] on icon at bounding box center [78, 711] width 14 height 14
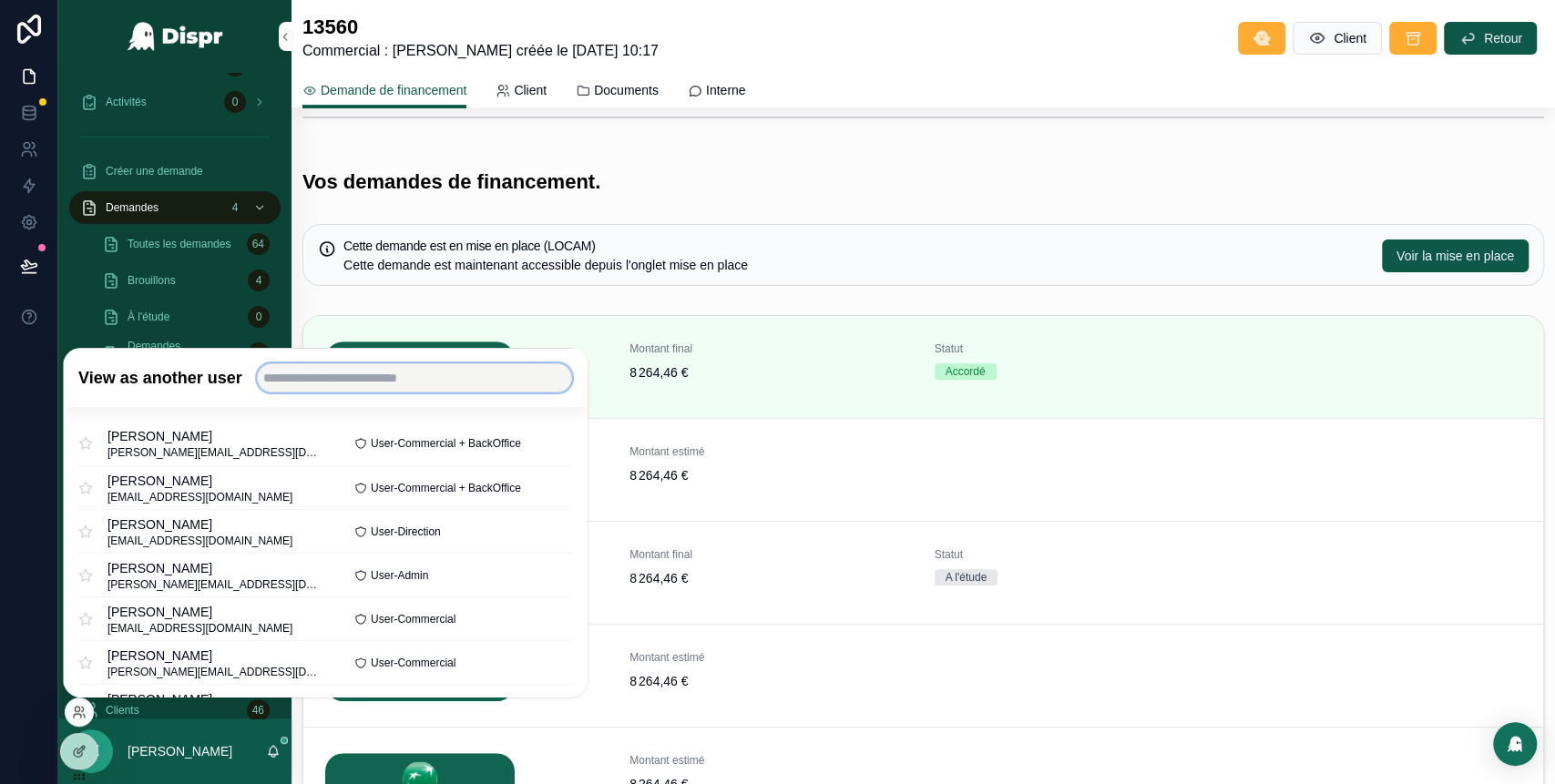
click at [368, 386] on input "text" at bounding box center [414, 377] width 315 height 29
type input "******"
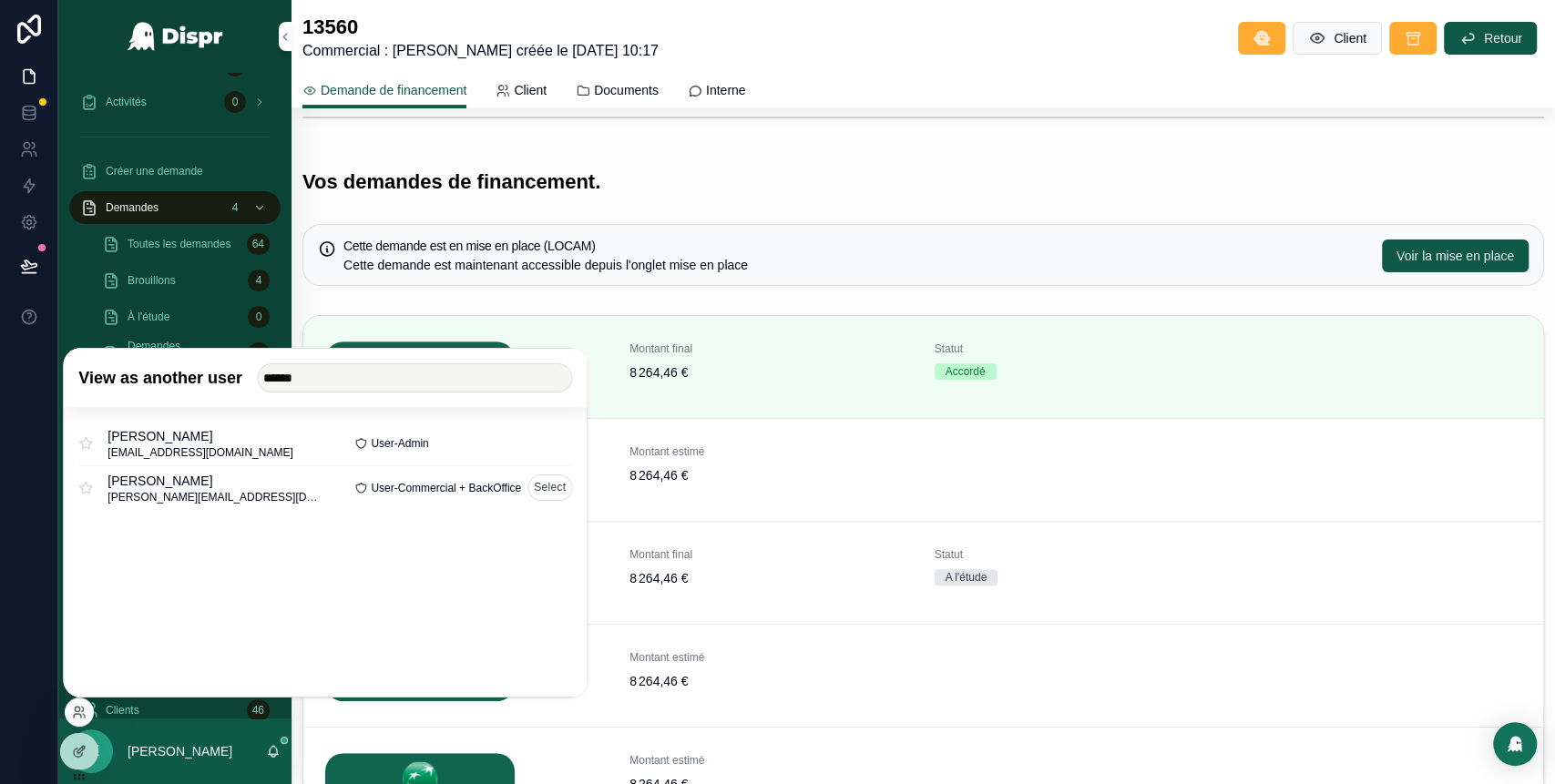
click at [548, 494] on button "Select" at bounding box center [549, 488] width 44 height 26
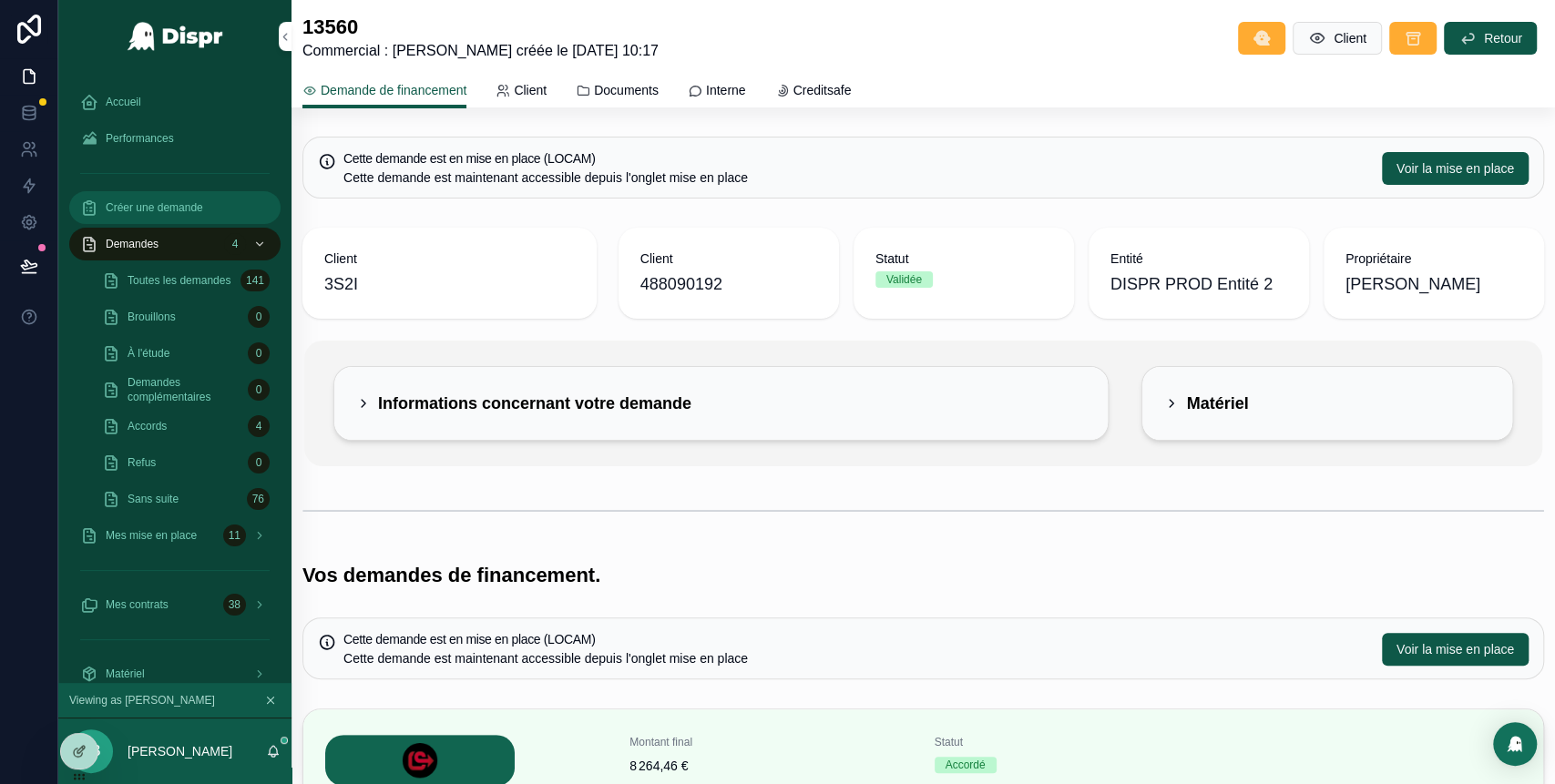
click at [154, 206] on span "Créer une demande" at bounding box center [154, 207] width 97 height 14
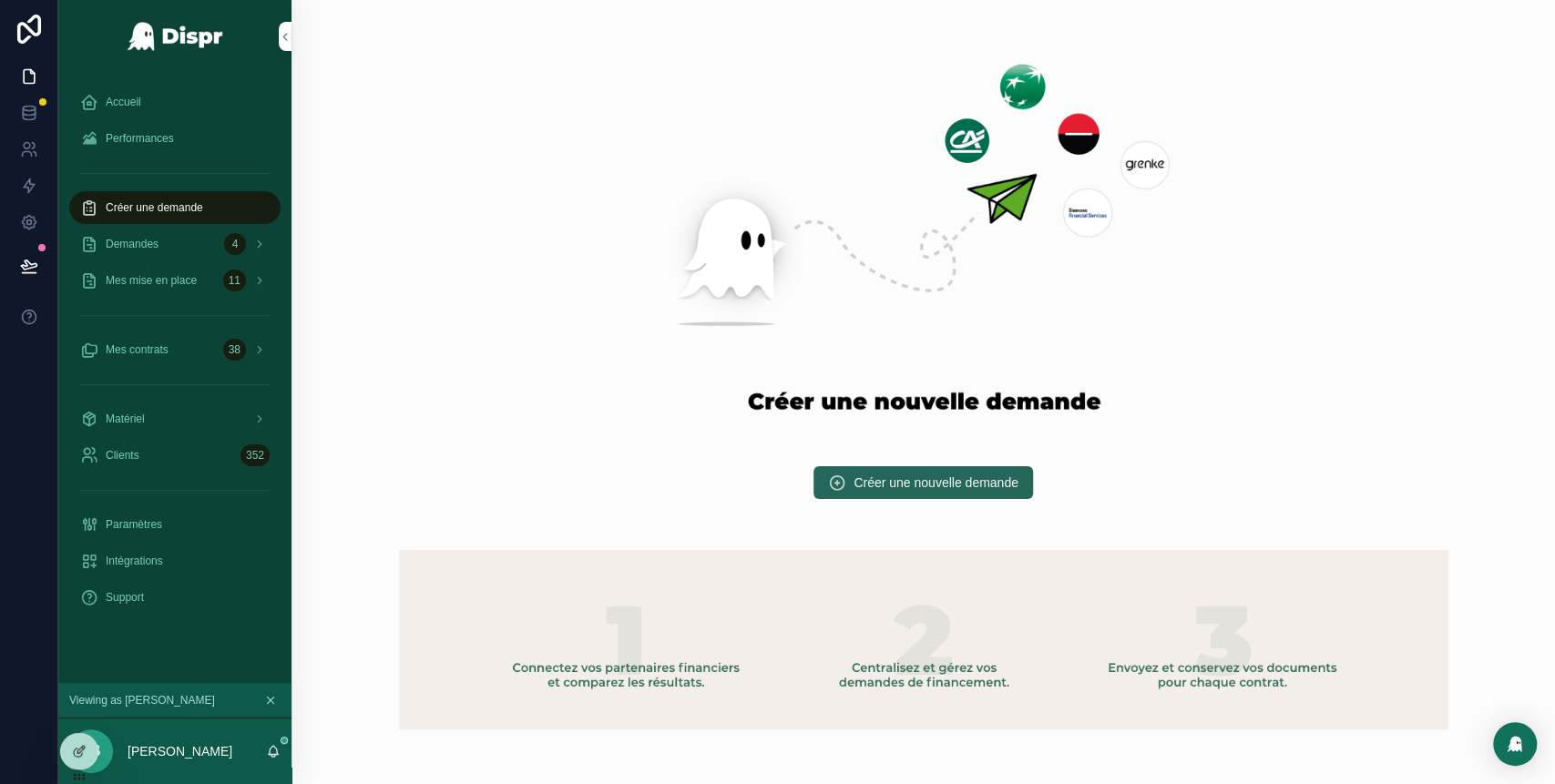
click at [937, 493] on button "Créer une nouvelle demande" at bounding box center [923, 482] width 220 height 33
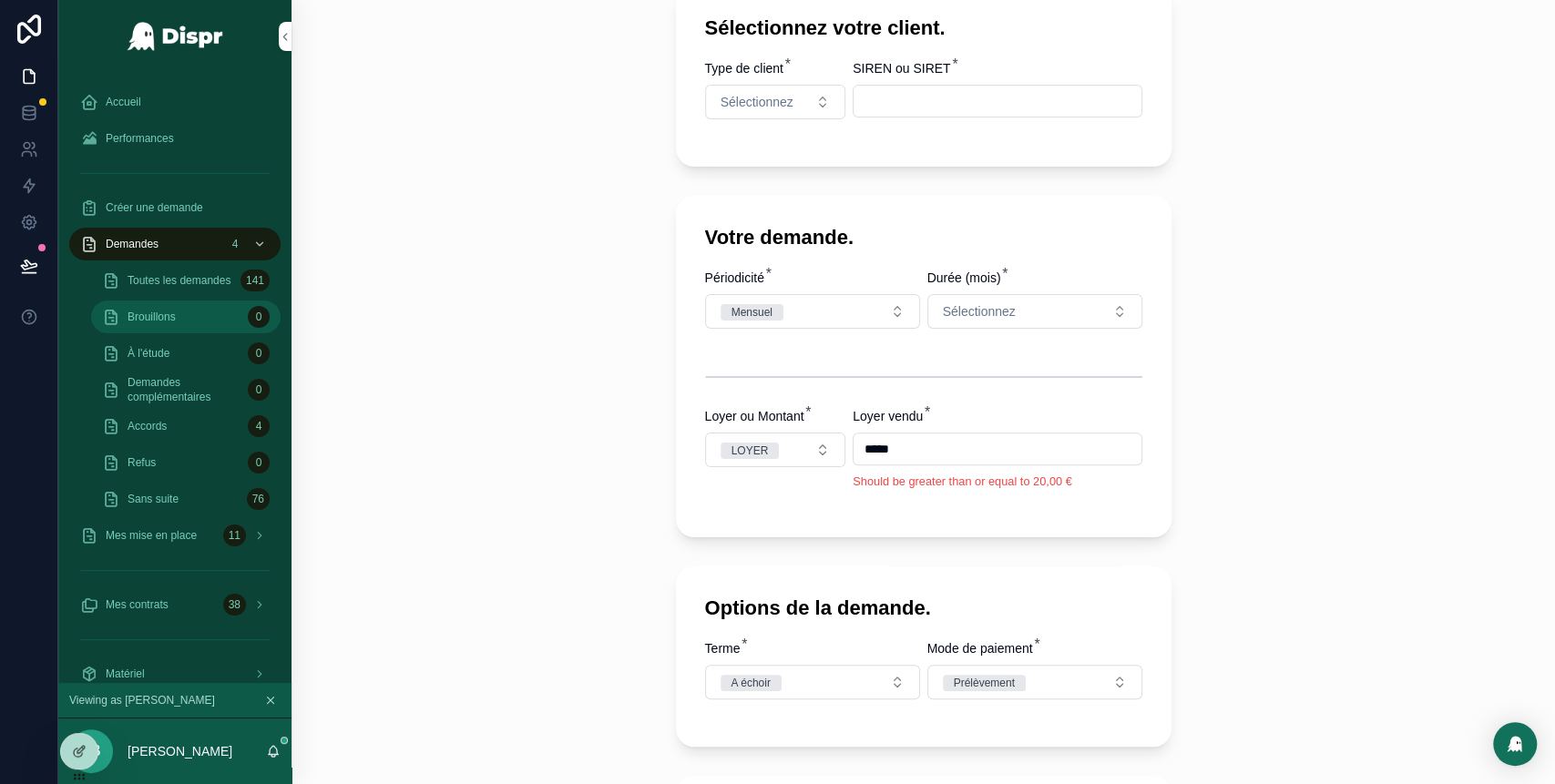
scroll to position [364, 0]
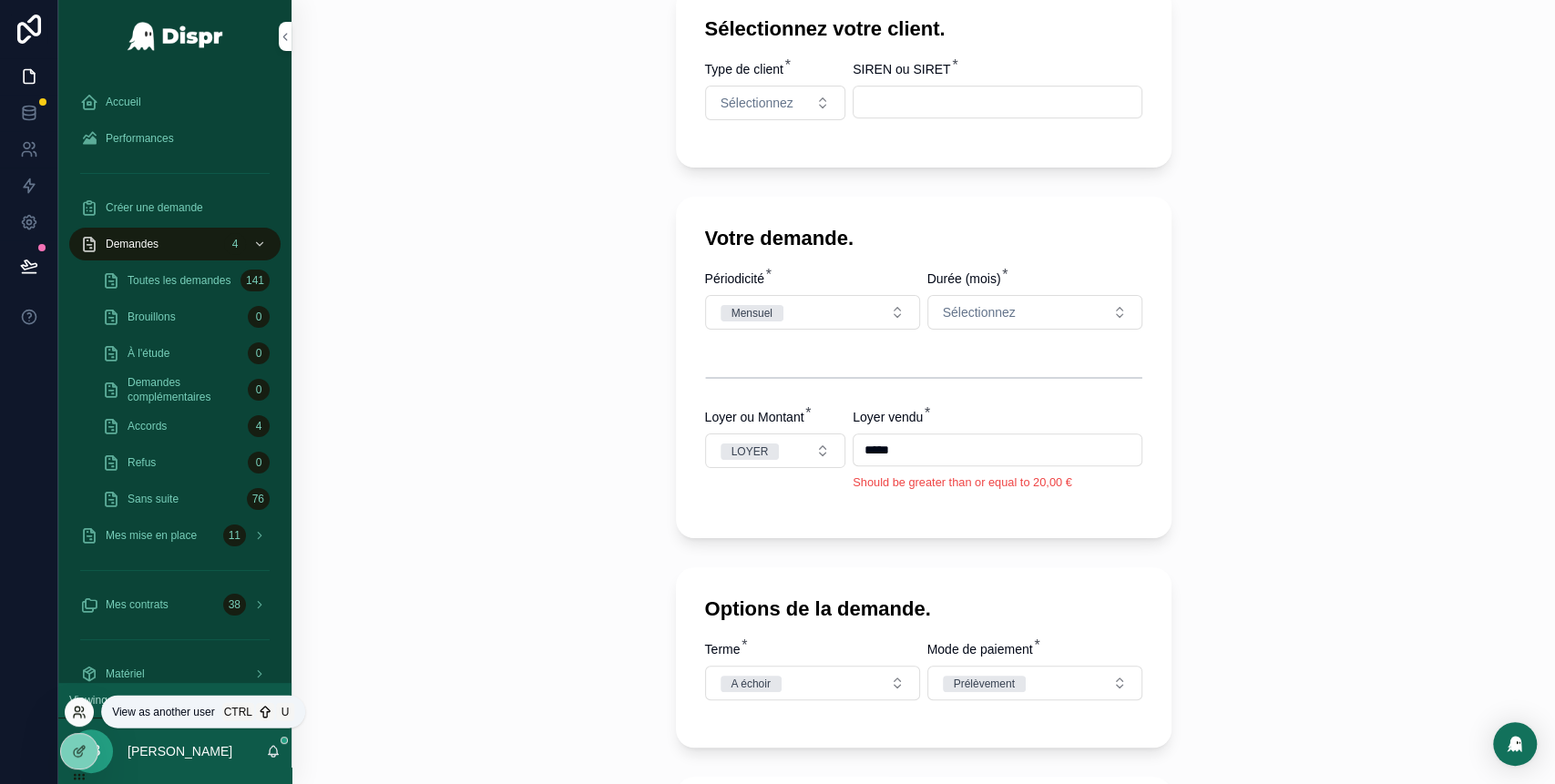
click at [78, 715] on icon at bounding box center [78, 711] width 14 height 14
click at [528, 227] on div "Demandes Créer une nouvelle demande. Créer une nouvelle demande. Sélectionnez v…" at bounding box center [923, 27] width 1263 height 784
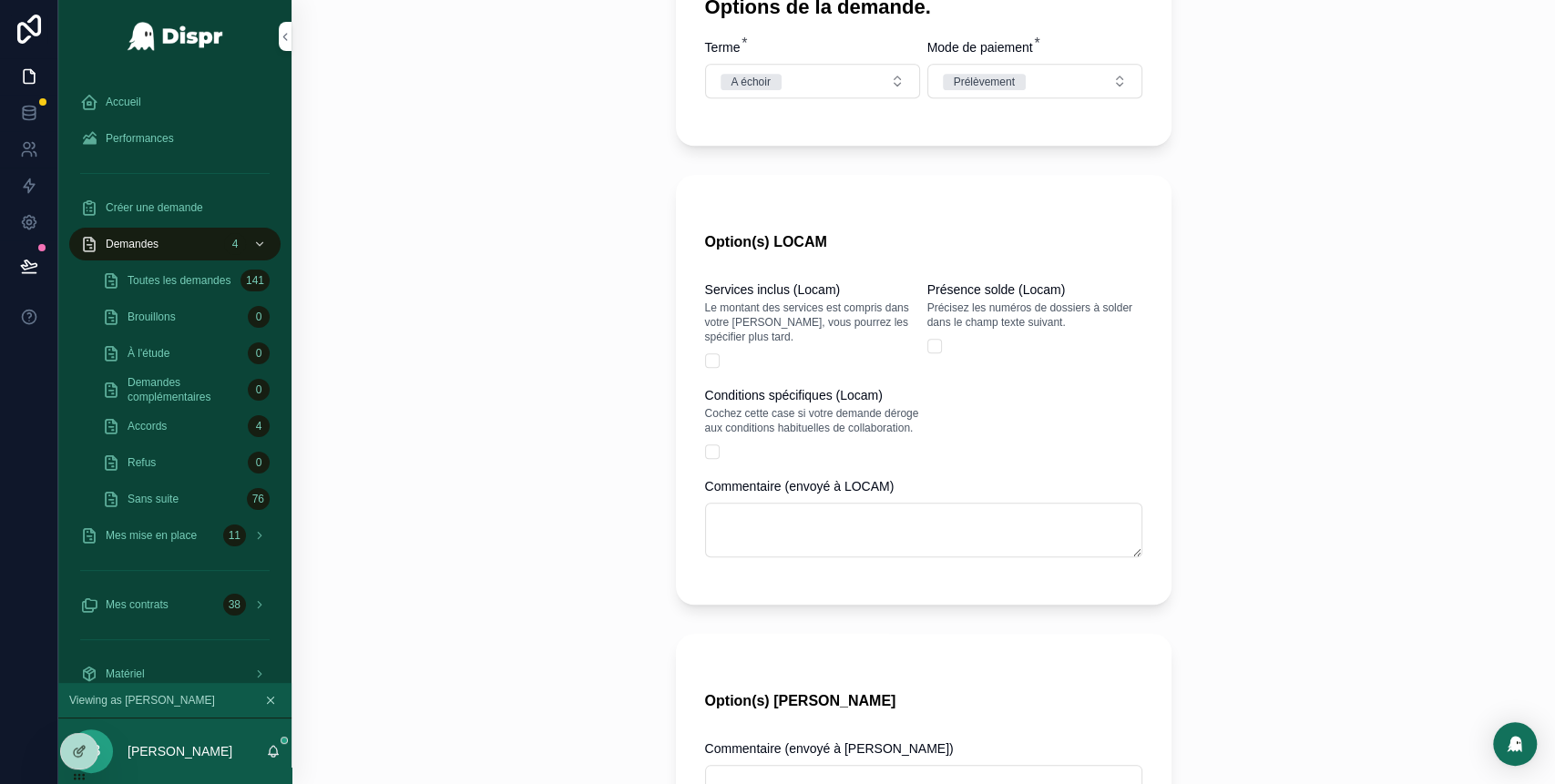
scroll to position [969, 0]
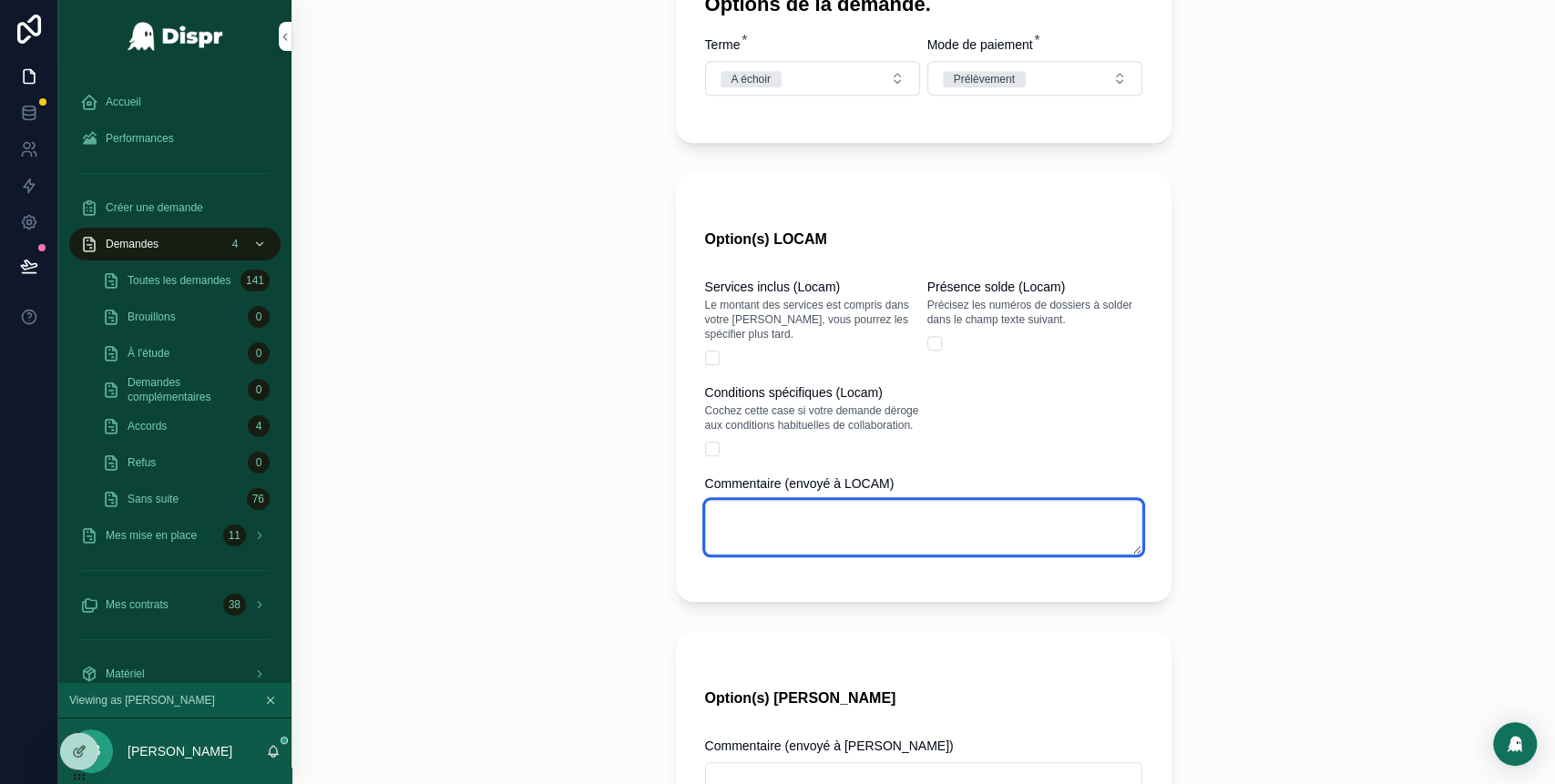
click at [871, 552] on textarea "scrollable content" at bounding box center [923, 527] width 437 height 55
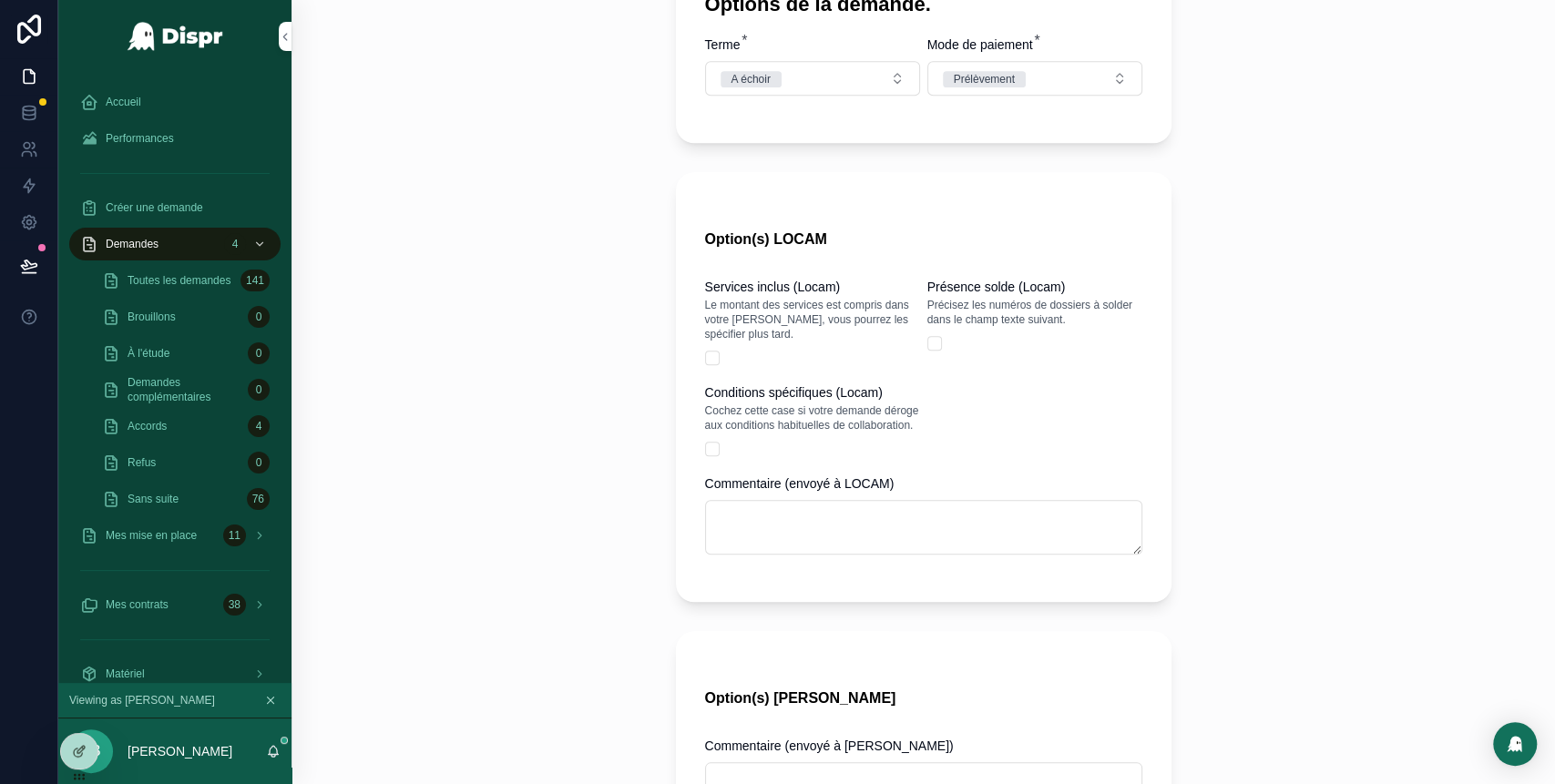
click at [1020, 479] on div "Services inclus (Locam) Le montant des services est compris dans votre loyer, v…" at bounding box center [923, 425] width 437 height 295
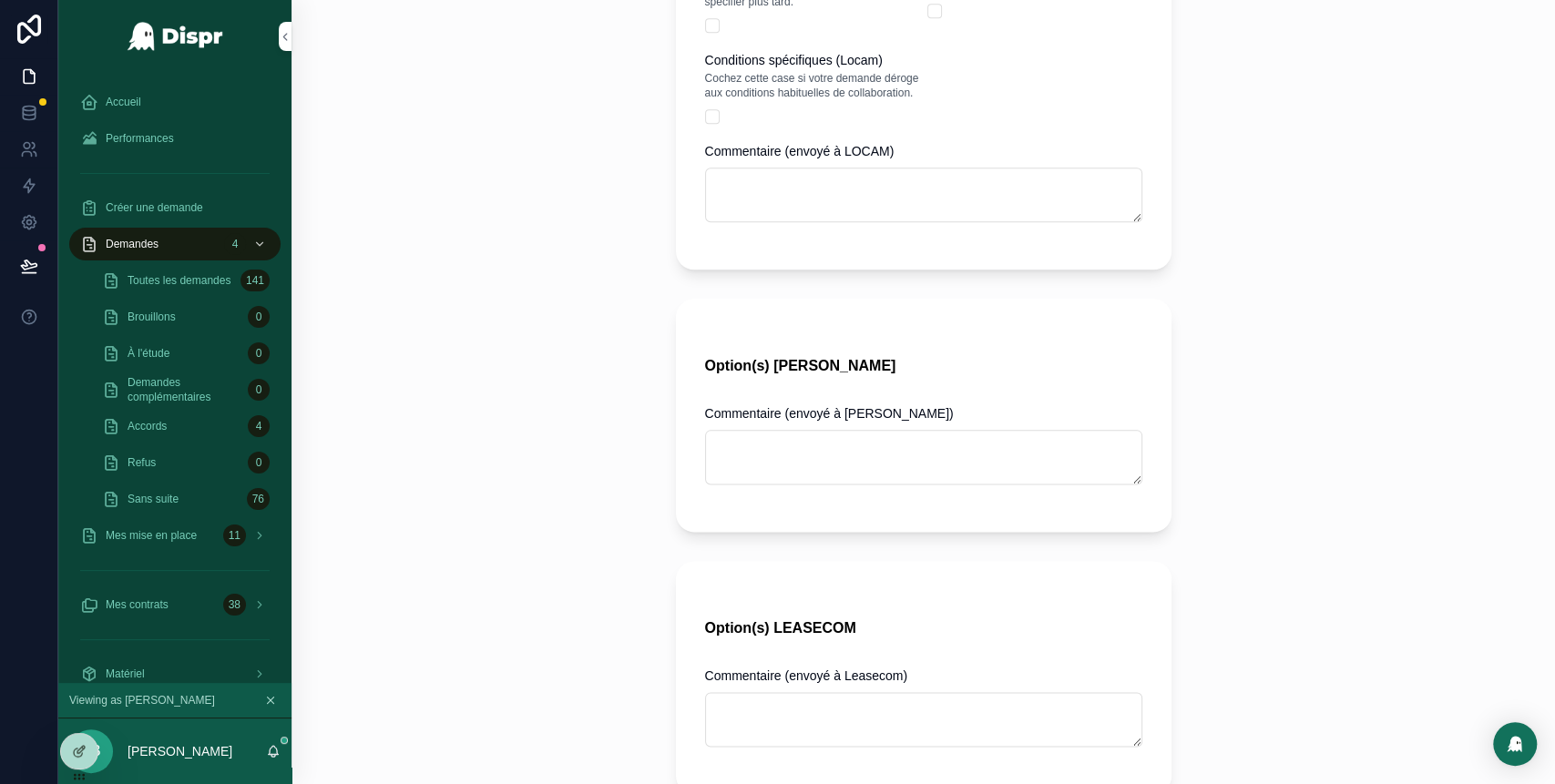
scroll to position [1306, 0]
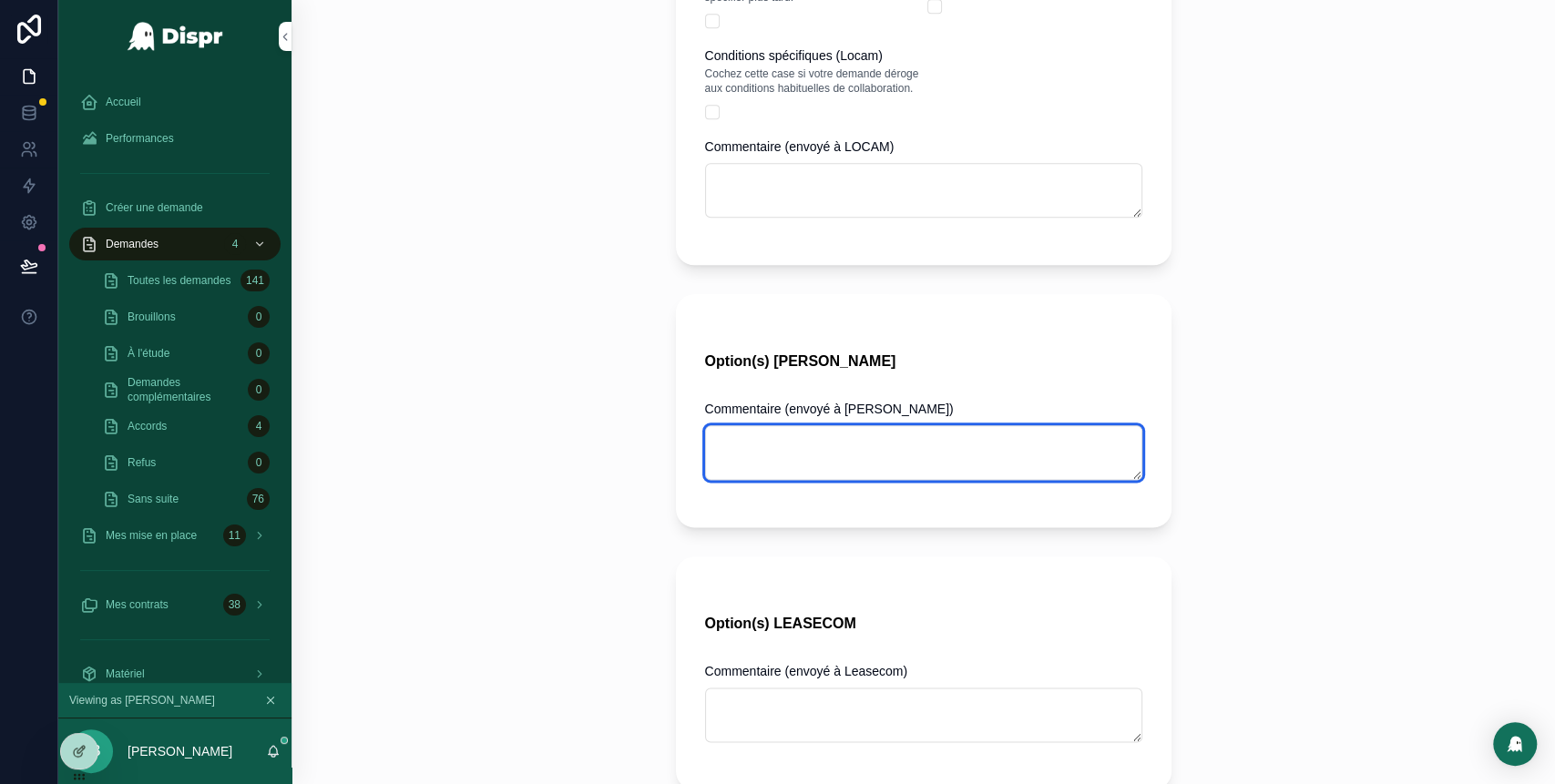
click at [733, 448] on textarea "scrollable content" at bounding box center [923, 453] width 437 height 55
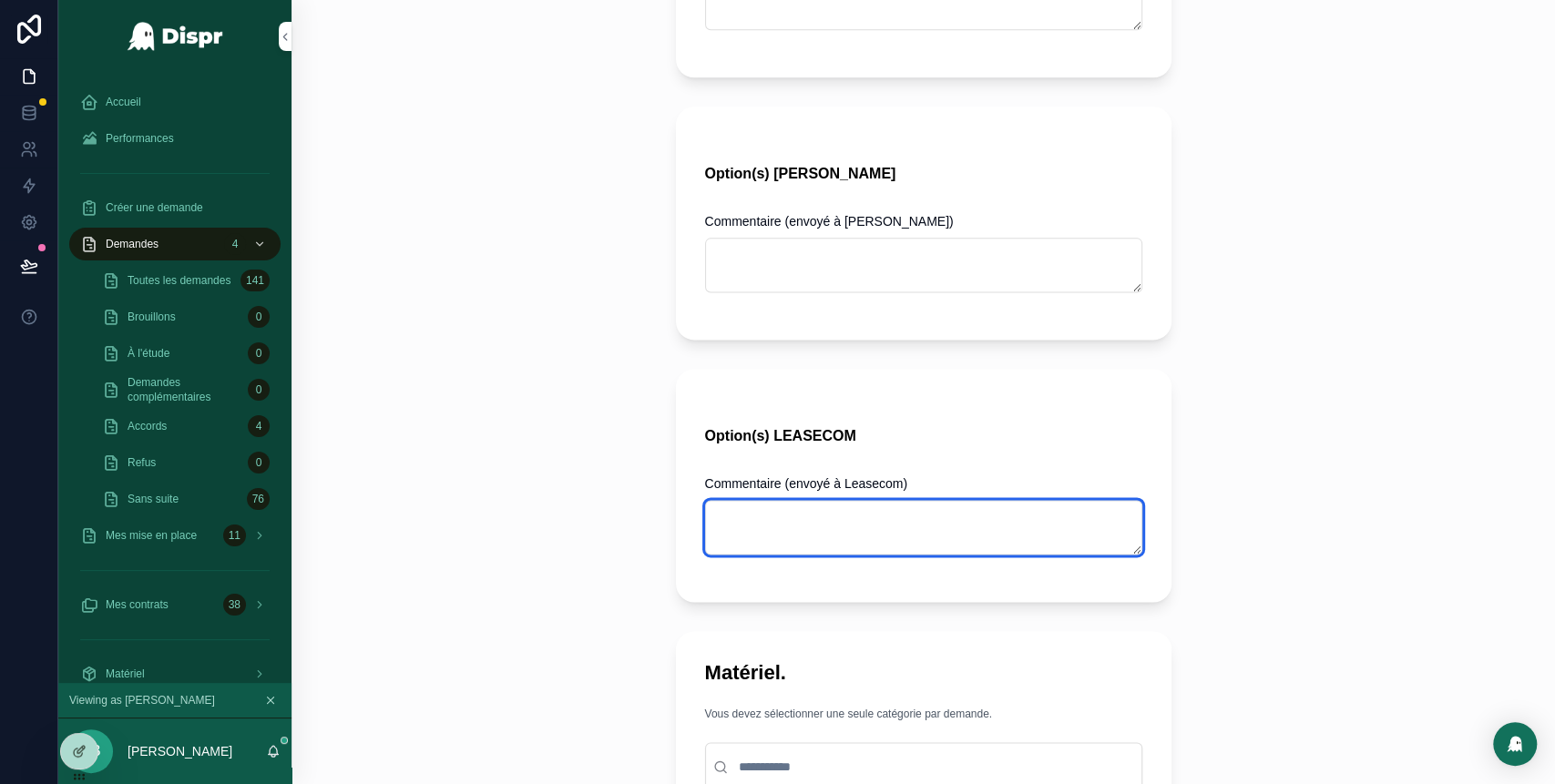
click at [779, 543] on textarea "scrollable content" at bounding box center [923, 527] width 437 height 55
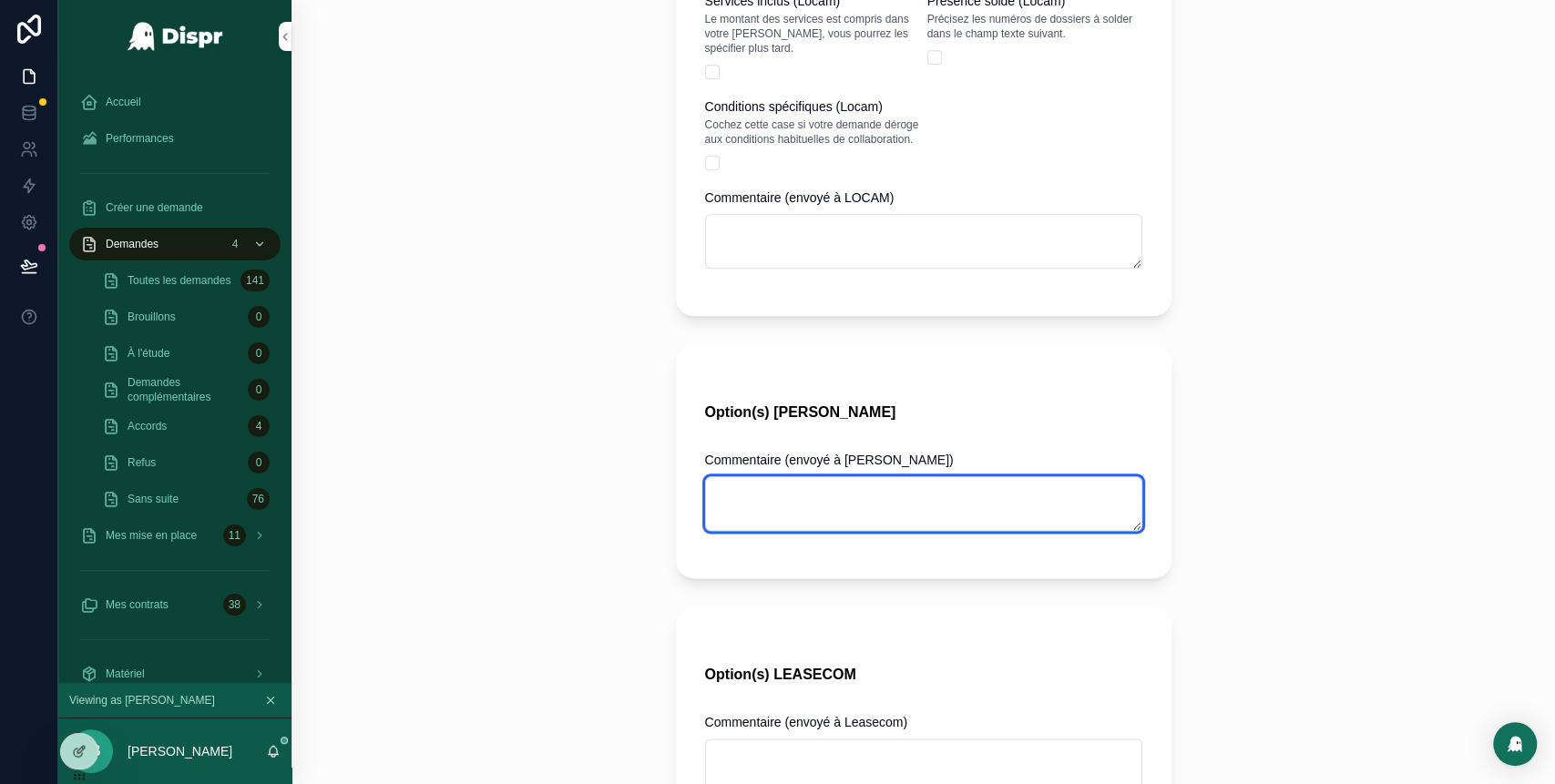
click at [853, 531] on textarea "scrollable content" at bounding box center [923, 504] width 437 height 55
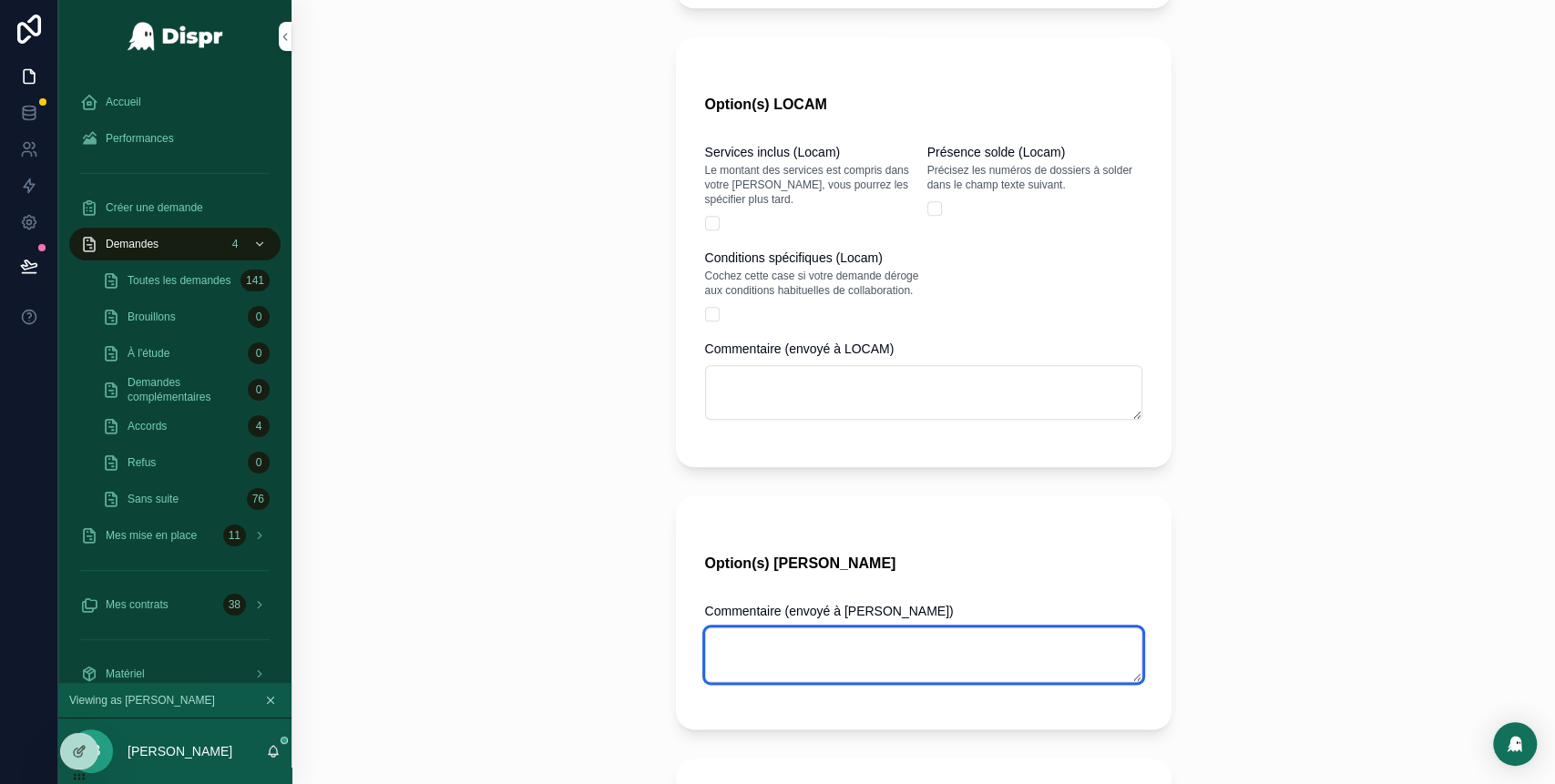
scroll to position [1088, 0]
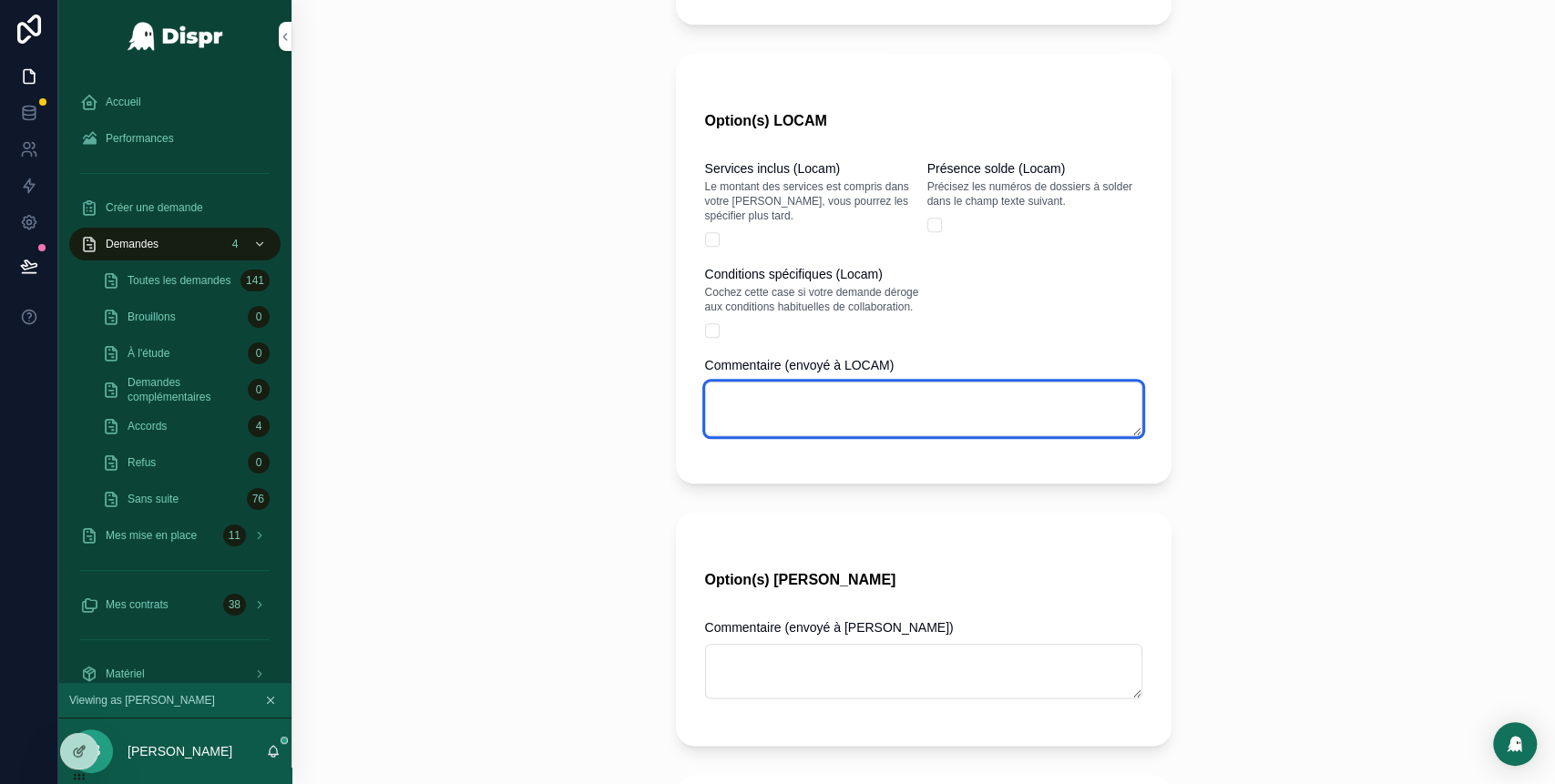
click at [891, 426] on textarea "scrollable content" at bounding box center [923, 409] width 437 height 55
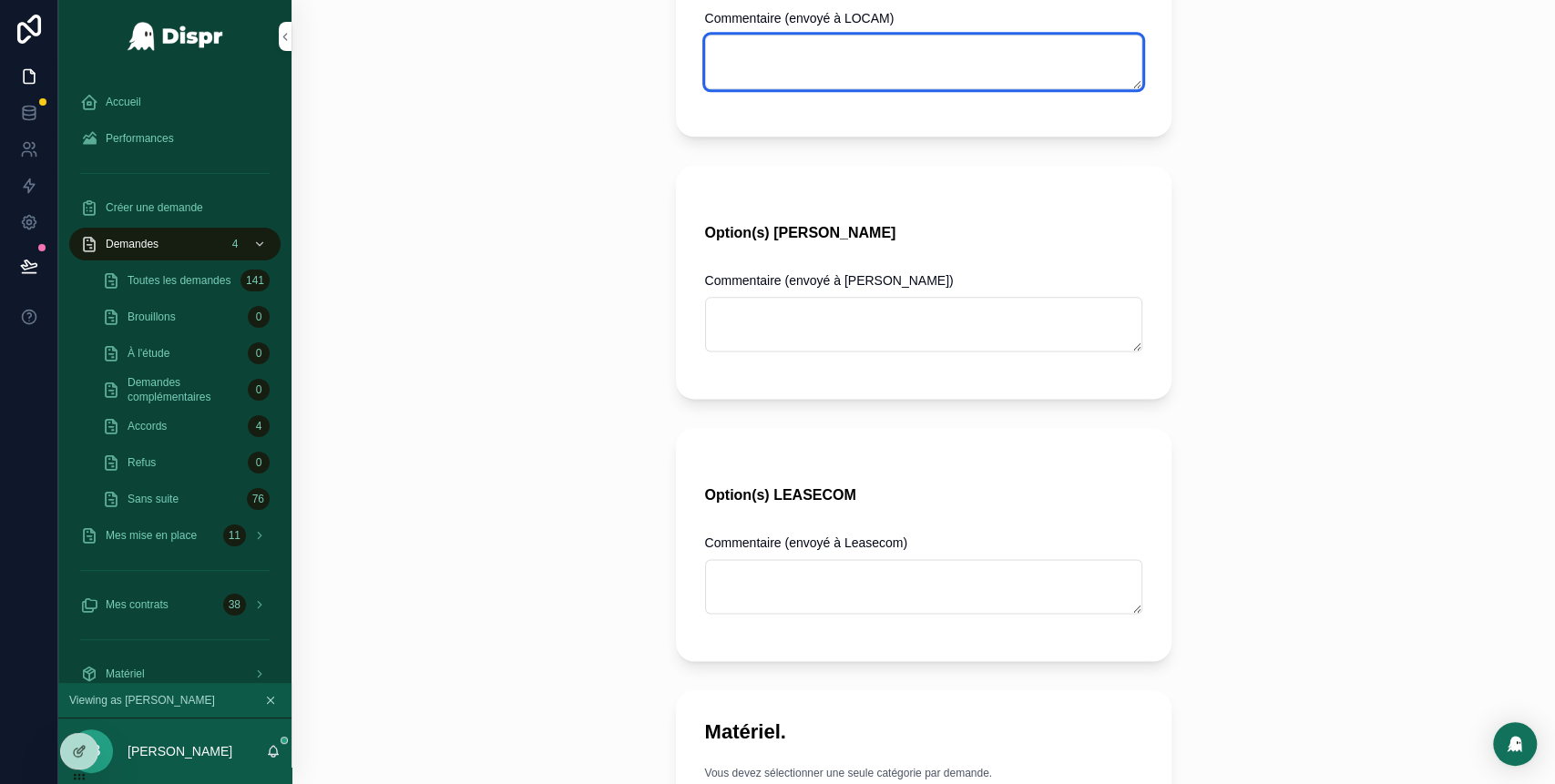
scroll to position [1440, 0]
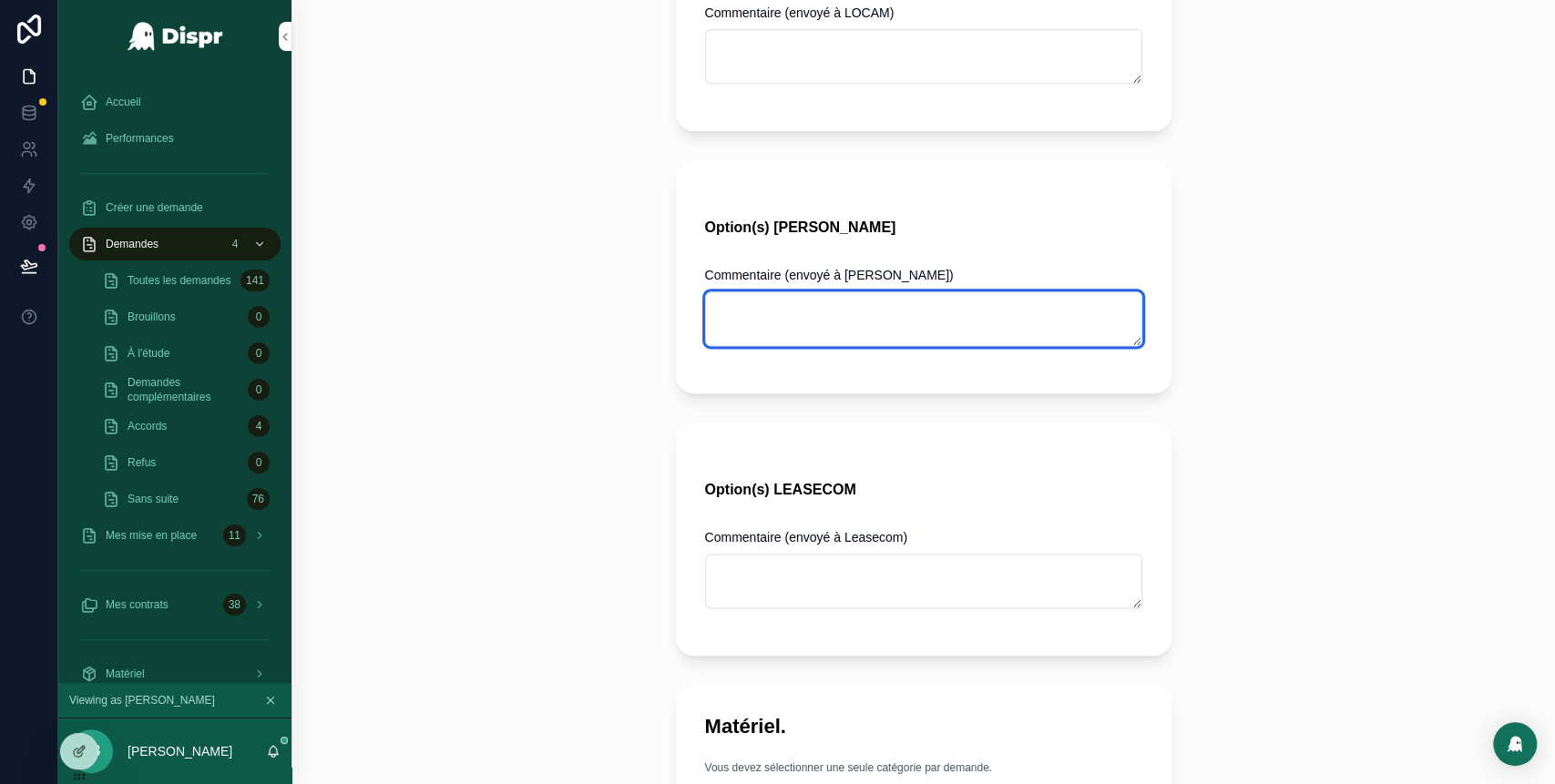
click at [969, 318] on textarea "scrollable content" at bounding box center [923, 319] width 437 height 55
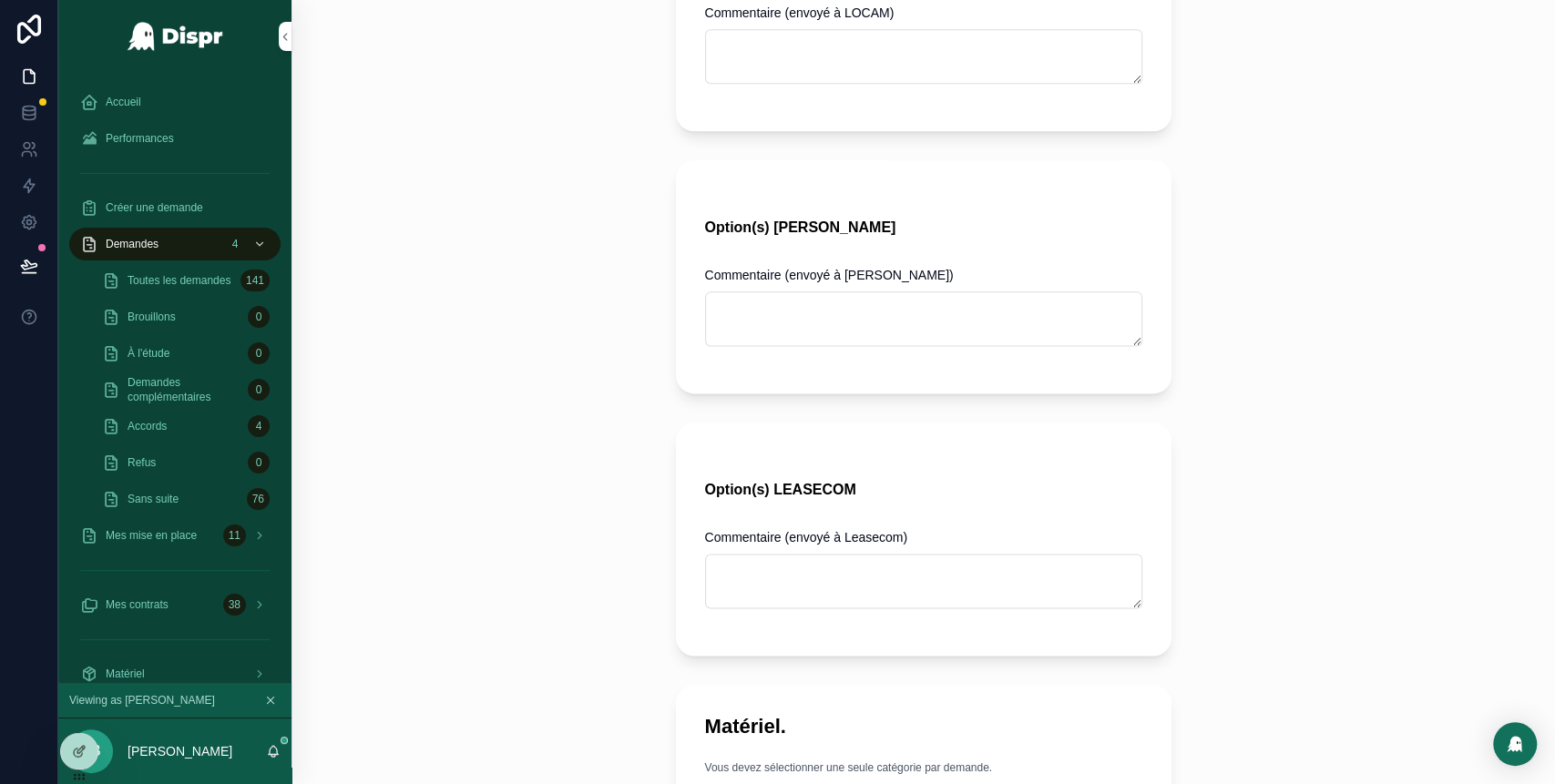
click at [987, 244] on div "Option(s) GRENKE" at bounding box center [923, 221] width 437 height 55
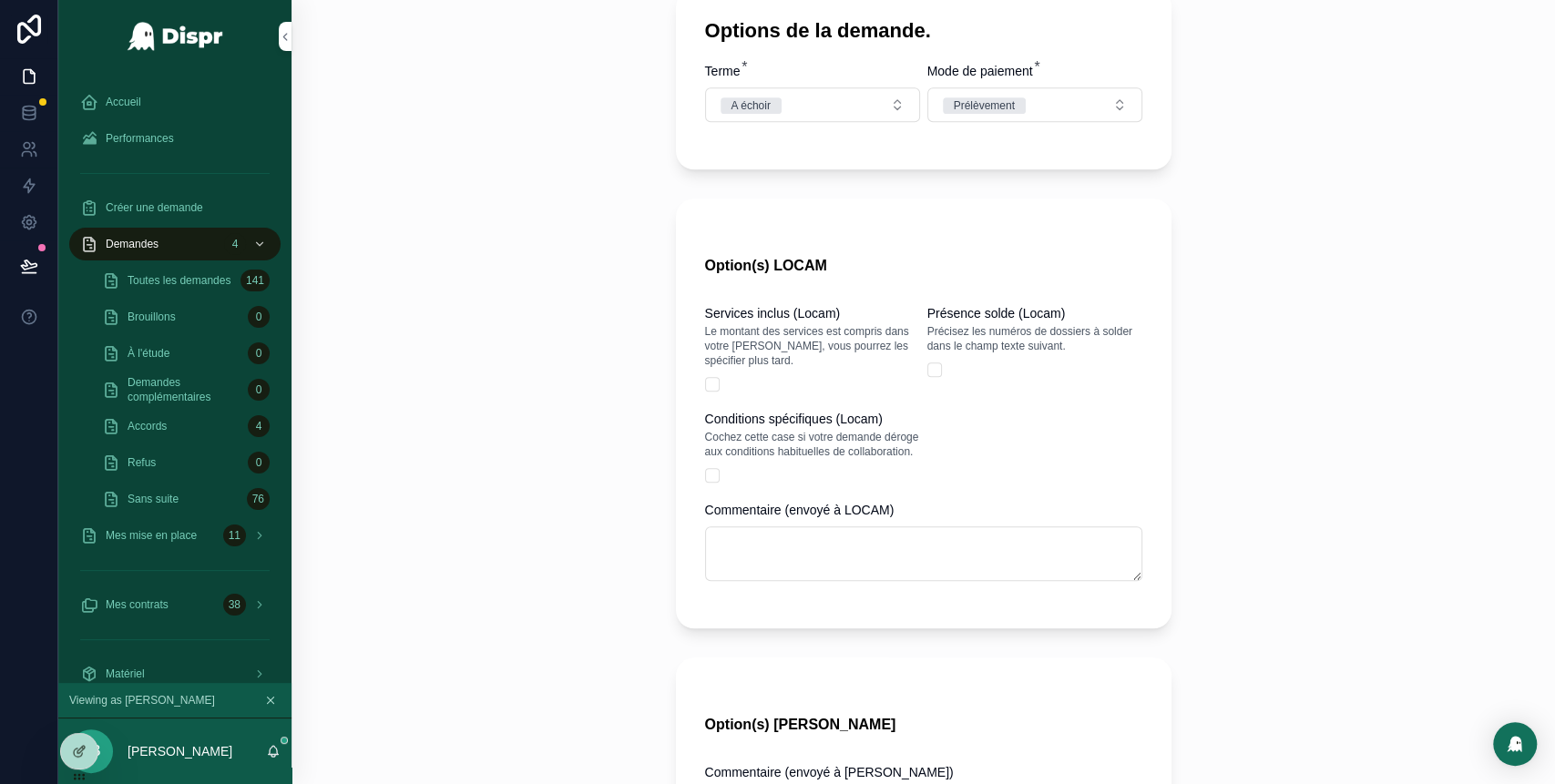
scroll to position [943, 0]
click at [150, 241] on span "Demandes" at bounding box center [132, 243] width 53 height 14
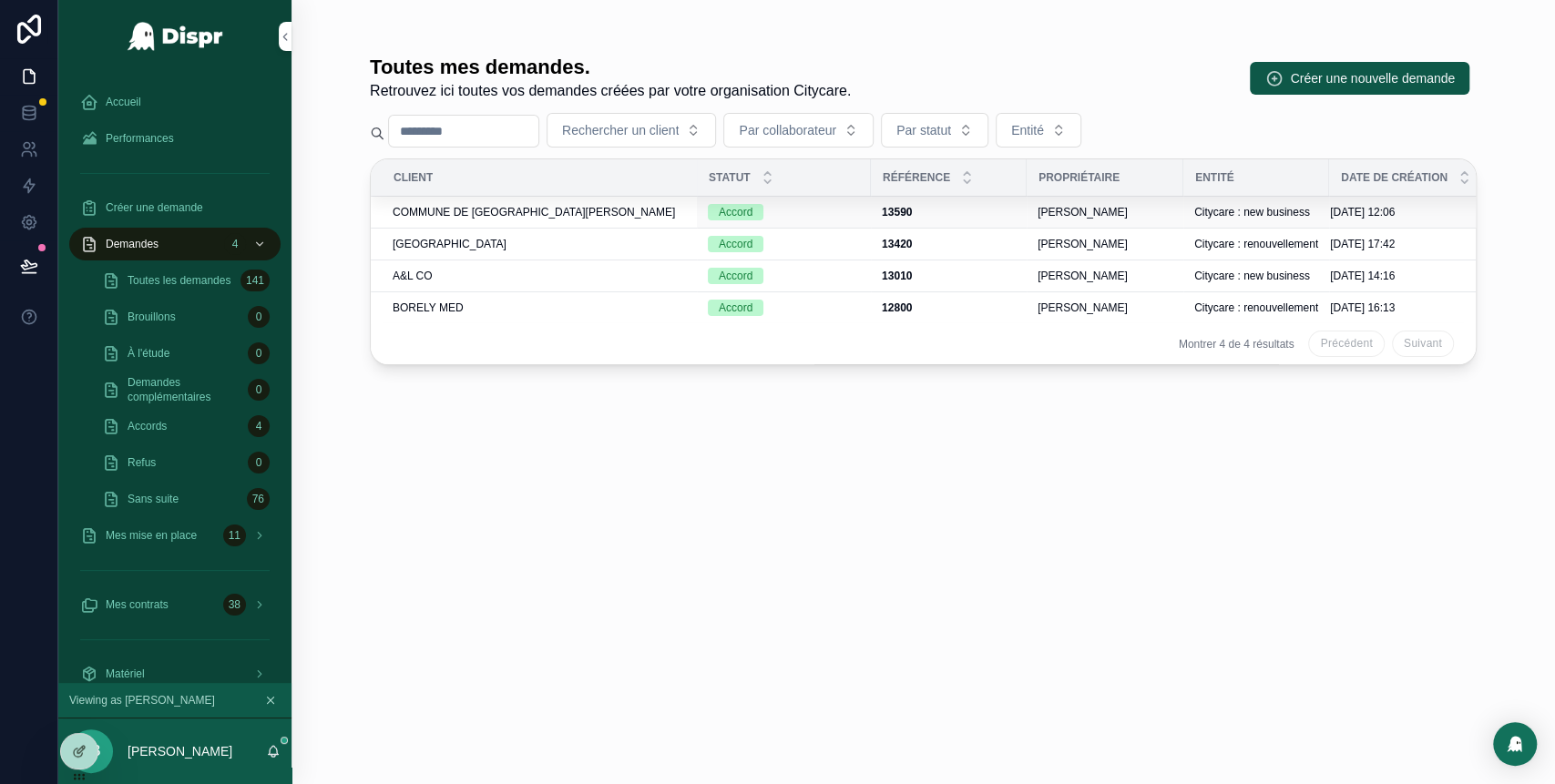
click at [474, 213] on span "COMMUNE DE [GEOGRAPHIC_DATA][PERSON_NAME]" at bounding box center [533, 211] width 282 height 14
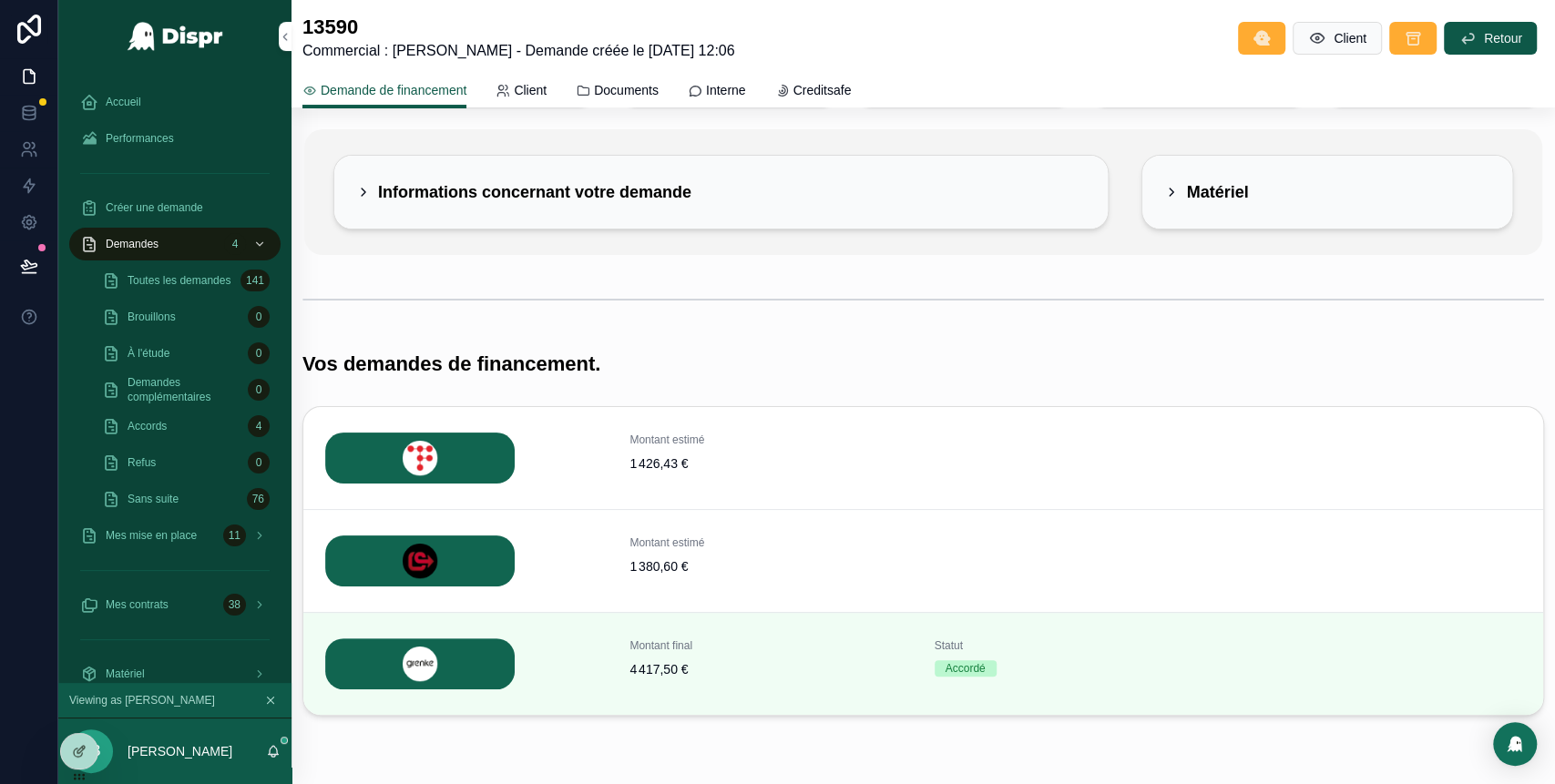
scroll to position [122, 0]
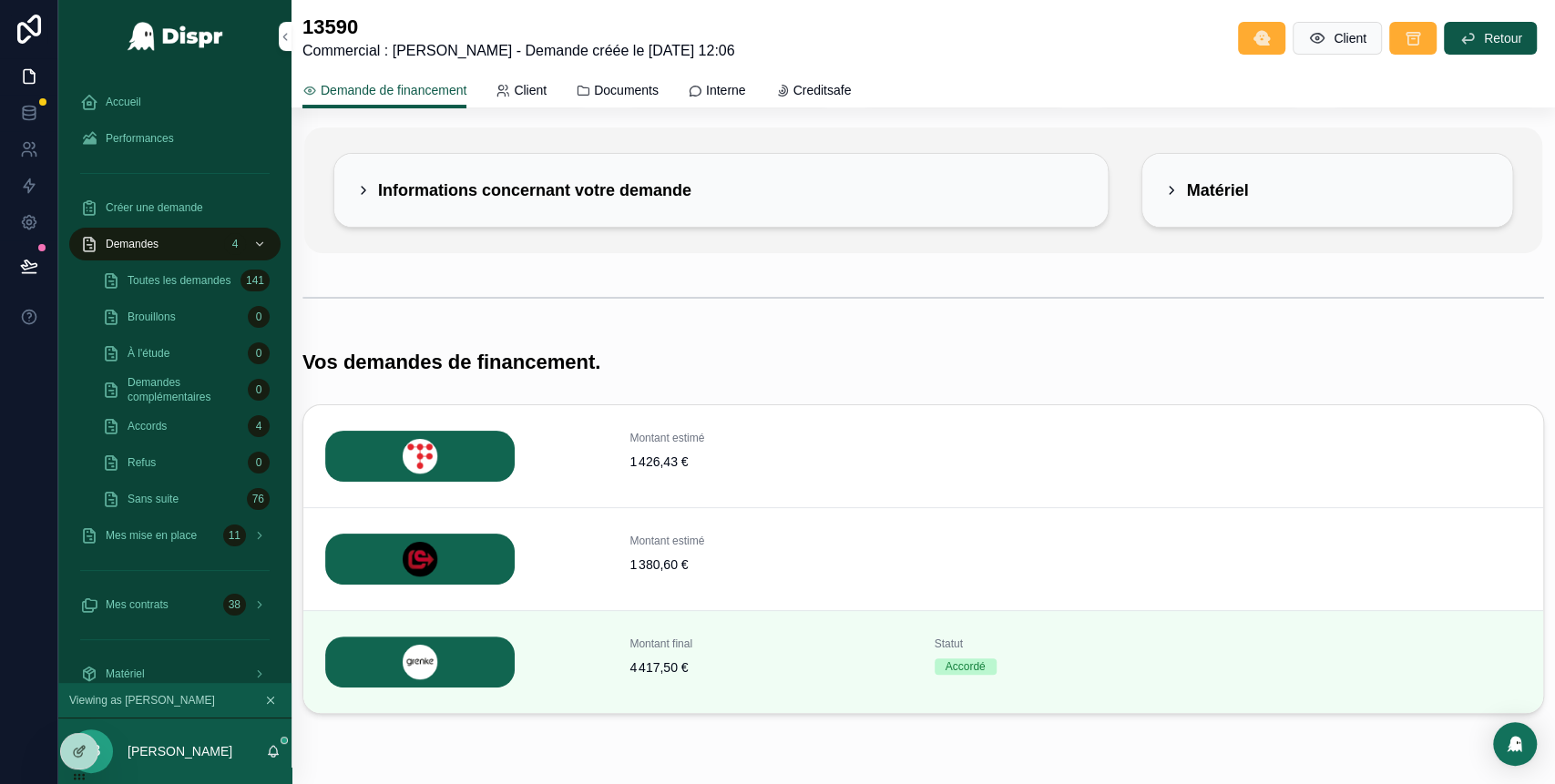
click at [359, 183] on icon "scrollable content" at bounding box center [362, 190] width 14 height 14
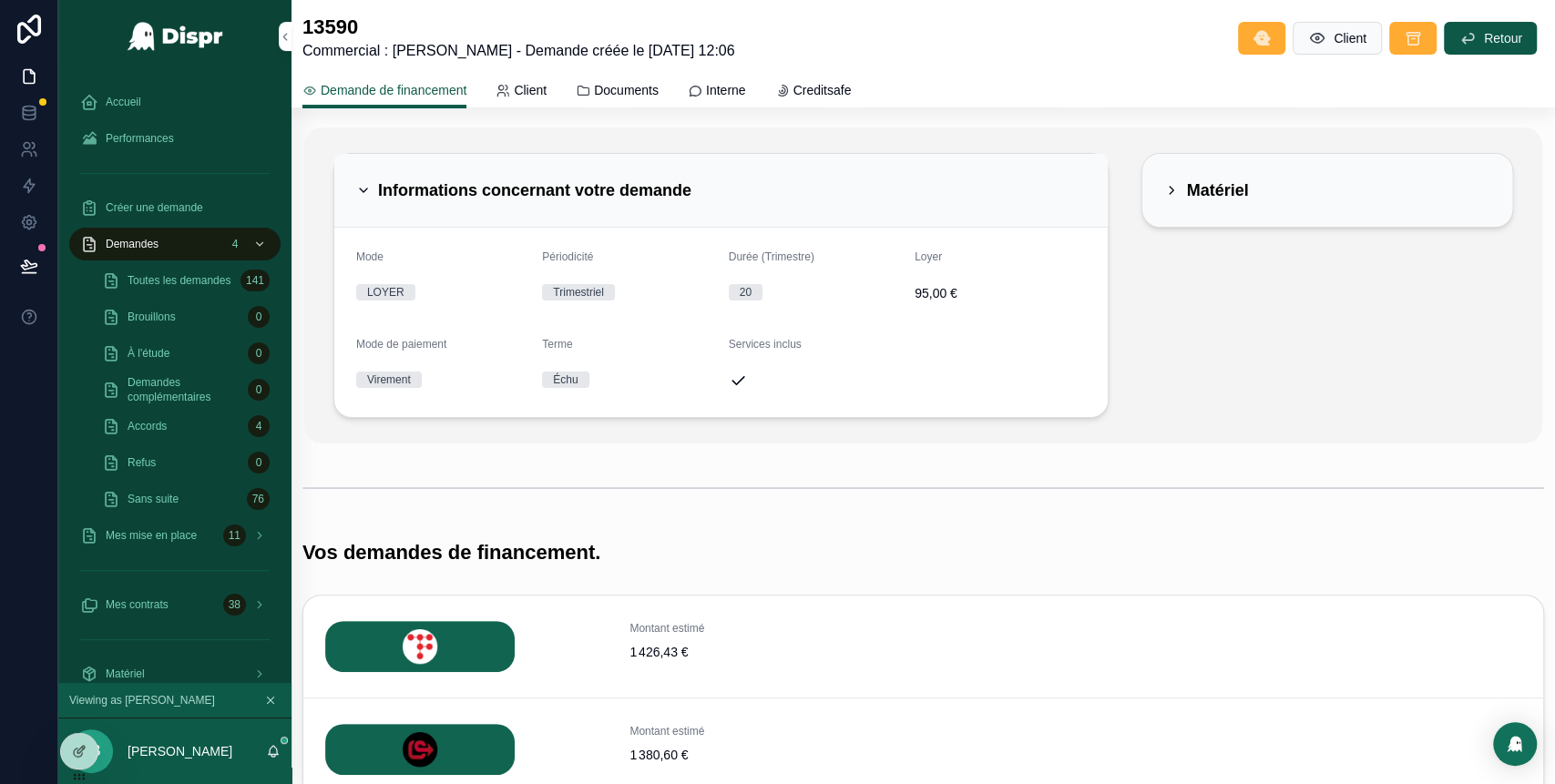
click at [1164, 183] on icon "scrollable content" at bounding box center [1171, 190] width 14 height 14
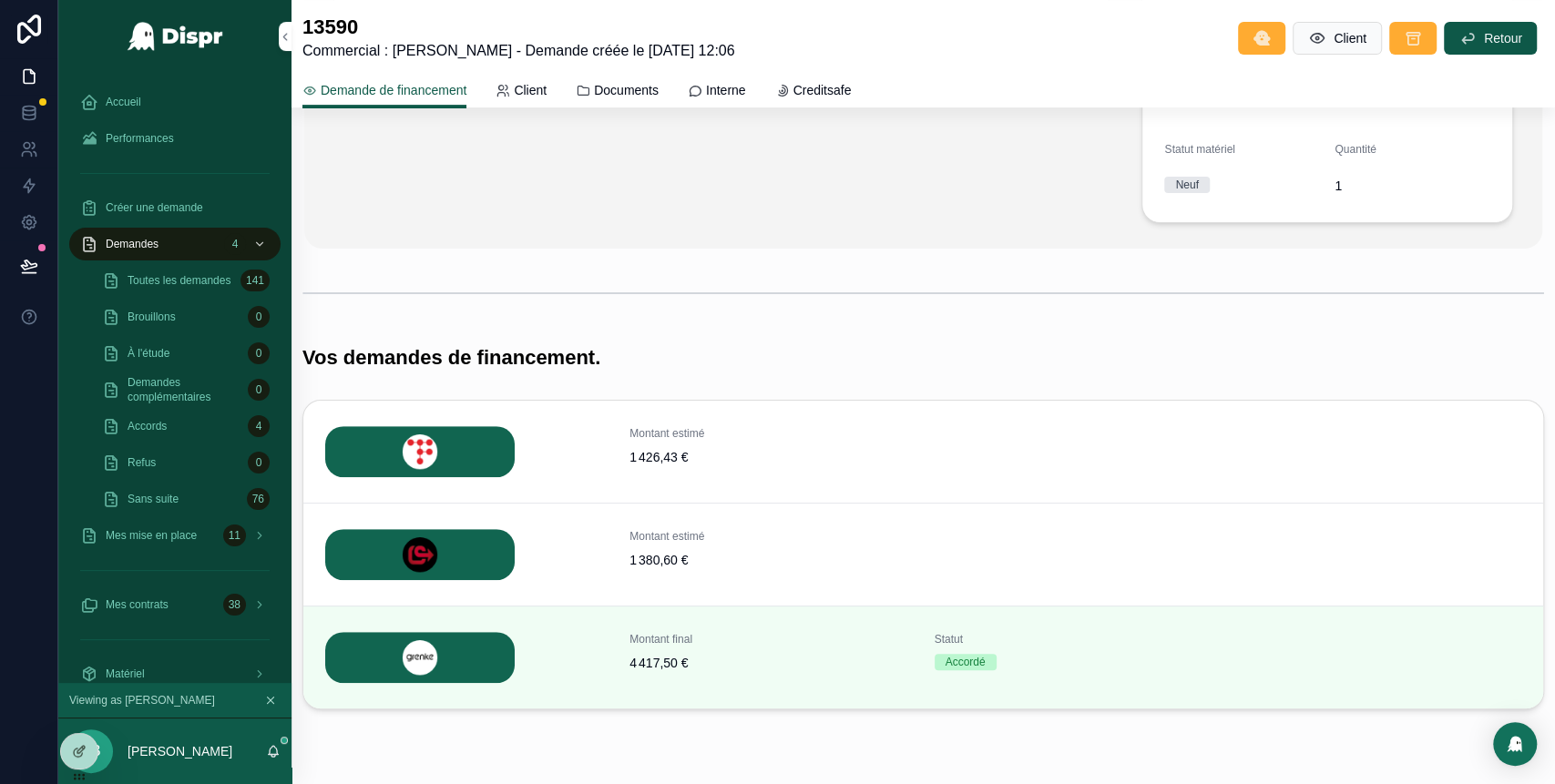
scroll to position [514, 0]
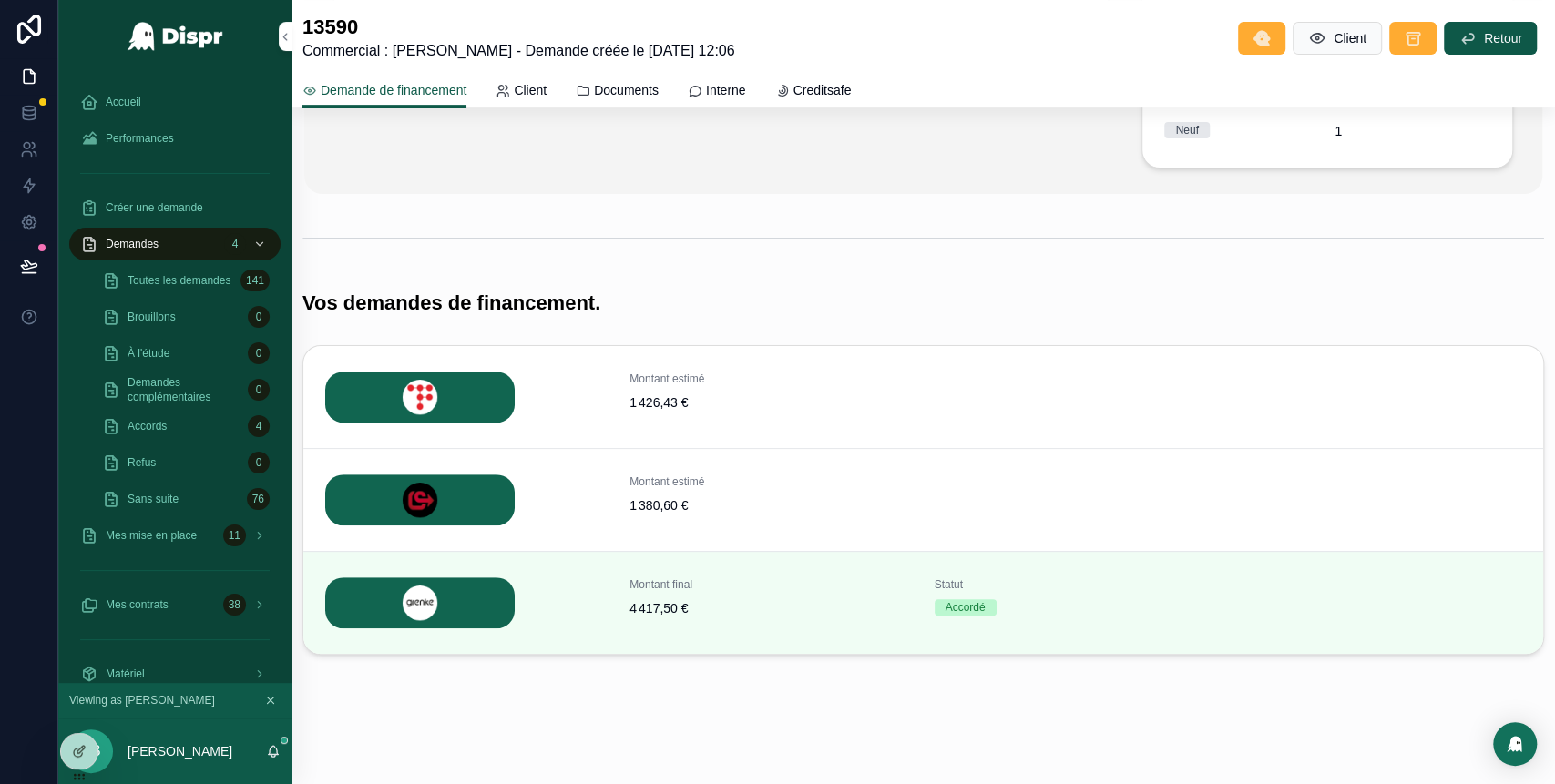
click at [182, 516] on div "Sans suite 76" at bounding box center [186, 499] width 211 height 37
click at [178, 542] on div "Mes mise en place 11" at bounding box center [175, 535] width 190 height 29
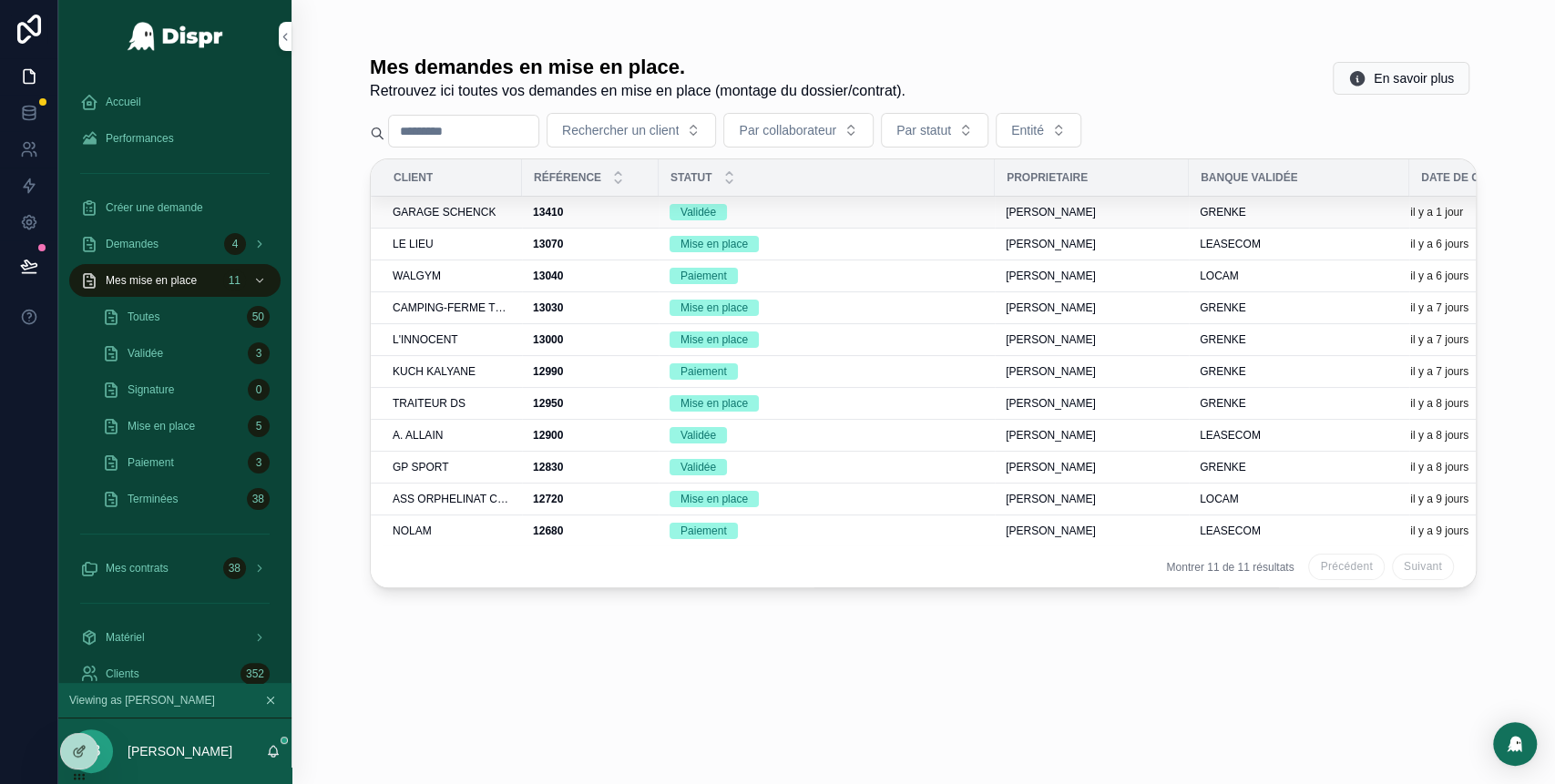
click at [449, 206] on span "GARAGE SCHENCK" at bounding box center [443, 211] width 103 height 14
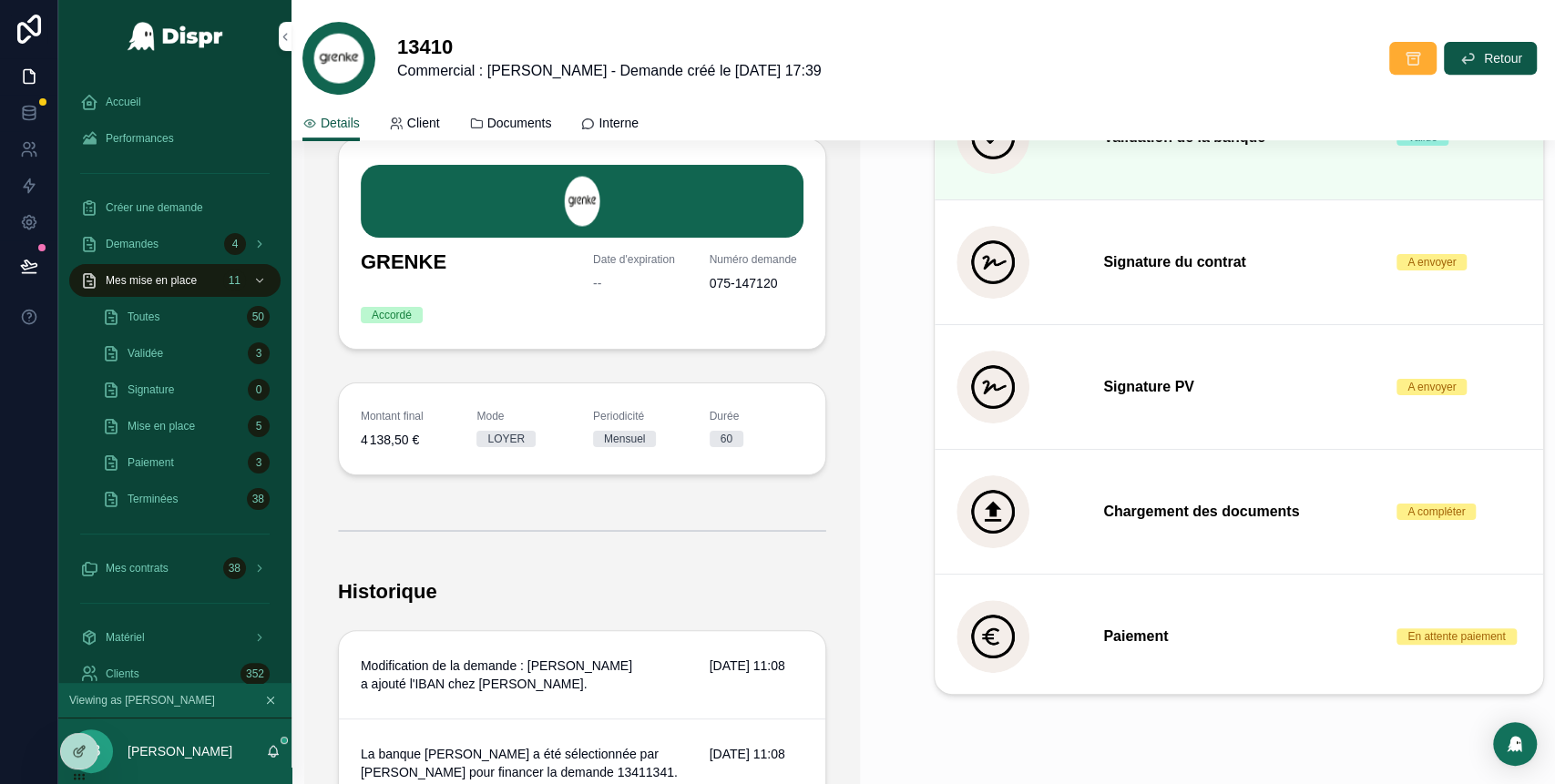
scroll to position [528, 0]
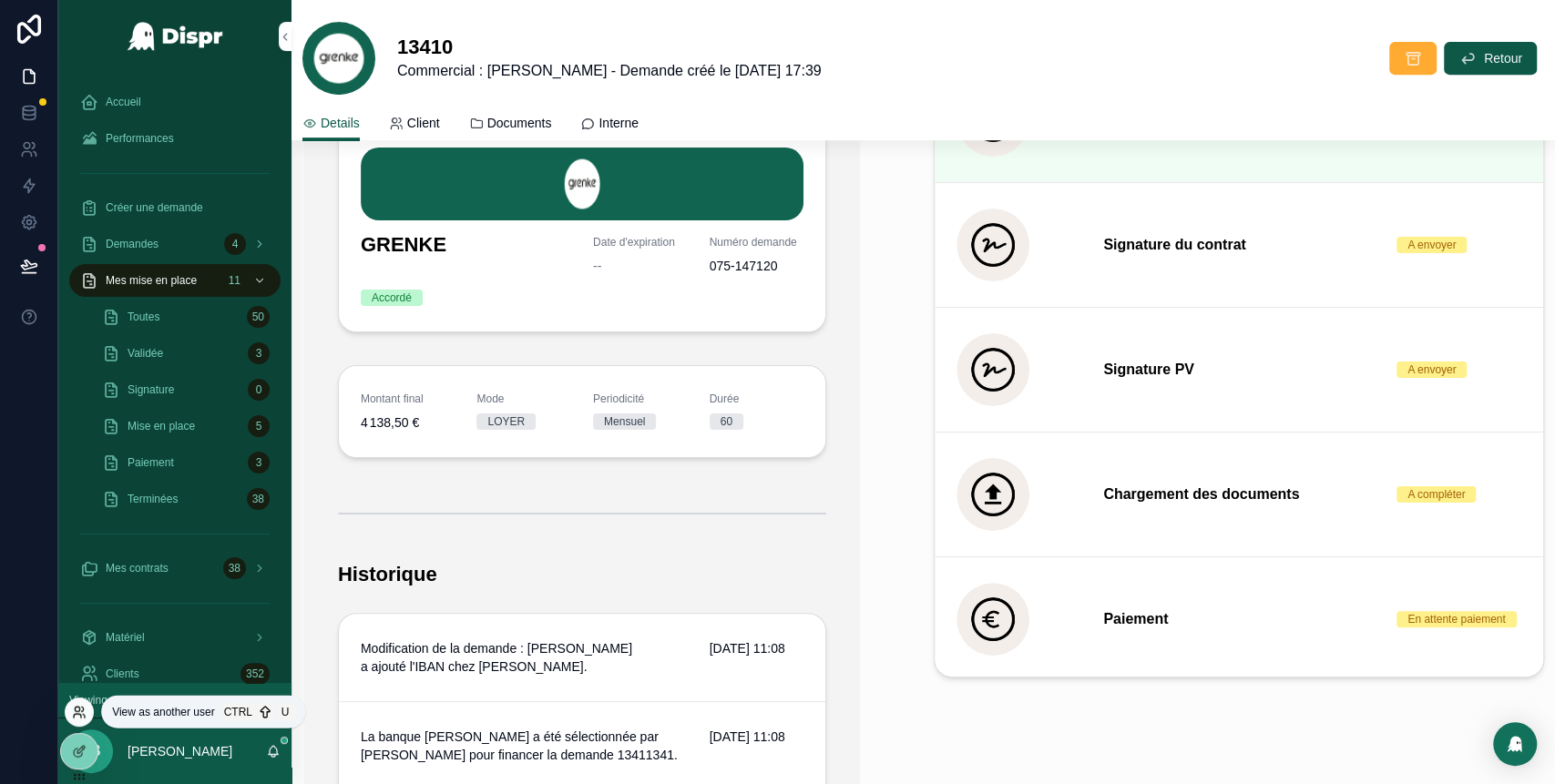
click at [78, 706] on icon at bounding box center [78, 711] width 14 height 14
click at [246, 723] on div "AB Audrey Bustos" at bounding box center [175, 752] width 233 height 66
click at [200, 748] on p "[PERSON_NAME]" at bounding box center [179, 751] width 105 height 18
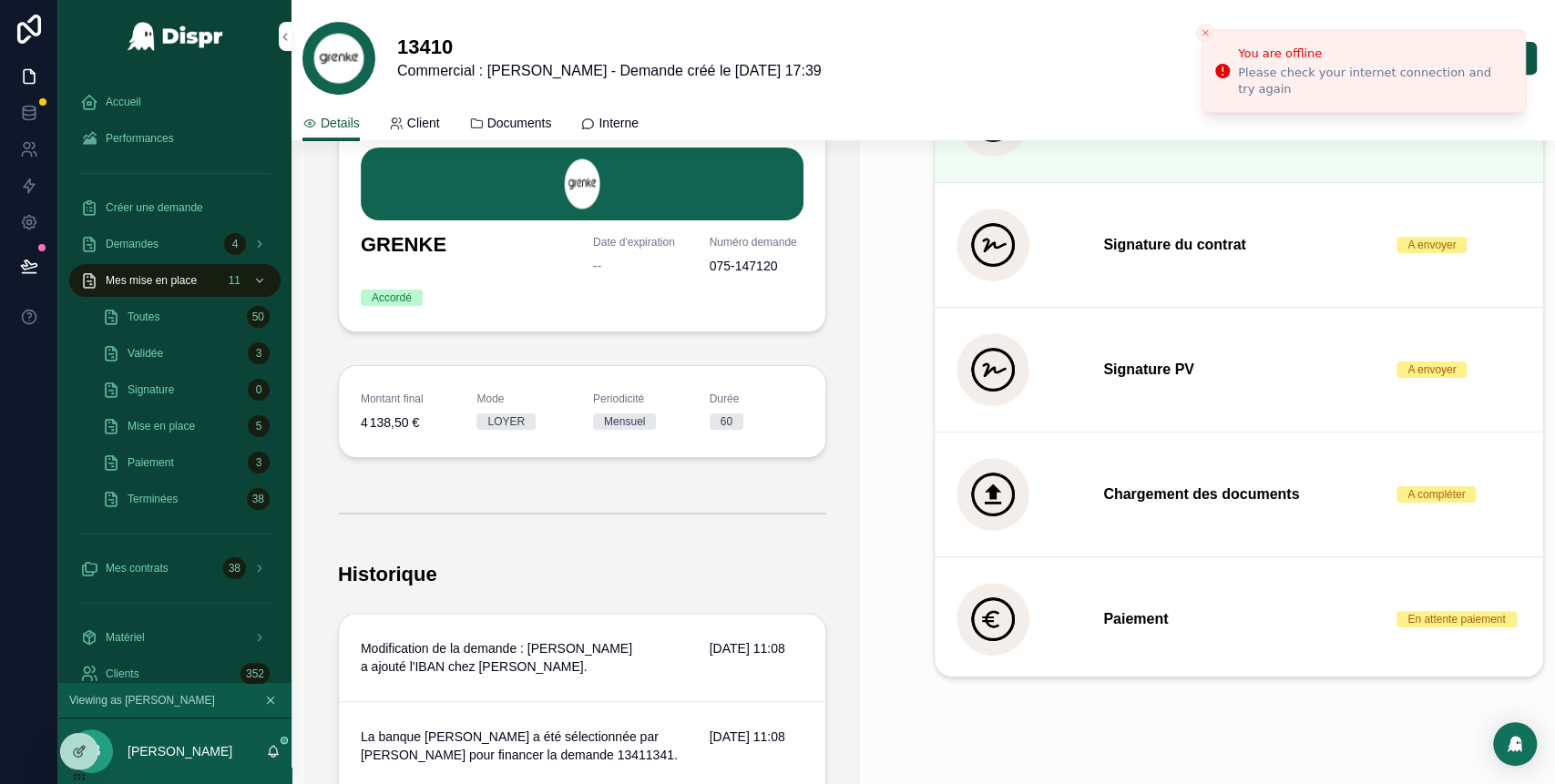
click at [116, 722] on div "AB Audrey Bustos" at bounding box center [175, 752] width 233 height 66
click at [80, 718] on icon at bounding box center [77, 716] width 8 height 4
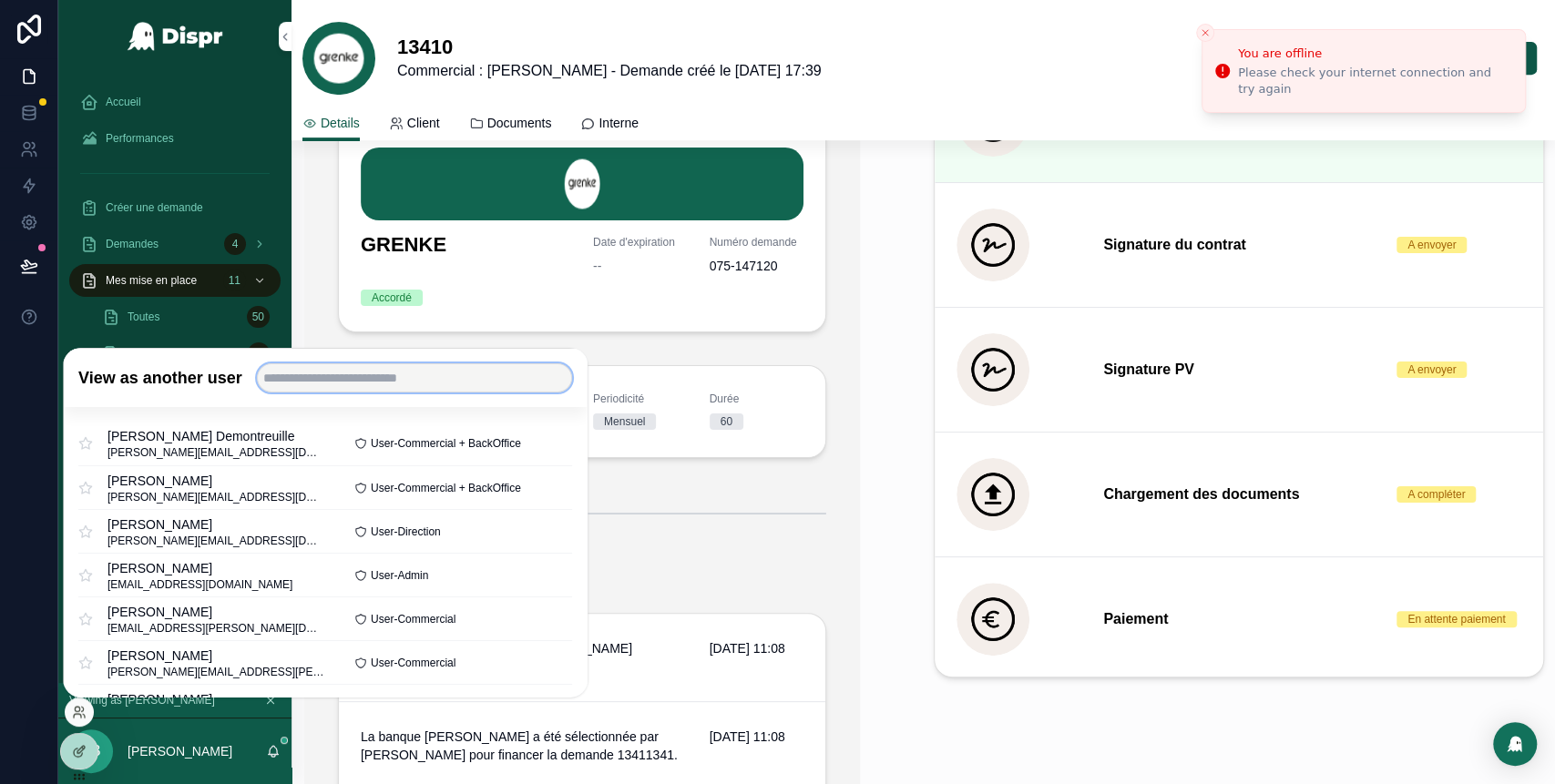
click at [333, 382] on input "text" at bounding box center [414, 377] width 315 height 29
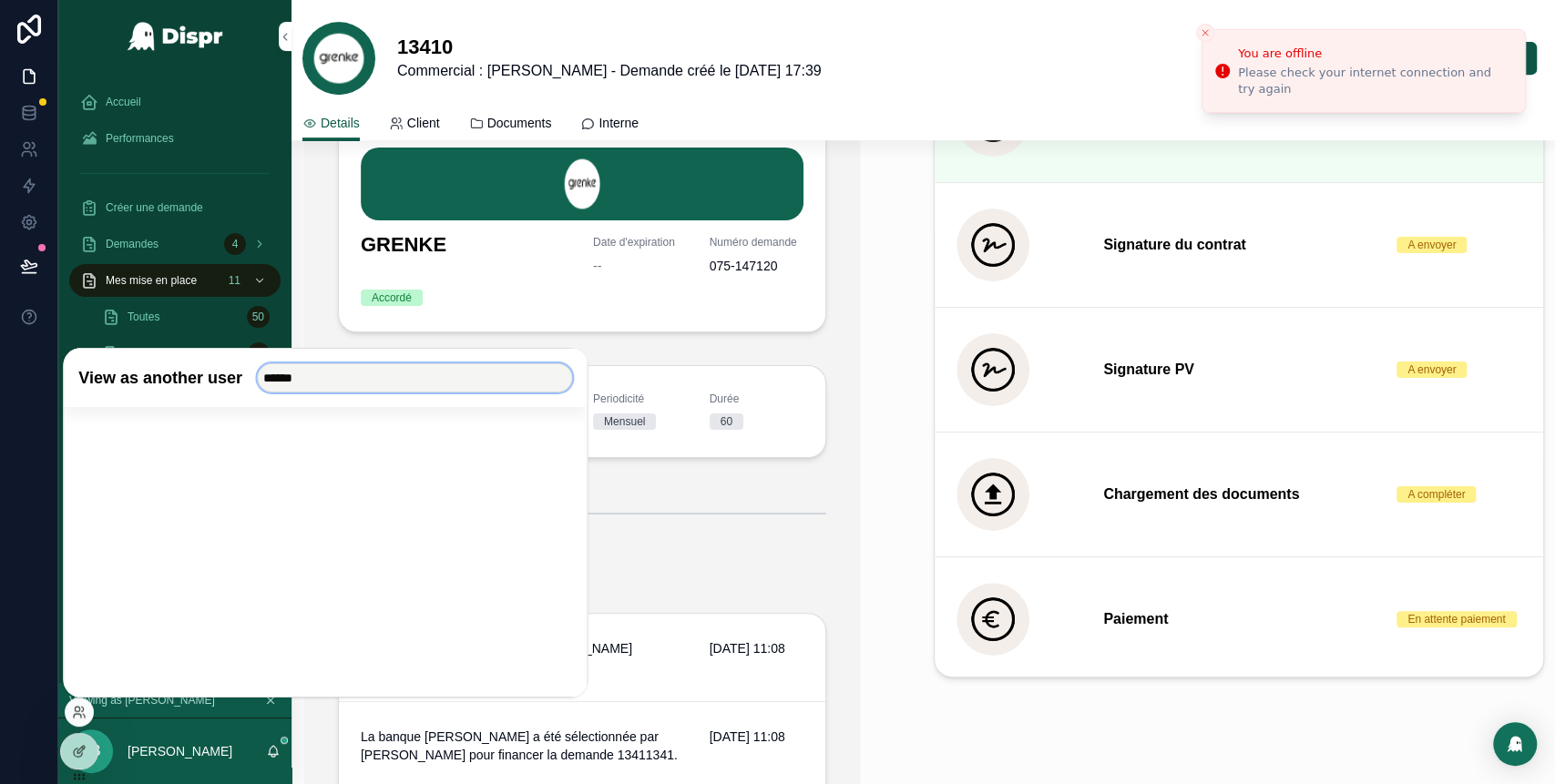
type input "******"
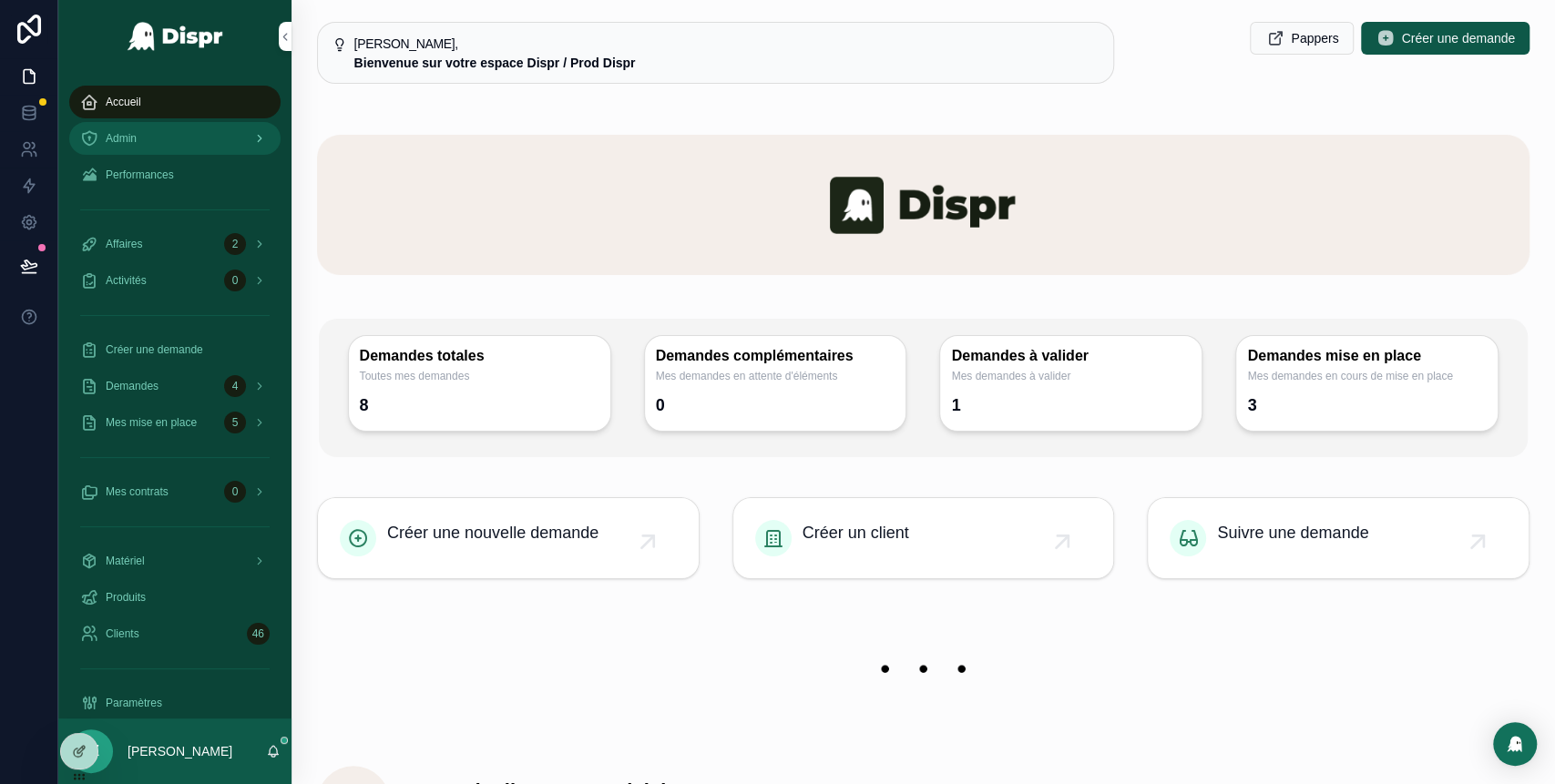
click at [159, 132] on div "Admin" at bounding box center [175, 138] width 190 height 29
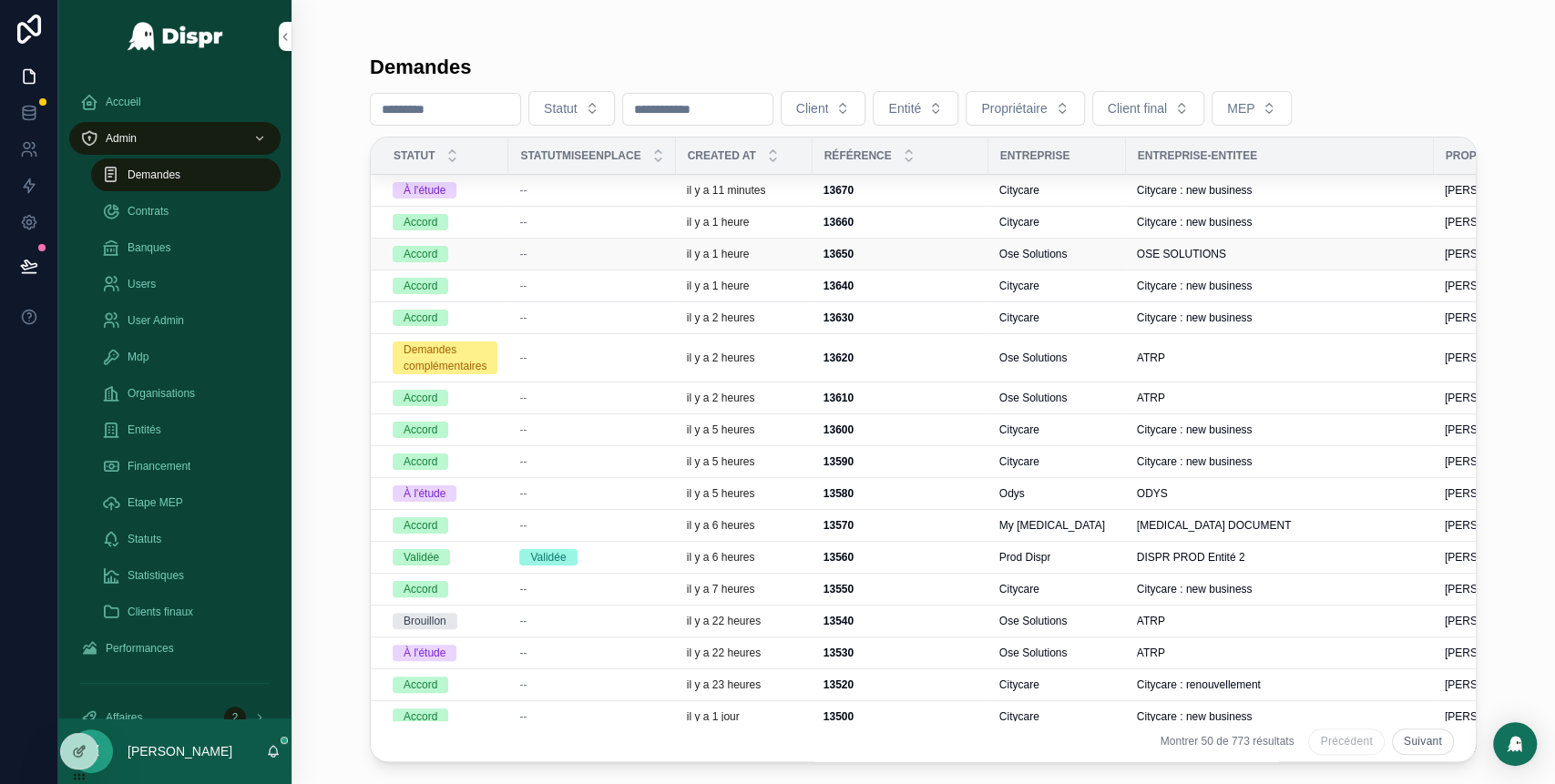
click at [527, 257] on span "--" at bounding box center [523, 254] width 8 height 14
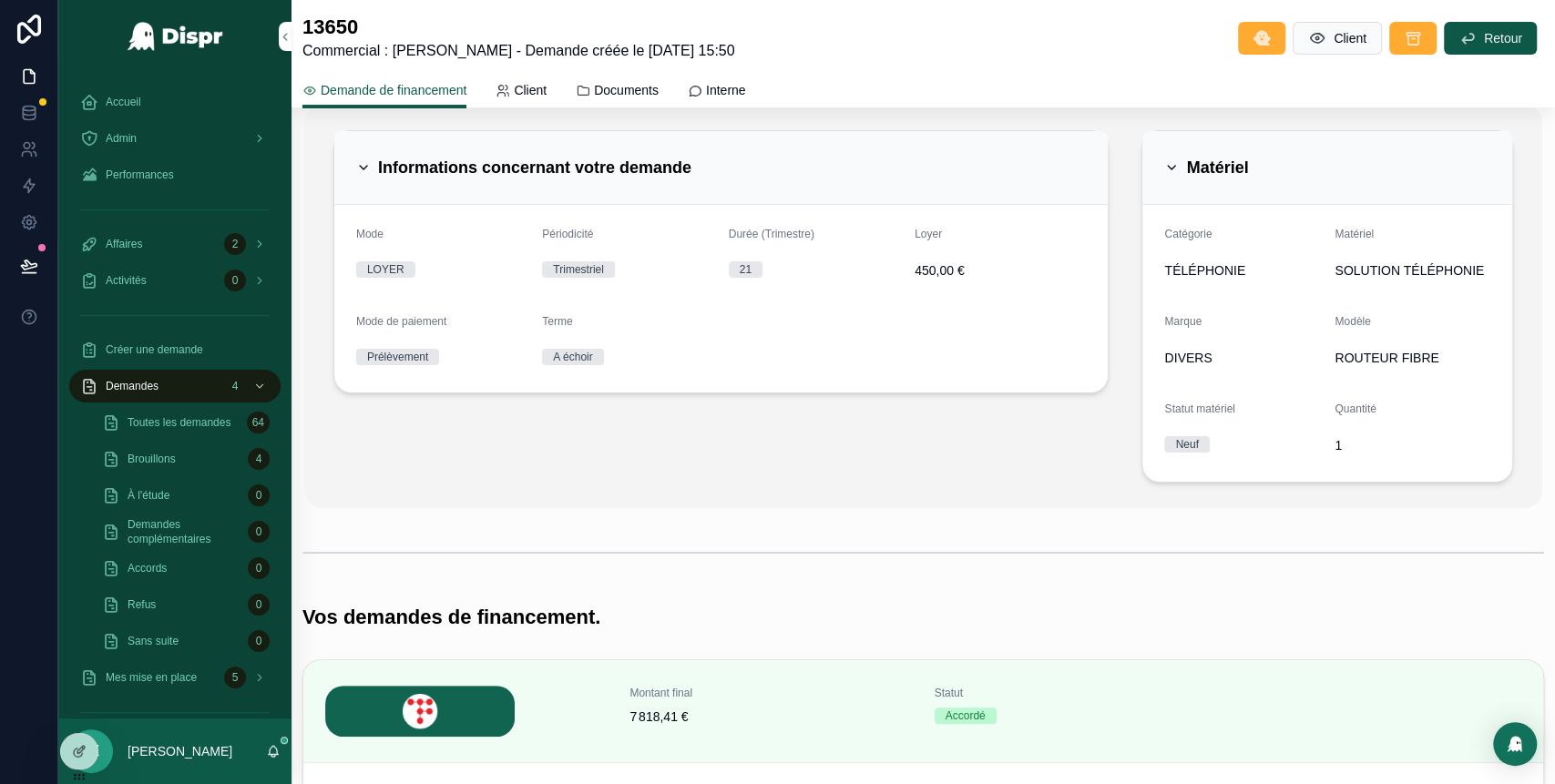
scroll to position [131, 0]
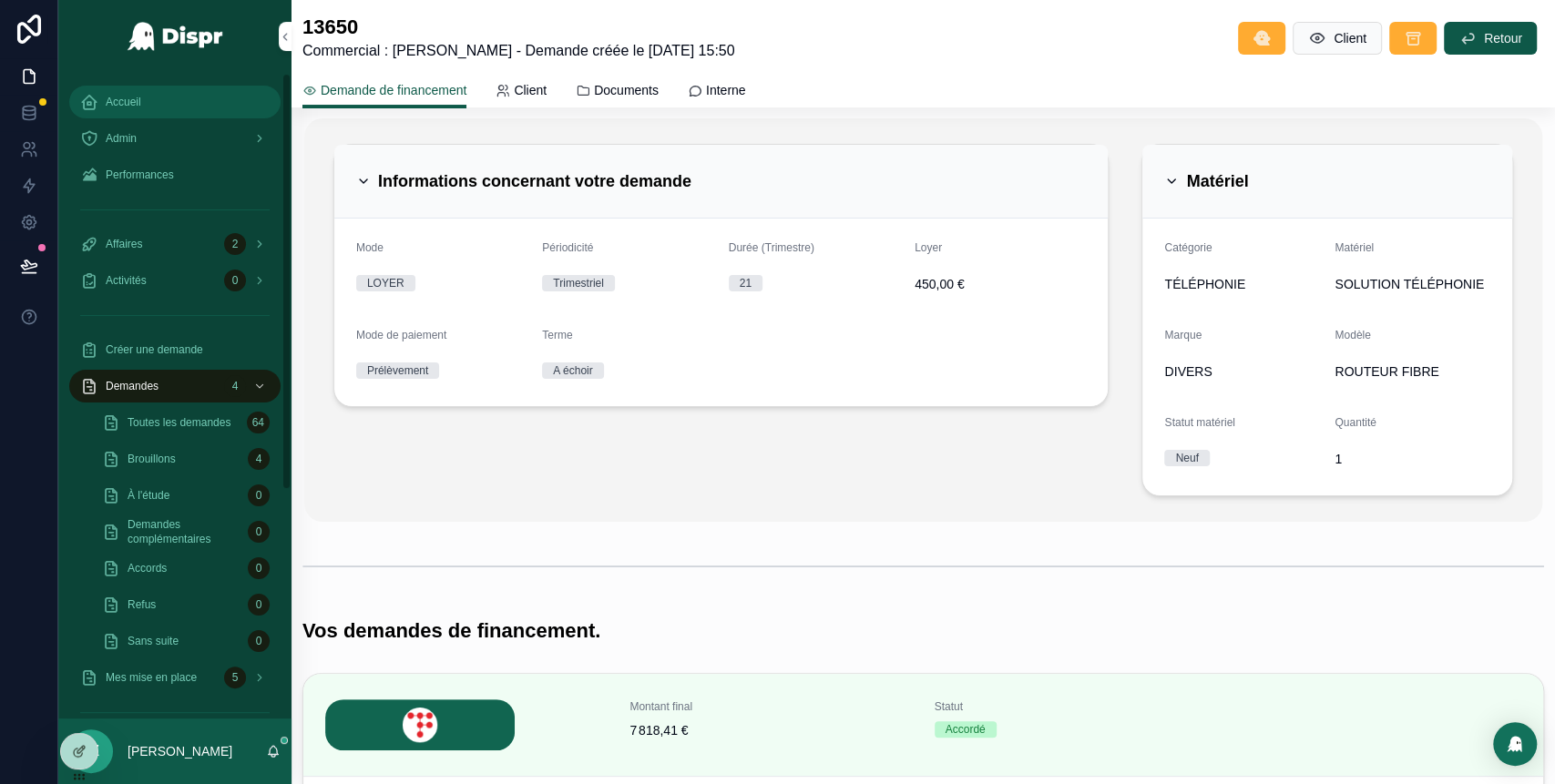
click at [168, 92] on div "Accueil" at bounding box center [175, 102] width 190 height 29
